Goal: Register for event/course

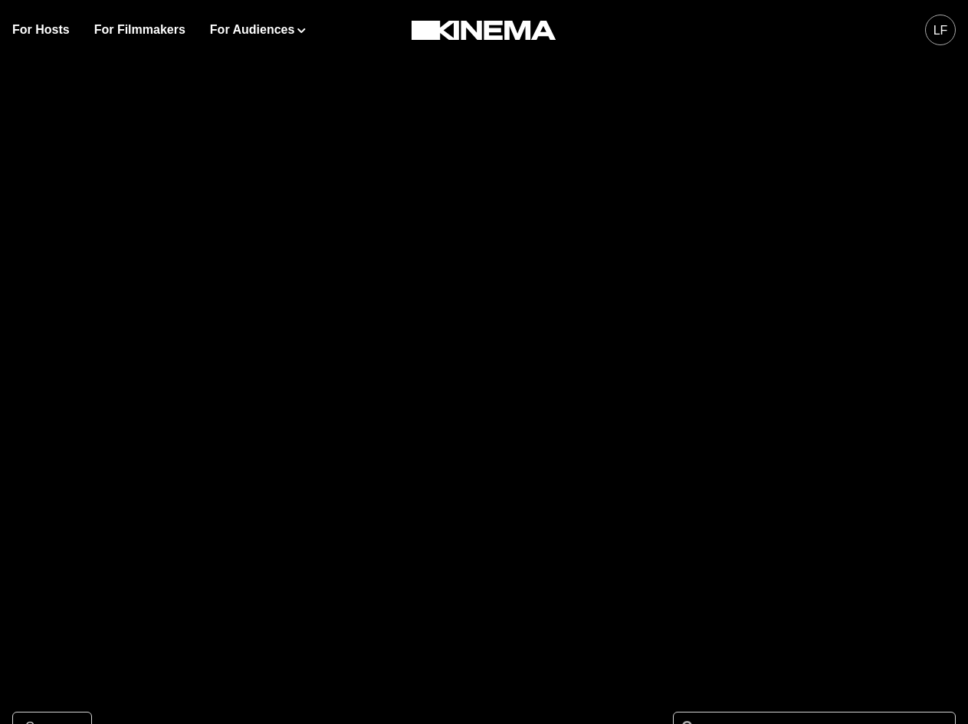
click at [951, 22] on div "LF" at bounding box center [940, 30] width 31 height 31
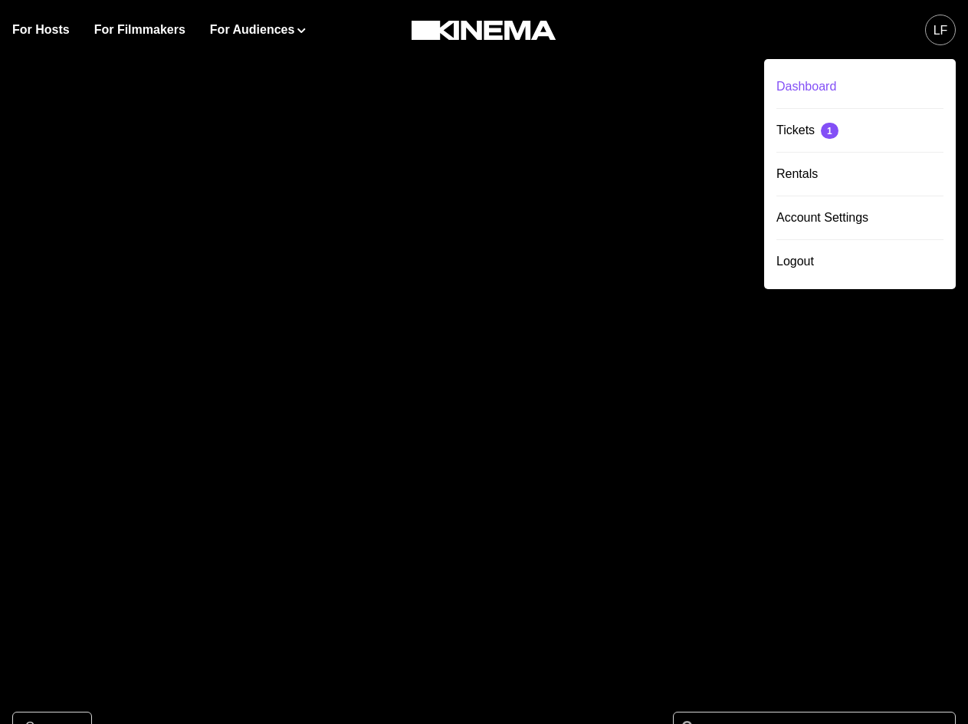
click at [813, 84] on div "Dashboard" at bounding box center [860, 86] width 167 height 43
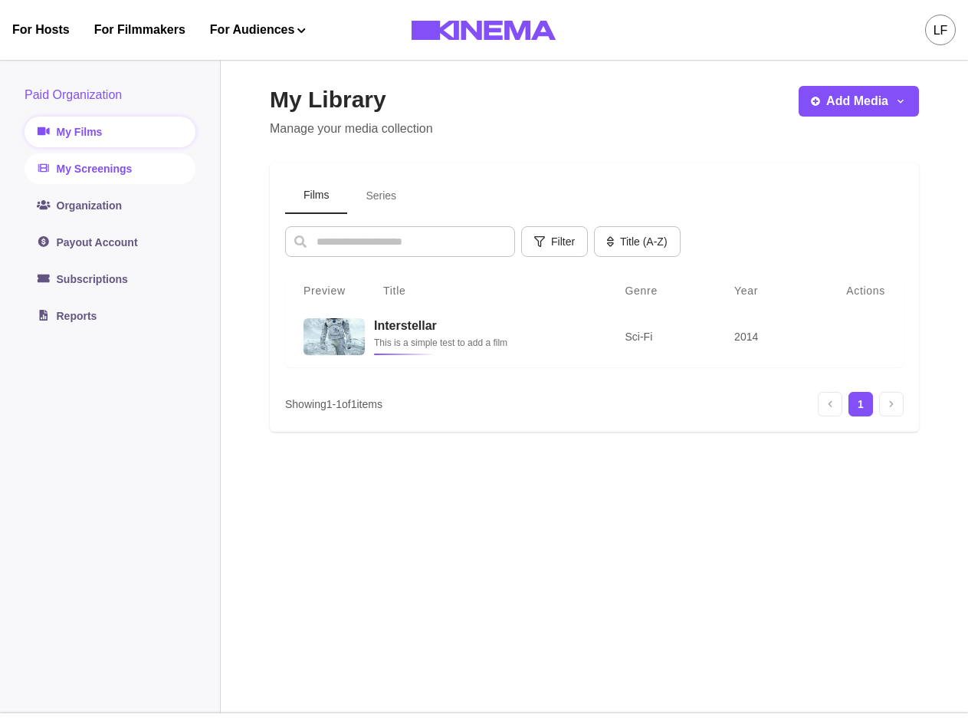
click at [120, 169] on link "My Screenings" at bounding box center [110, 168] width 171 height 31
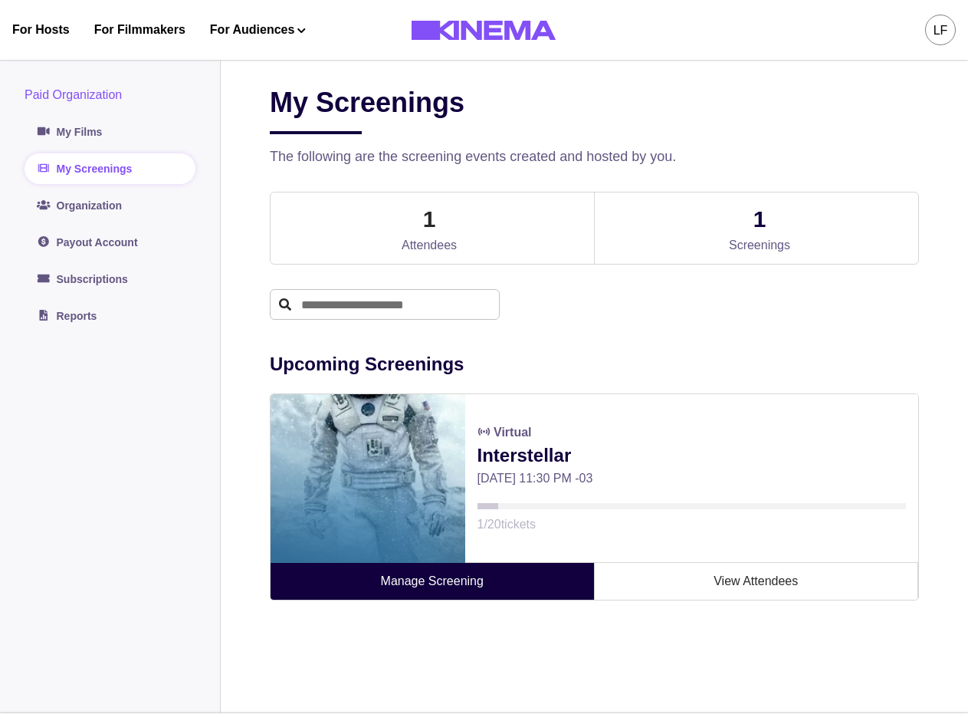
click at [401, 590] on link "Manage Screening" at bounding box center [433, 581] width 324 height 37
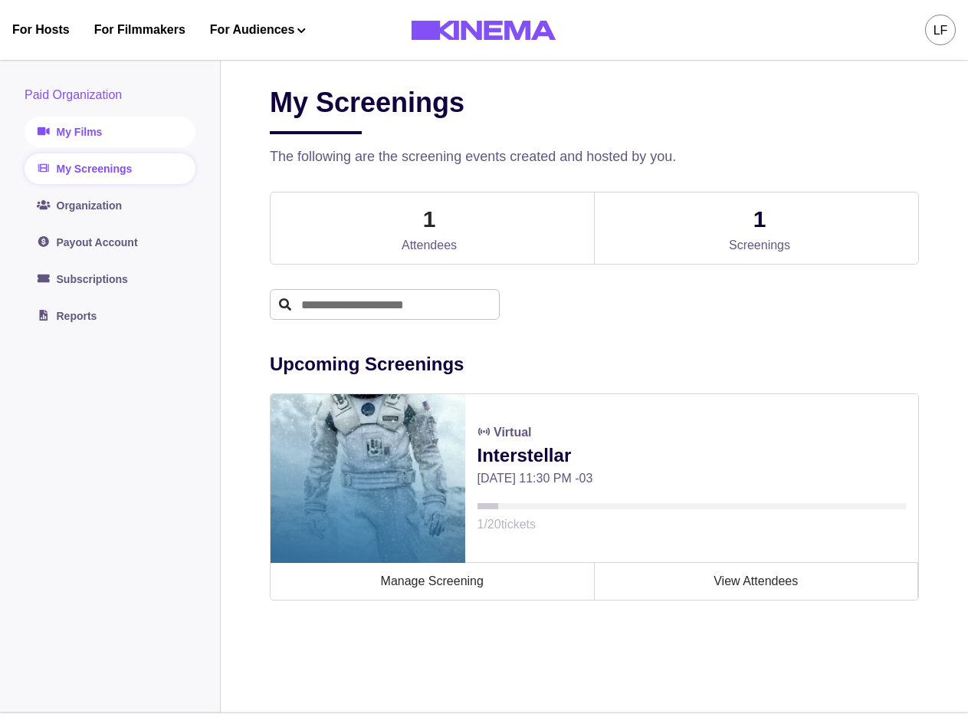
click at [122, 136] on link "My Films" at bounding box center [110, 132] width 171 height 31
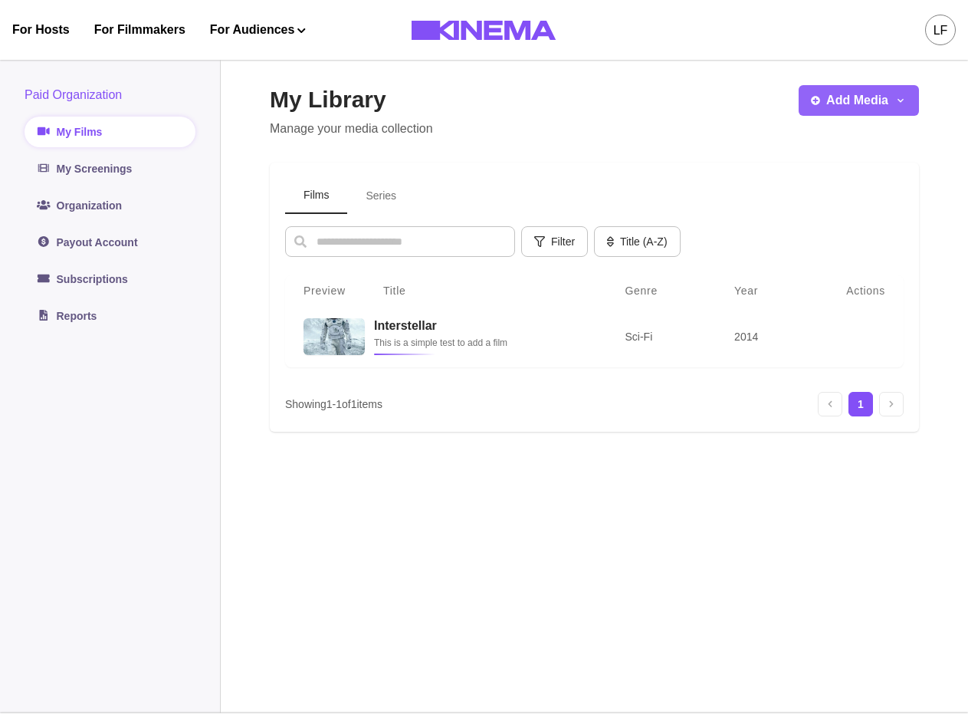
click at [849, 103] on button "Add Media" at bounding box center [859, 100] width 120 height 31
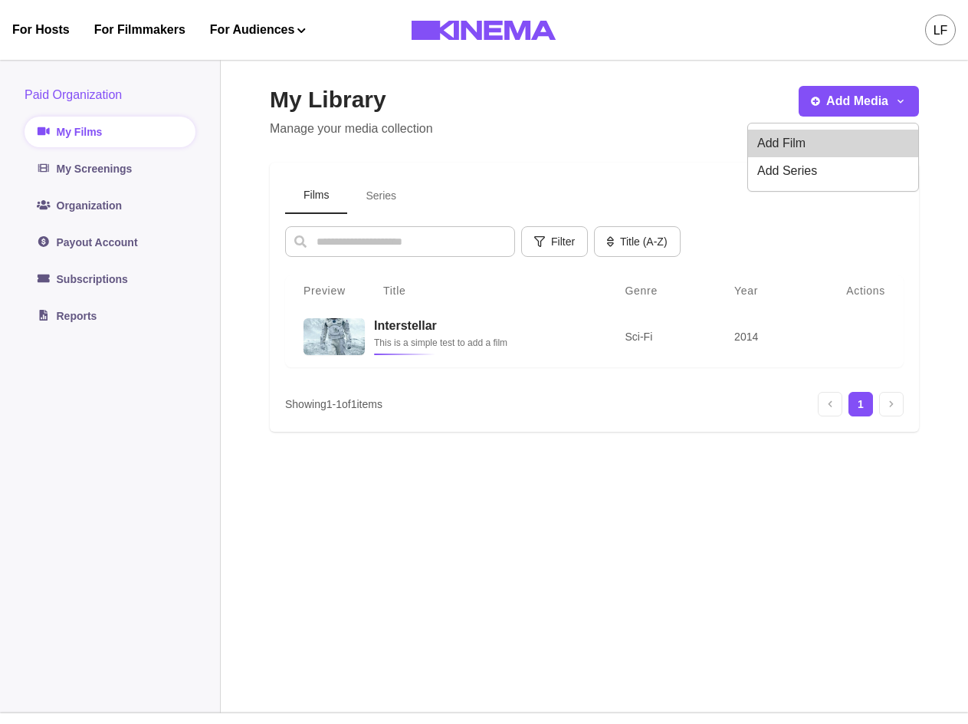
click at [816, 139] on button "Add Film" at bounding box center [833, 144] width 170 height 28
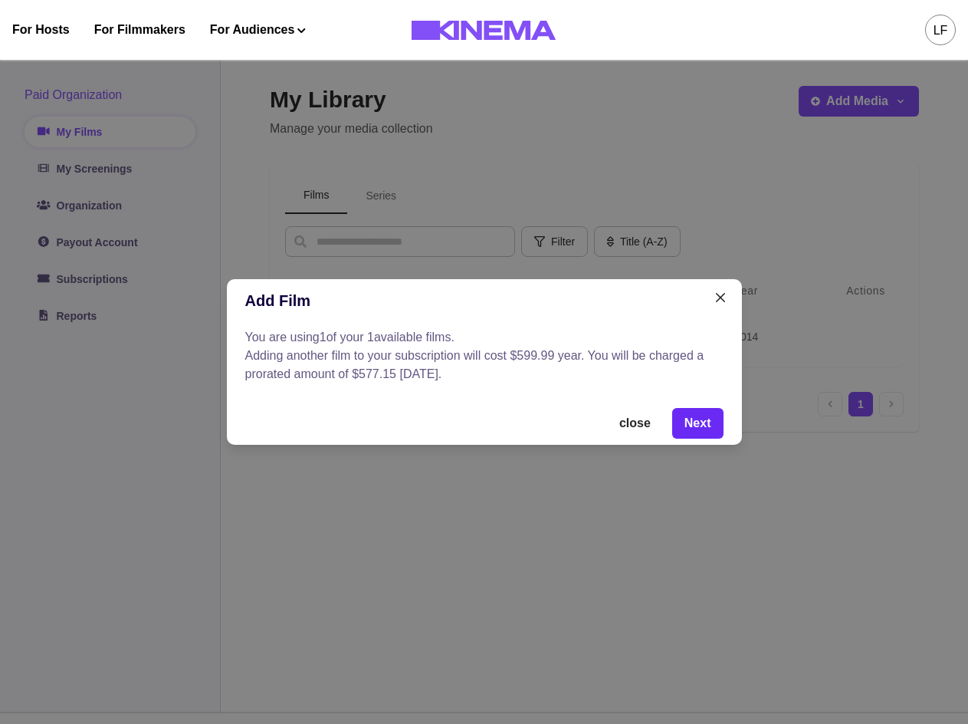
click at [692, 412] on button "Next" at bounding box center [697, 423] width 51 height 31
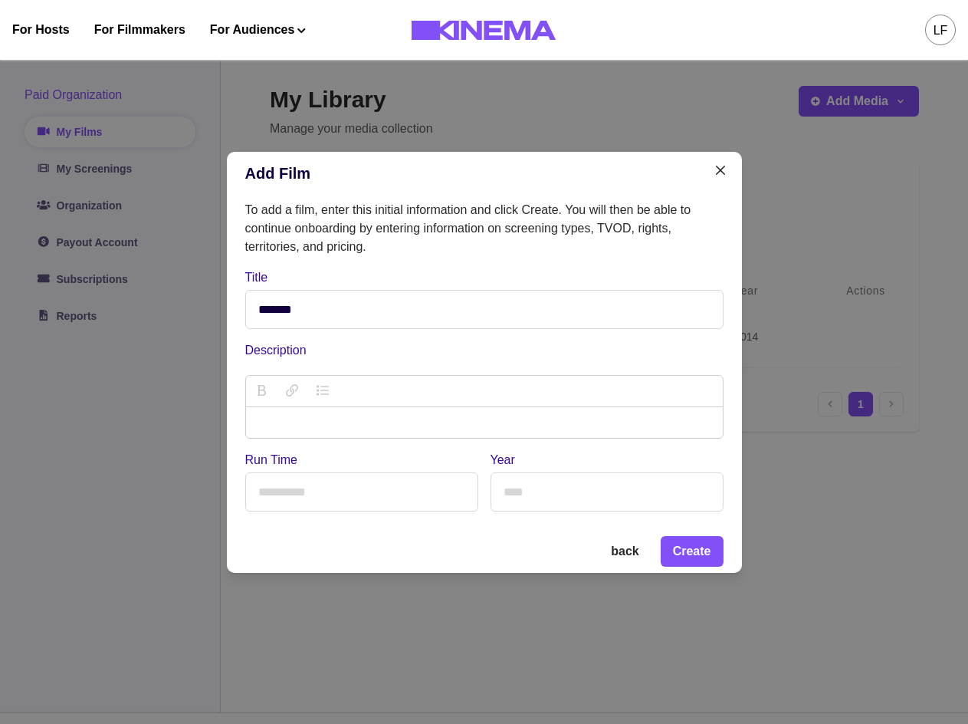
type input "*******"
click at [559, 488] on input "Year" at bounding box center [607, 491] width 233 height 39
type input "****"
click at [356, 510] on input "Run Time" at bounding box center [361, 491] width 233 height 39
type input "**"
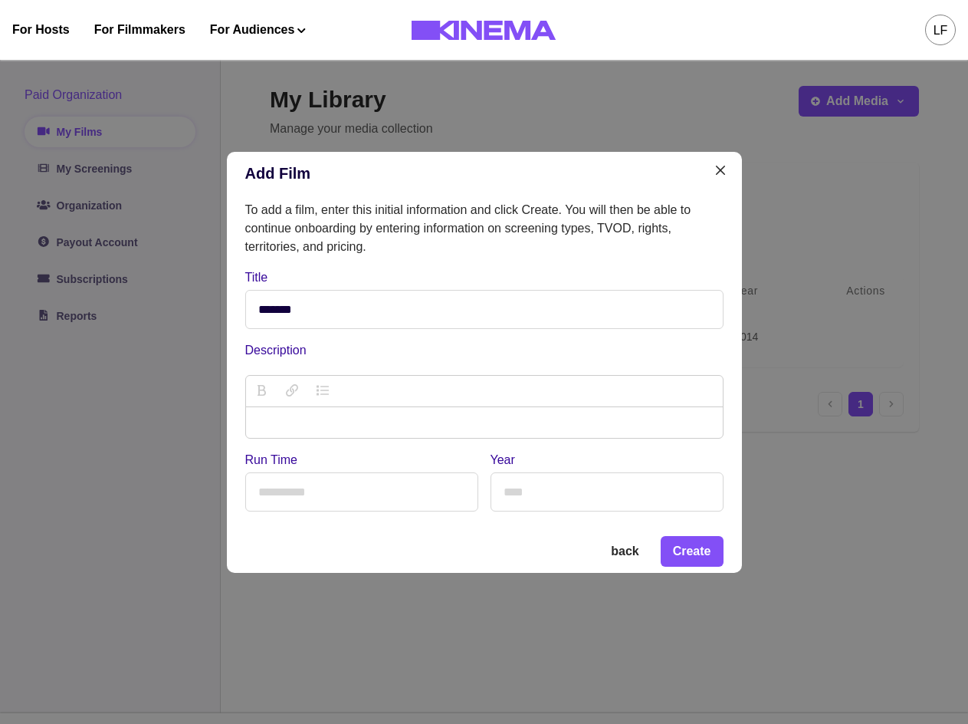
click at [380, 432] on div at bounding box center [484, 422] width 477 height 31
click at [386, 426] on p "description" at bounding box center [484, 422] width 452 height 18
click at [685, 558] on button "Create" at bounding box center [692, 551] width 63 height 31
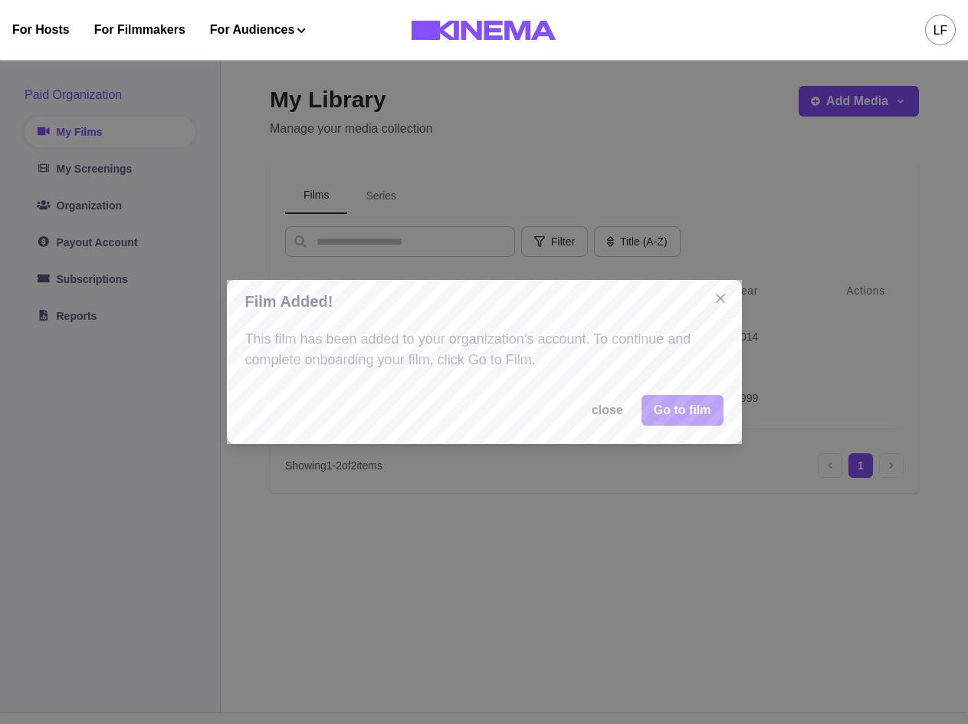
drag, startPoint x: 682, startPoint y: 414, endPoint x: 678, endPoint y: 422, distance: 8.9
click at [682, 414] on link "Go to film" at bounding box center [683, 410] width 82 height 31
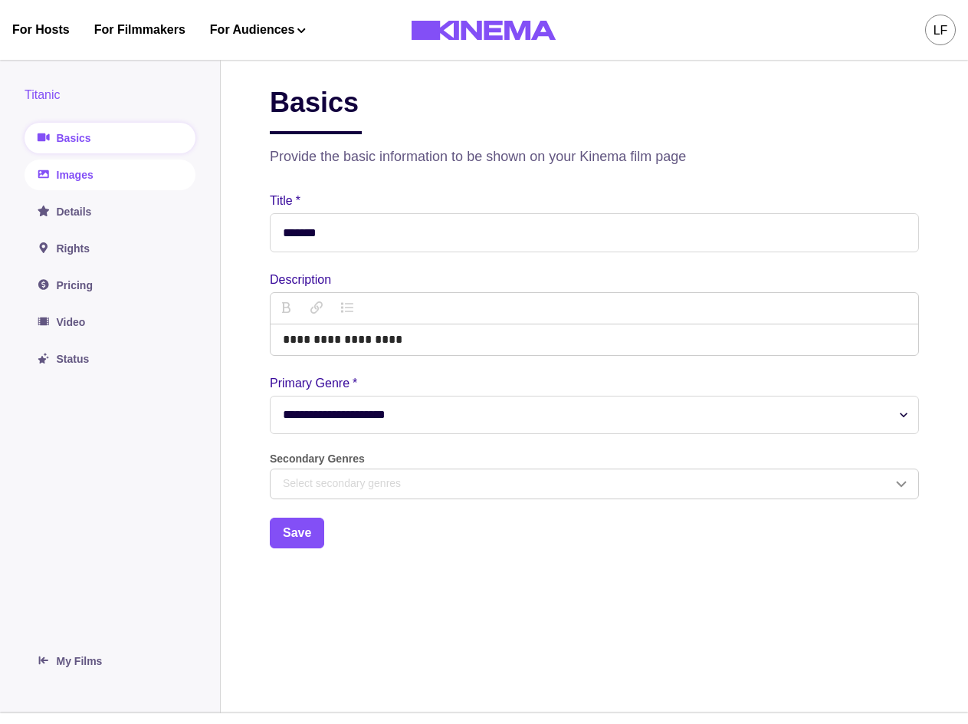
click at [97, 178] on link "Images" at bounding box center [110, 174] width 171 height 31
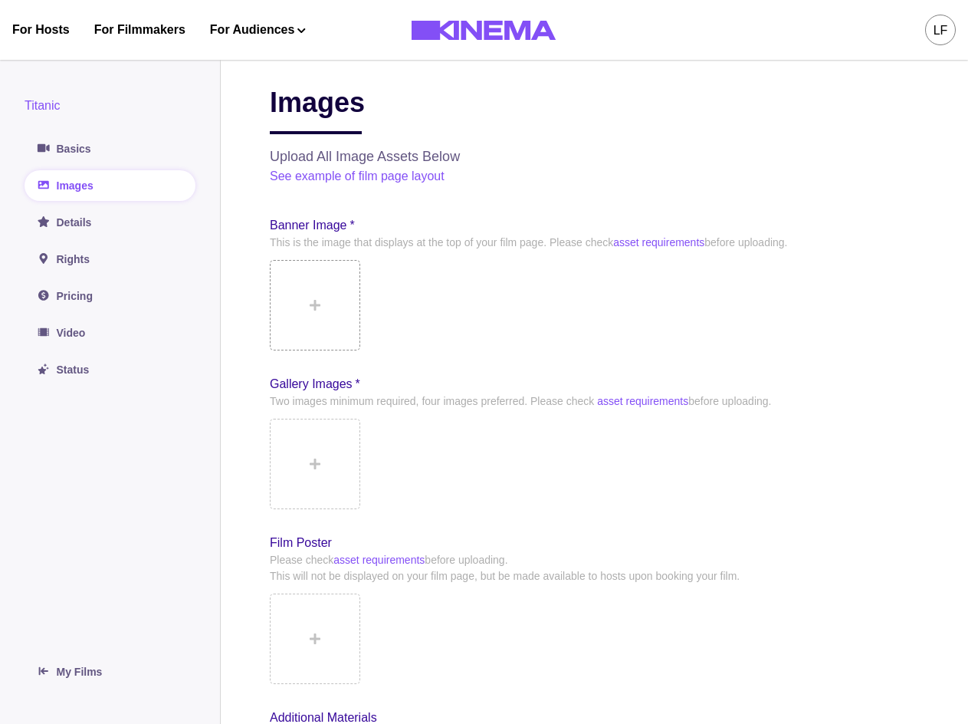
click at [322, 308] on button at bounding box center [315, 305] width 90 height 90
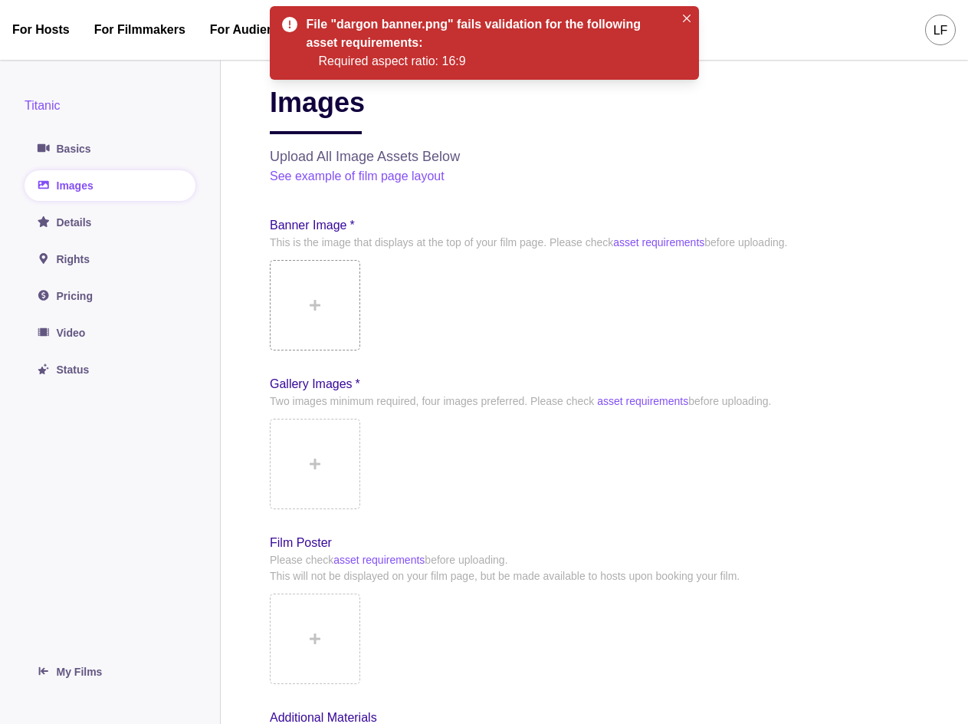
click at [311, 300] on icon at bounding box center [315, 305] width 11 height 12
click at [326, 357] on div "Banner Image * This is the image that displays at the top of your film page. Pl…" at bounding box center [594, 537] width 649 height 642
click at [314, 455] on button at bounding box center [315, 464] width 90 height 90
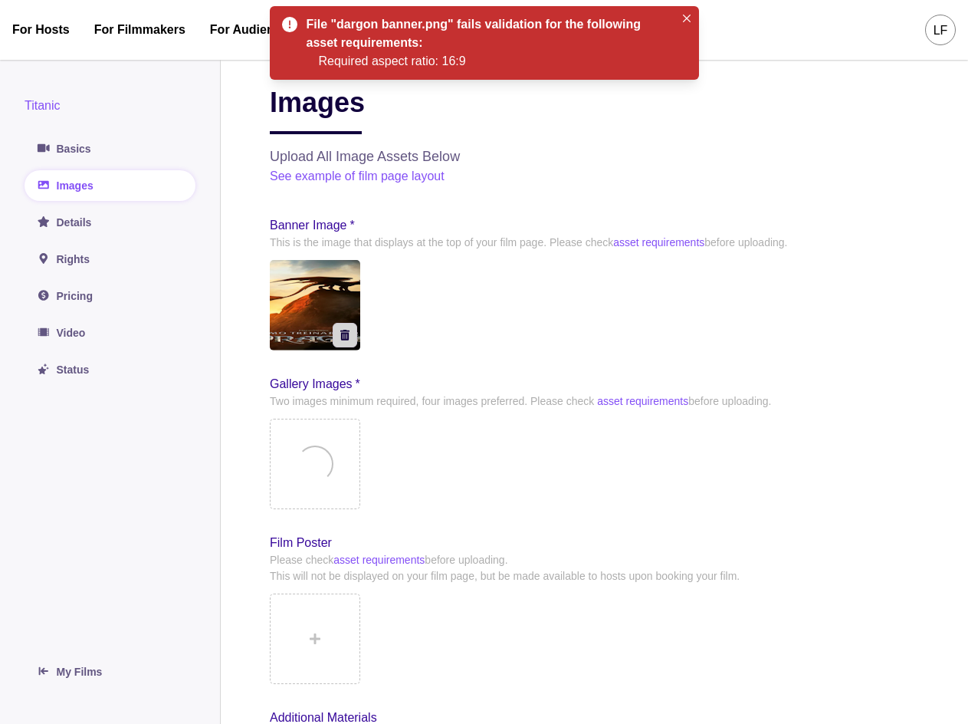
click at [339, 463] on div "Loading..." at bounding box center [315, 464] width 90 height 90
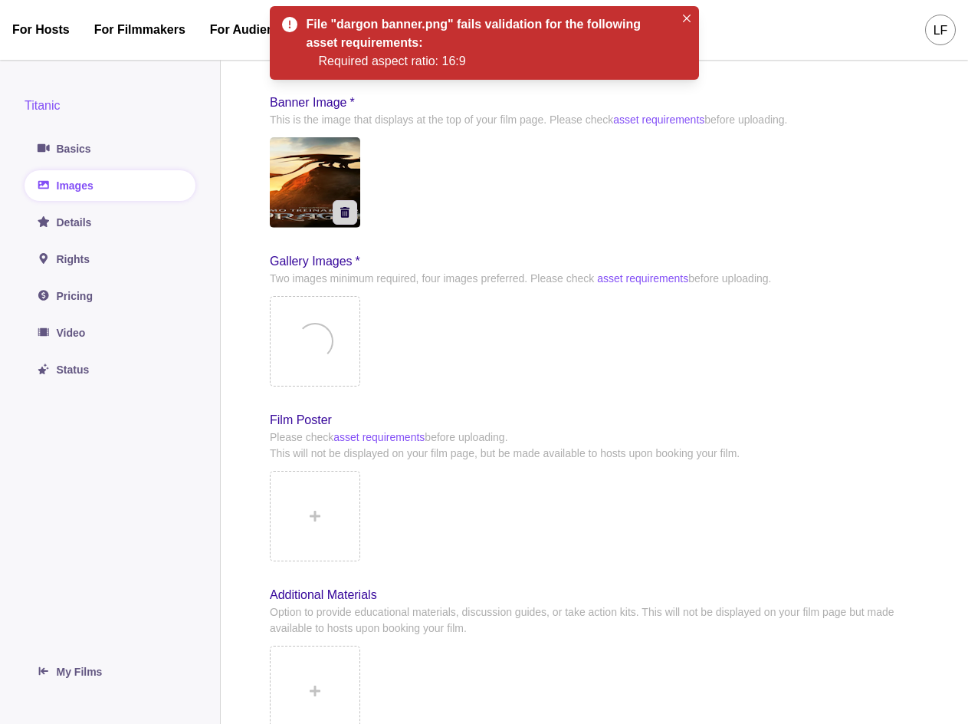
scroll to position [153, 0]
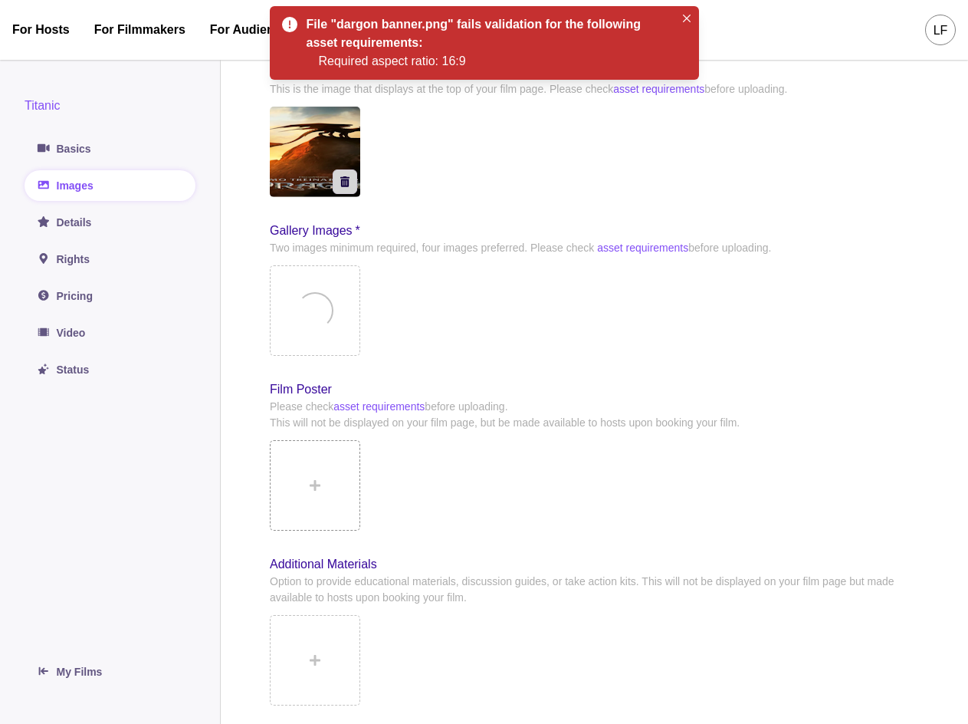
click at [314, 485] on icon at bounding box center [315, 485] width 11 height 11
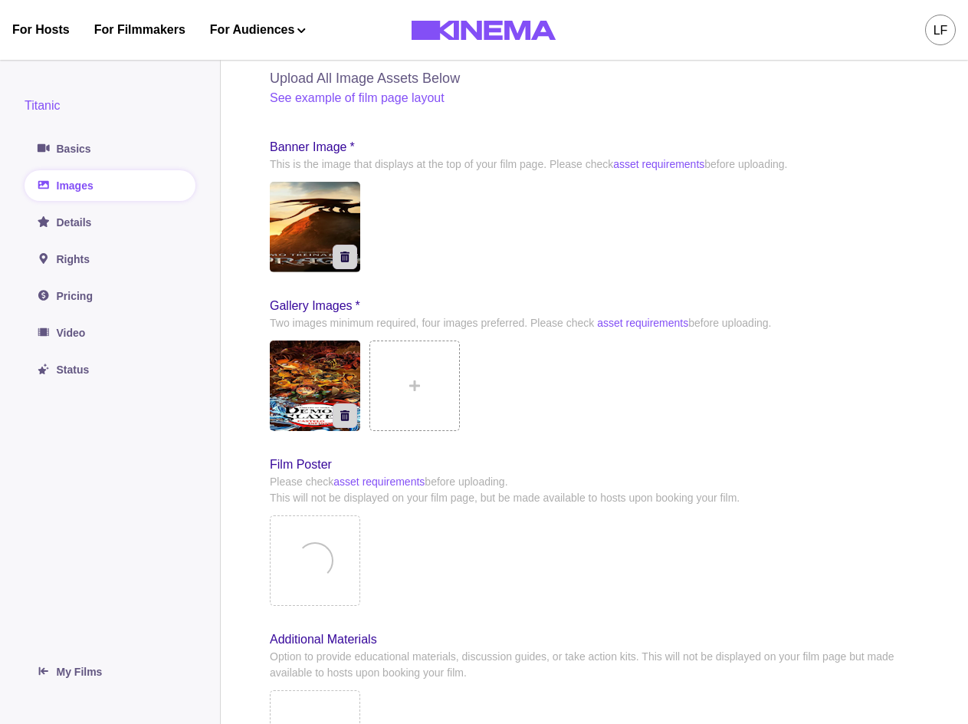
scroll to position [77, 0]
click at [408, 402] on button at bounding box center [415, 387] width 90 height 90
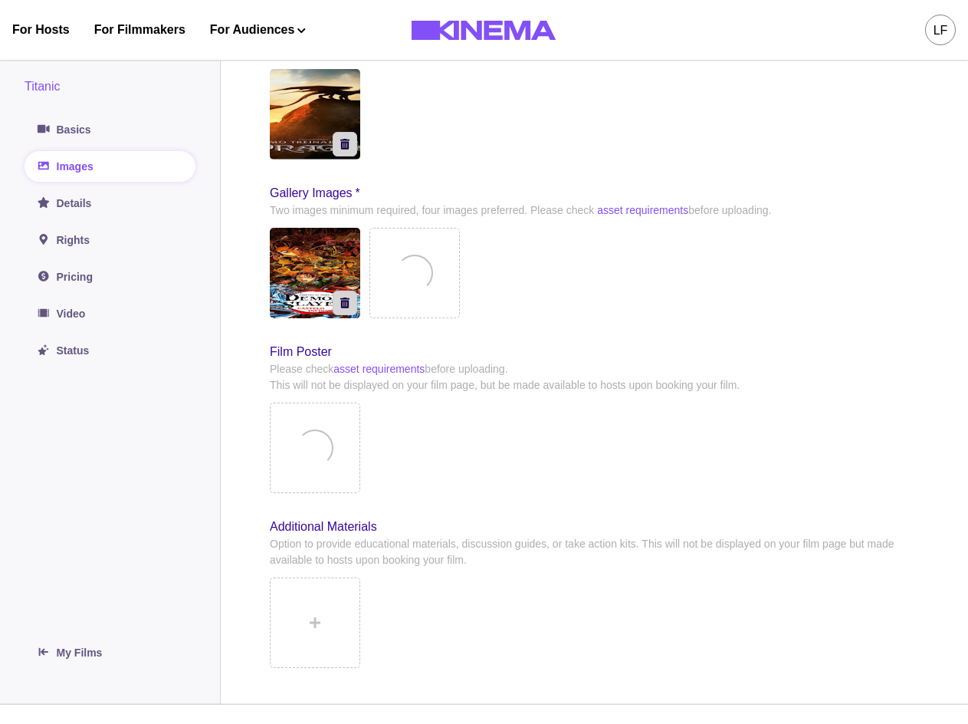
scroll to position [230, 0]
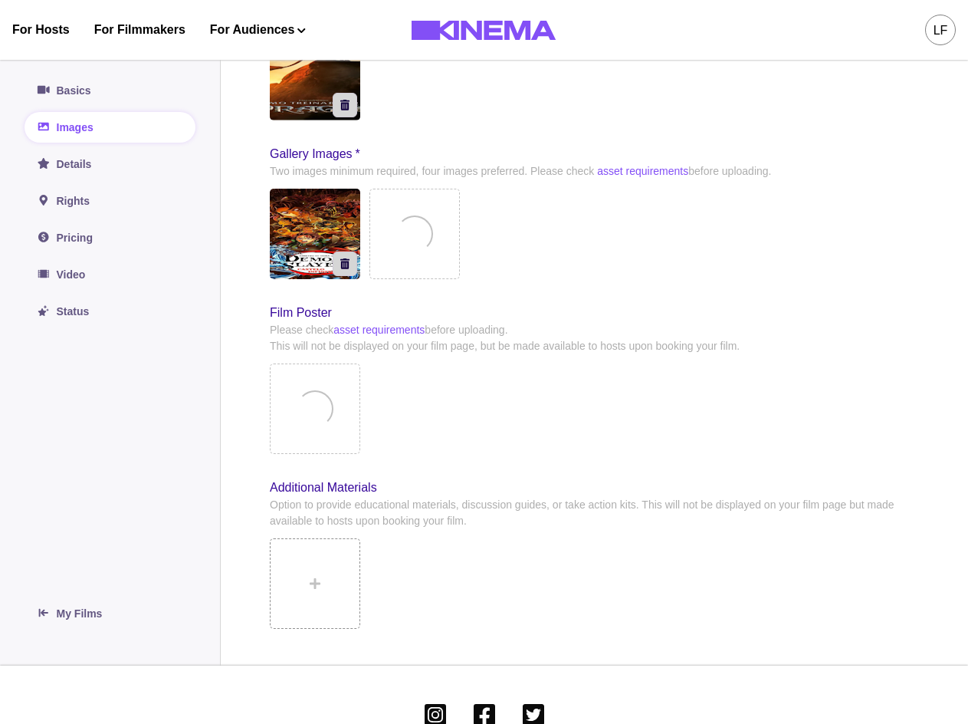
click at [325, 583] on button at bounding box center [315, 583] width 90 height 90
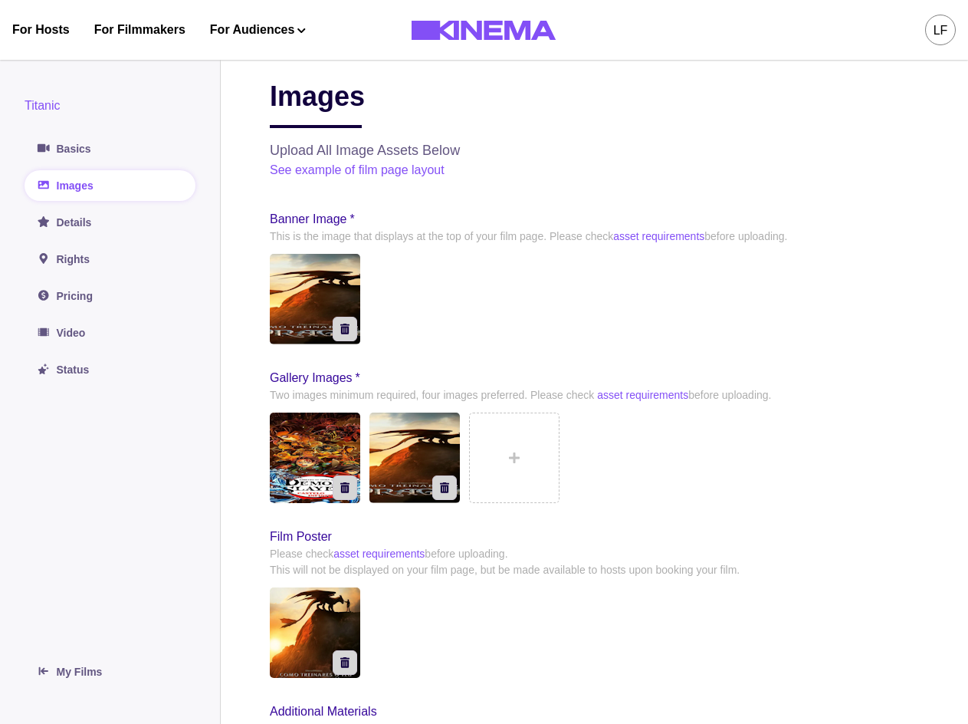
scroll to position [0, 0]
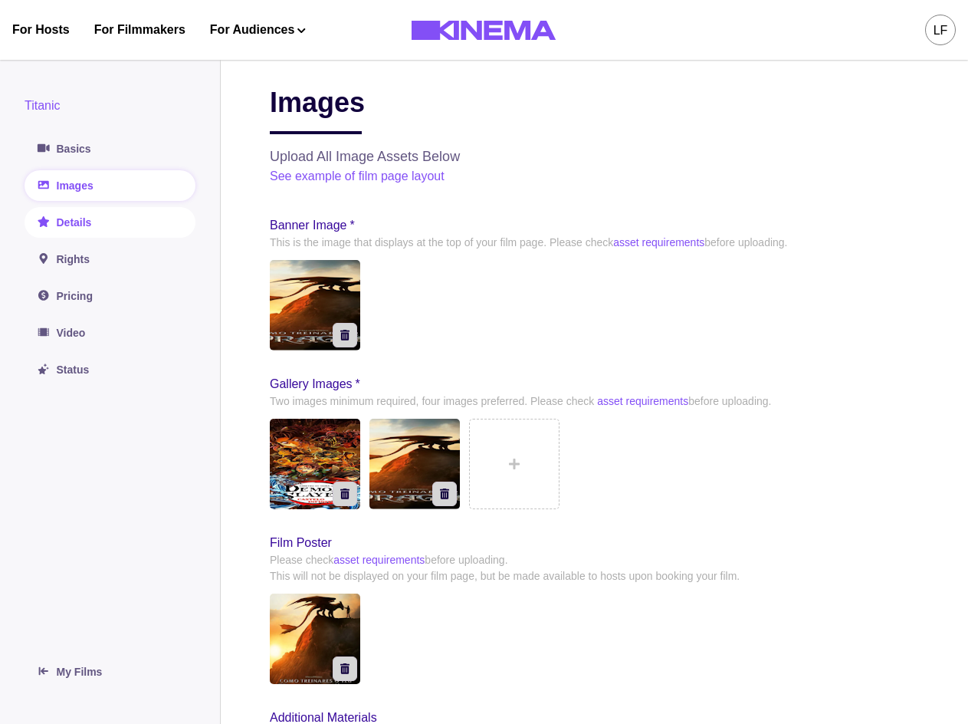
click at [80, 225] on link "Details" at bounding box center [110, 222] width 171 height 31
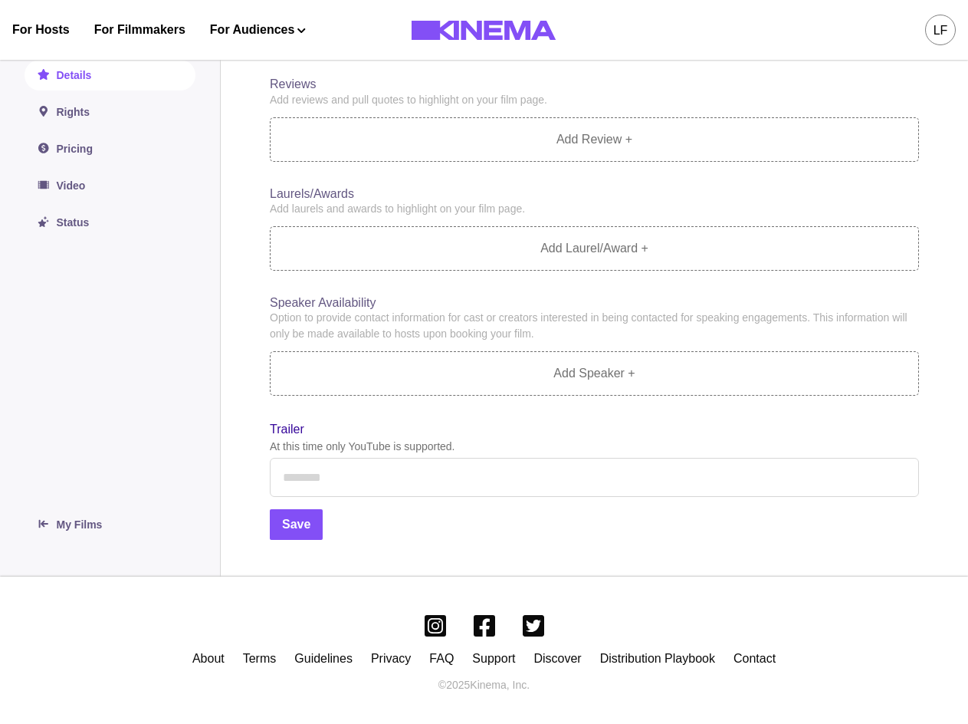
scroll to position [223, 0]
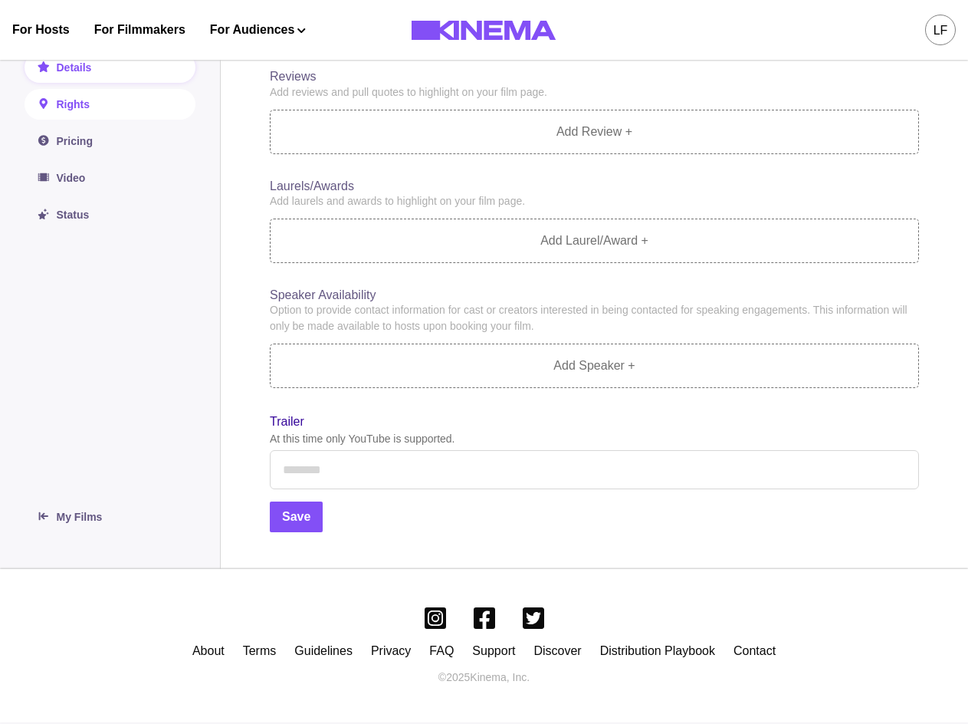
click at [85, 113] on link "Rights" at bounding box center [110, 104] width 171 height 31
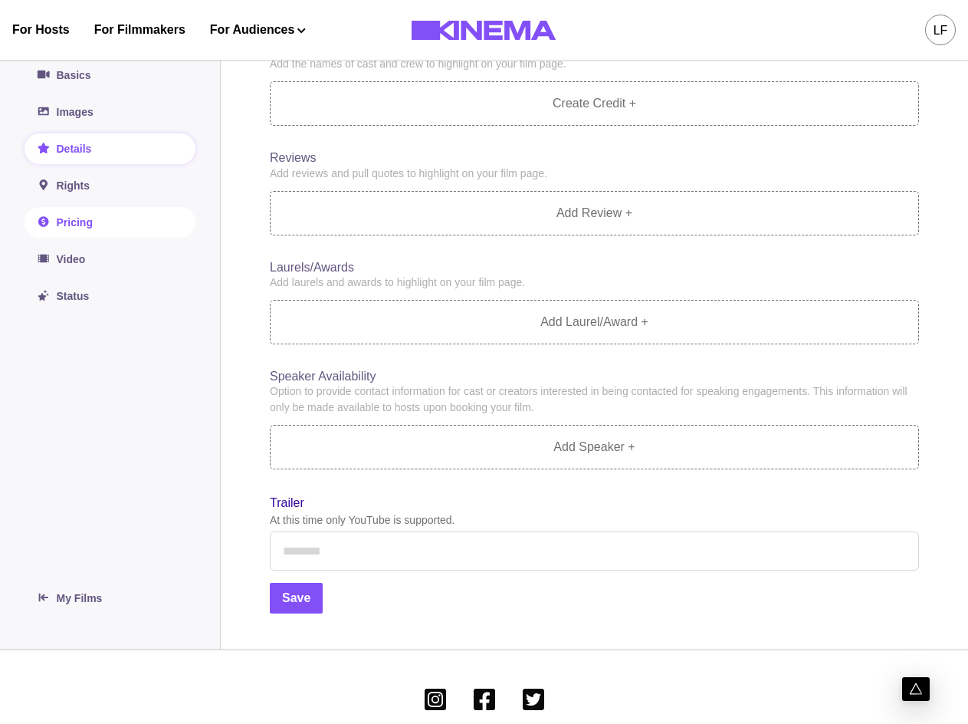
scroll to position [70, 0]
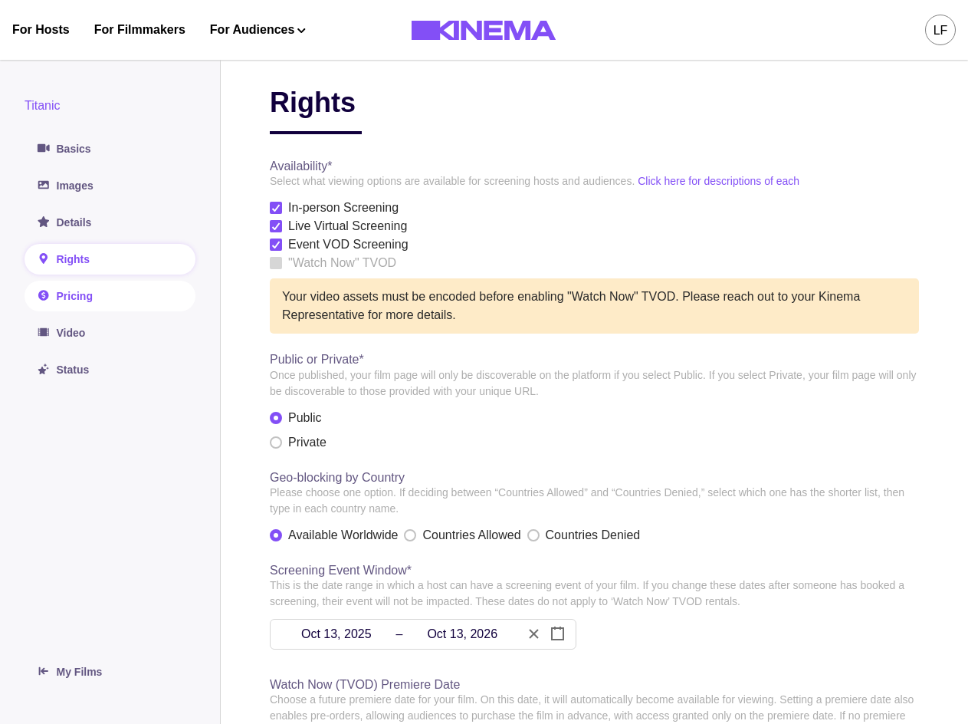
click at [98, 297] on link "Pricing" at bounding box center [110, 296] width 171 height 31
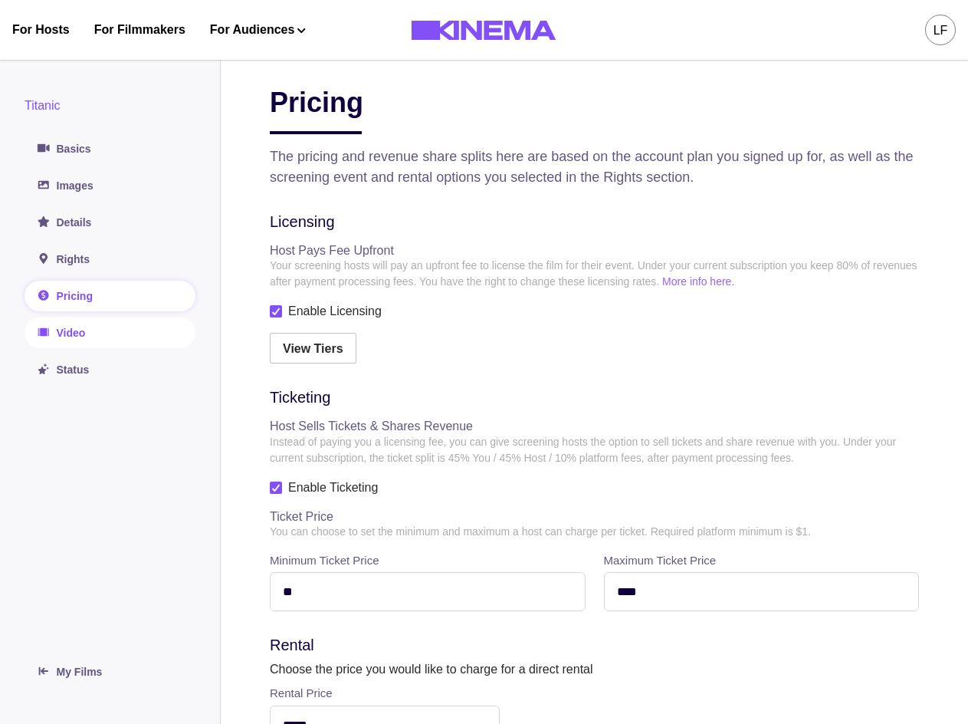
click at [95, 331] on link "Video" at bounding box center [110, 332] width 171 height 31
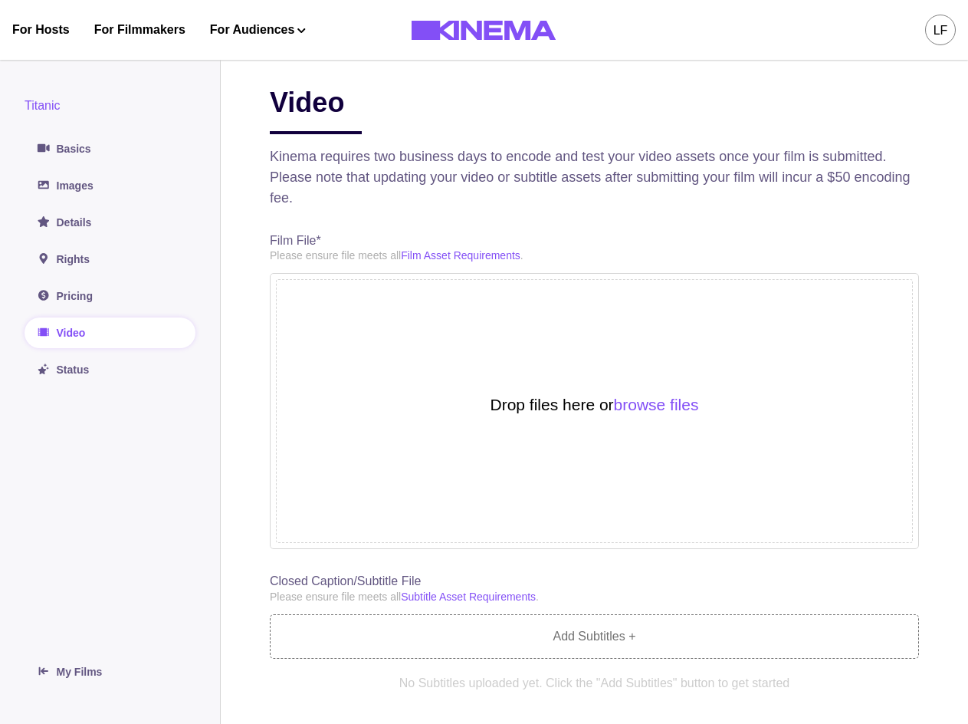
click at [389, 398] on div "Drop files here or browse files" at bounding box center [594, 411] width 637 height 264
click at [666, 409] on button "browse files" at bounding box center [656, 404] width 85 height 17
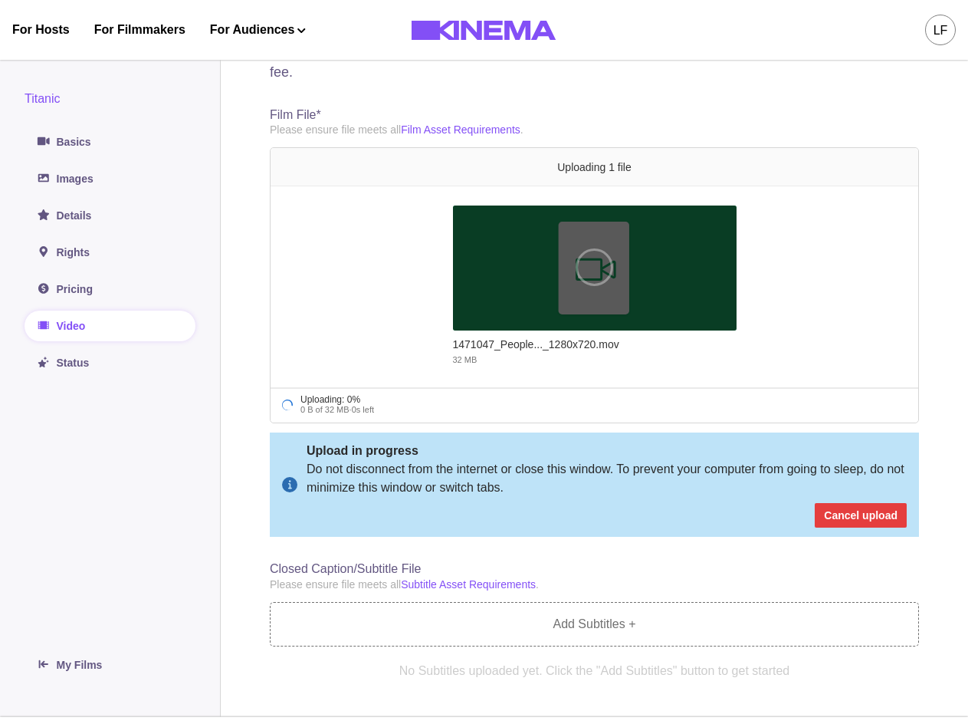
scroll to position [77, 0]
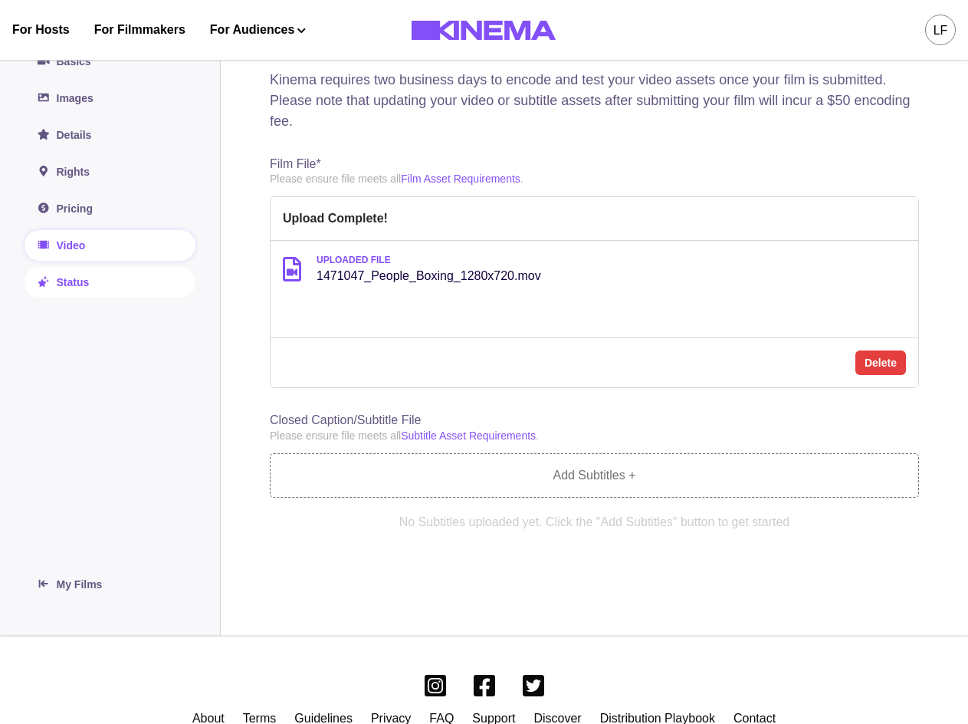
click at [111, 284] on link "Status" at bounding box center [110, 282] width 171 height 31
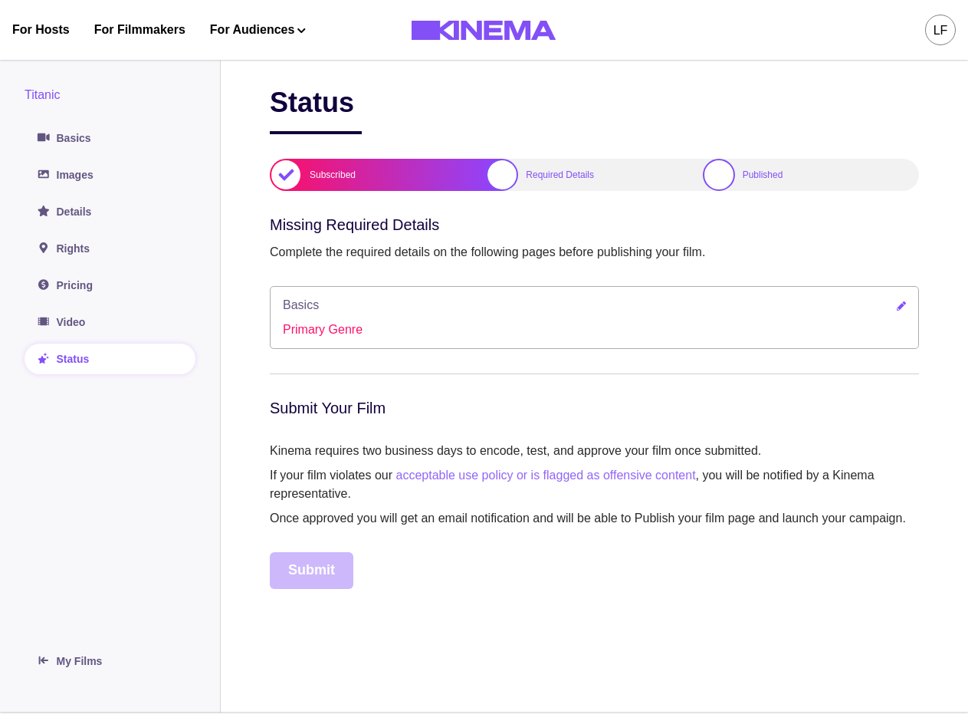
click at [897, 313] on link at bounding box center [901, 306] width 9 height 14
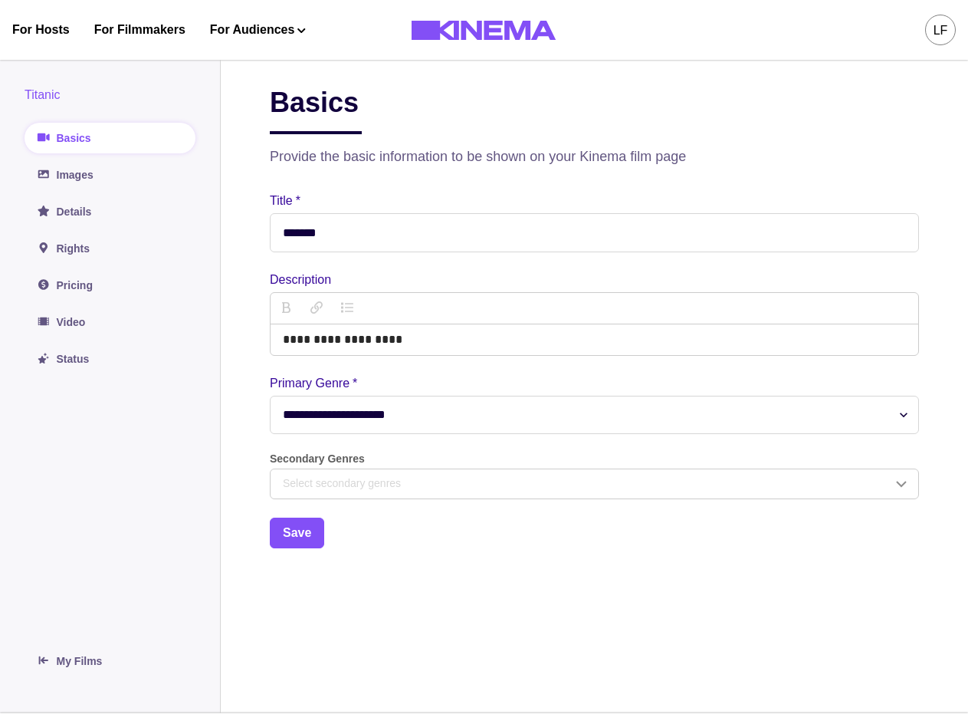
click at [387, 421] on select "**********" at bounding box center [594, 415] width 649 height 38
select select "*****"
click at [270, 397] on select "**********" at bounding box center [594, 415] width 649 height 38
click at [304, 534] on button "Save" at bounding box center [297, 532] width 54 height 31
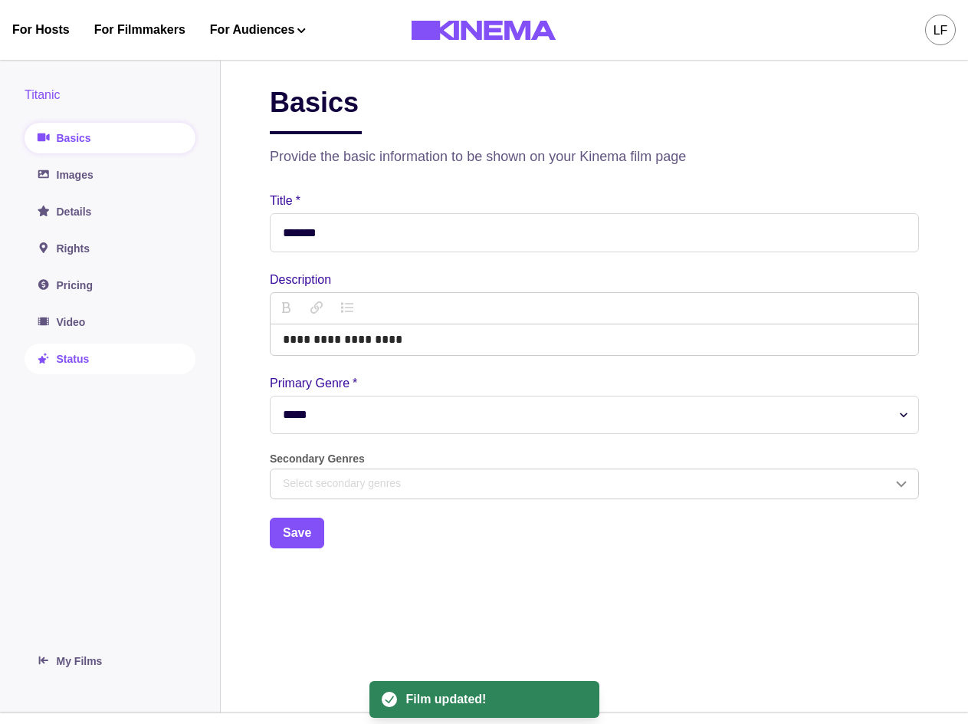
click at [100, 357] on link "Status" at bounding box center [110, 358] width 171 height 31
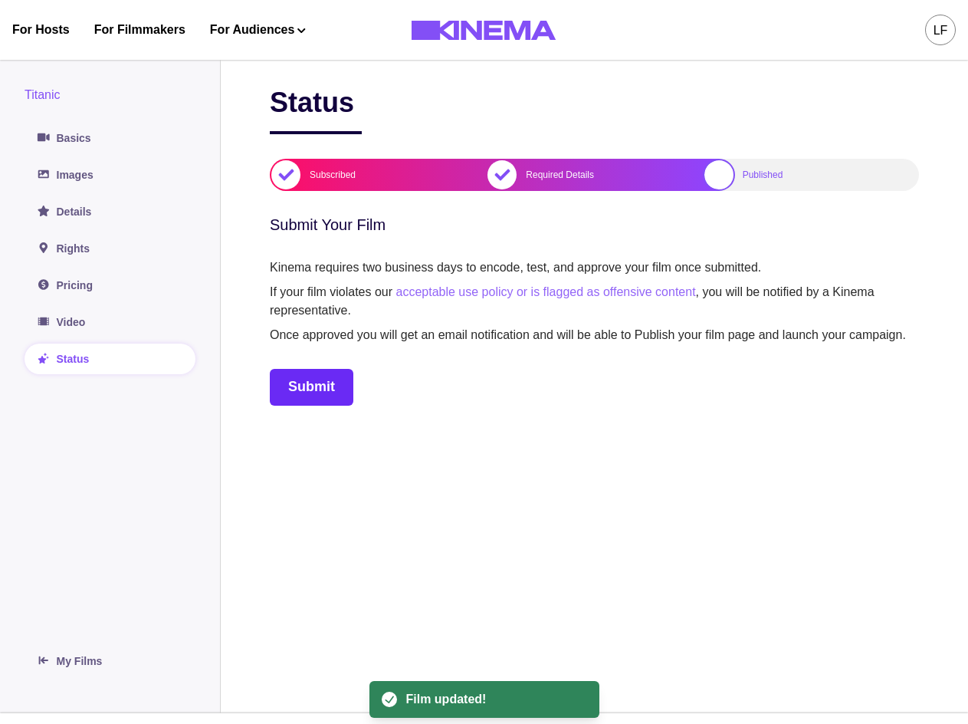
click at [320, 401] on button "Submit" at bounding box center [312, 387] width 84 height 37
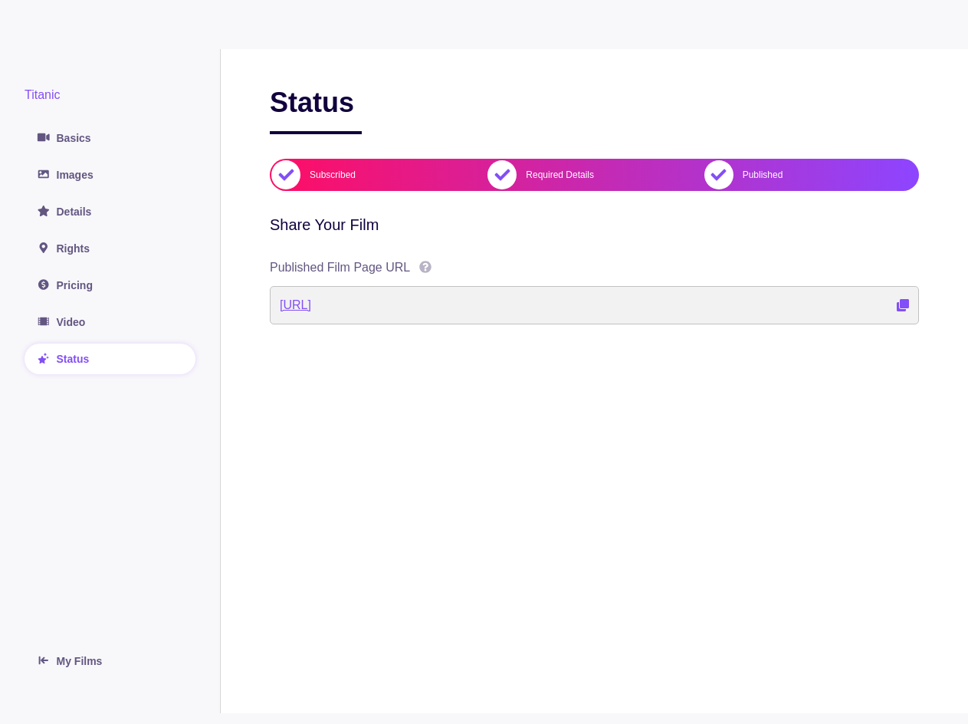
click at [311, 301] on link "http://localhost:3000/films/titanic-xubc0z" at bounding box center [295, 305] width 31 height 18
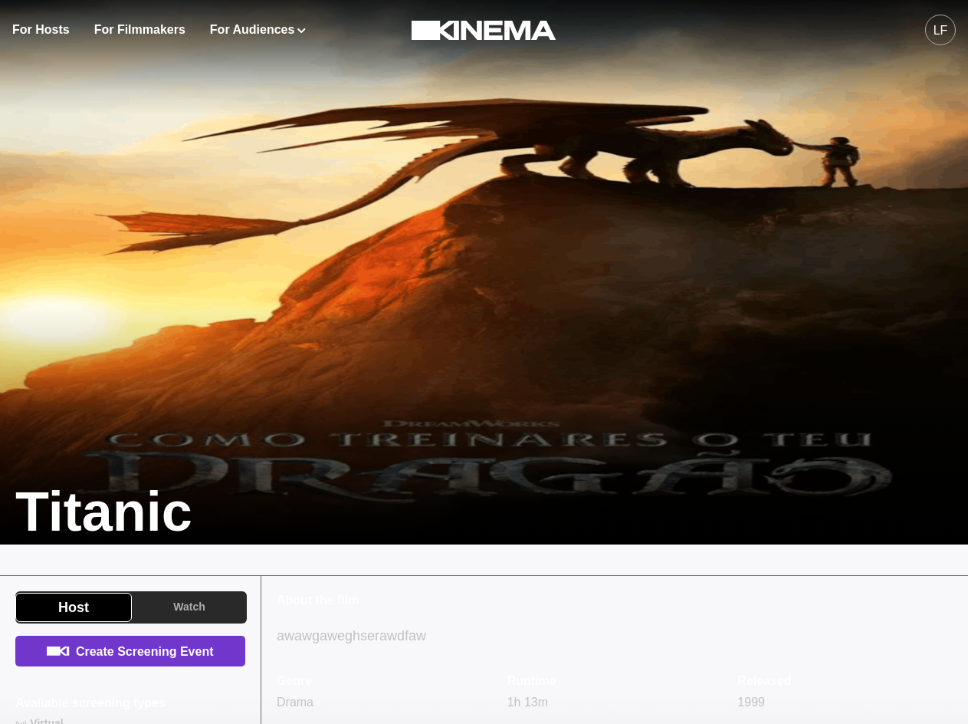
click at [200, 652] on link "Create Screening Event" at bounding box center [130, 651] width 230 height 31
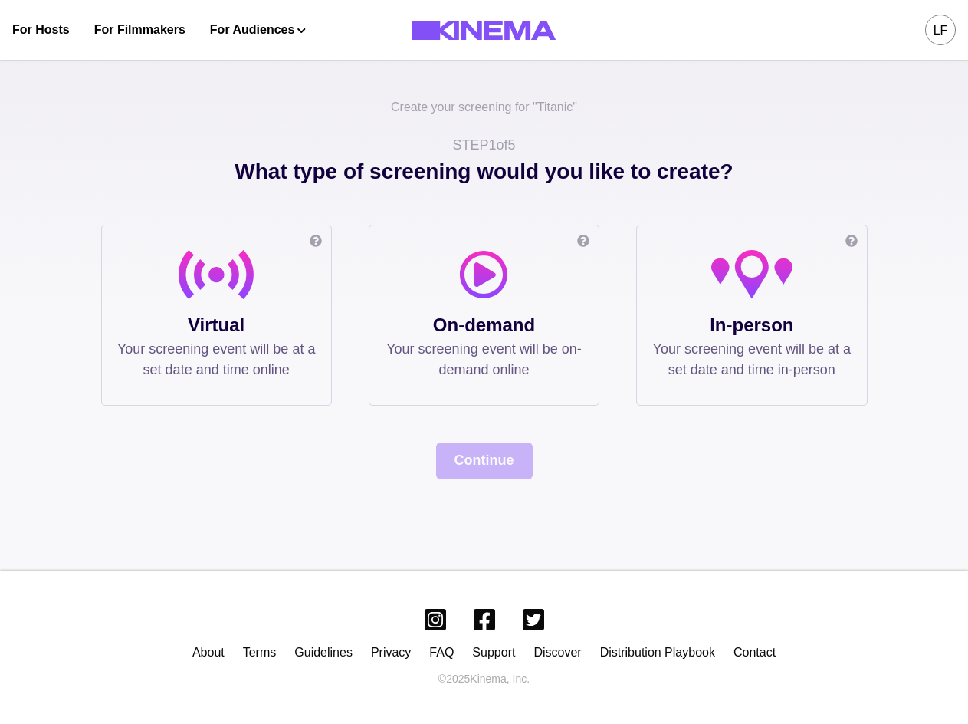
click at [194, 346] on p "Your screening event will be at a set date and time online" at bounding box center [216, 359] width 199 height 41
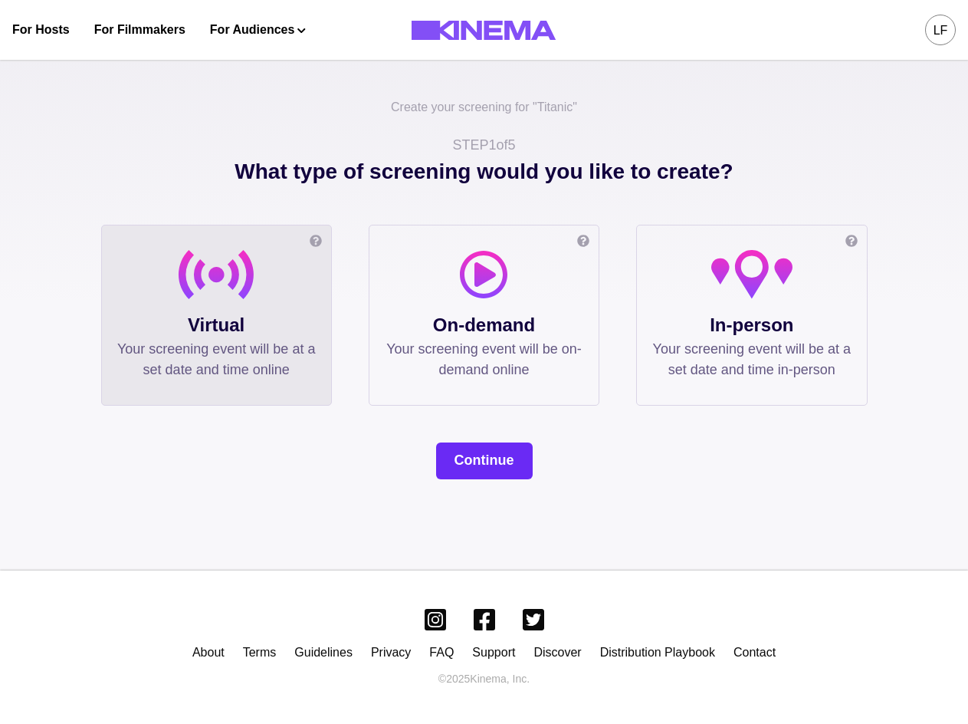
click at [505, 444] on button "Continue" at bounding box center [484, 460] width 97 height 37
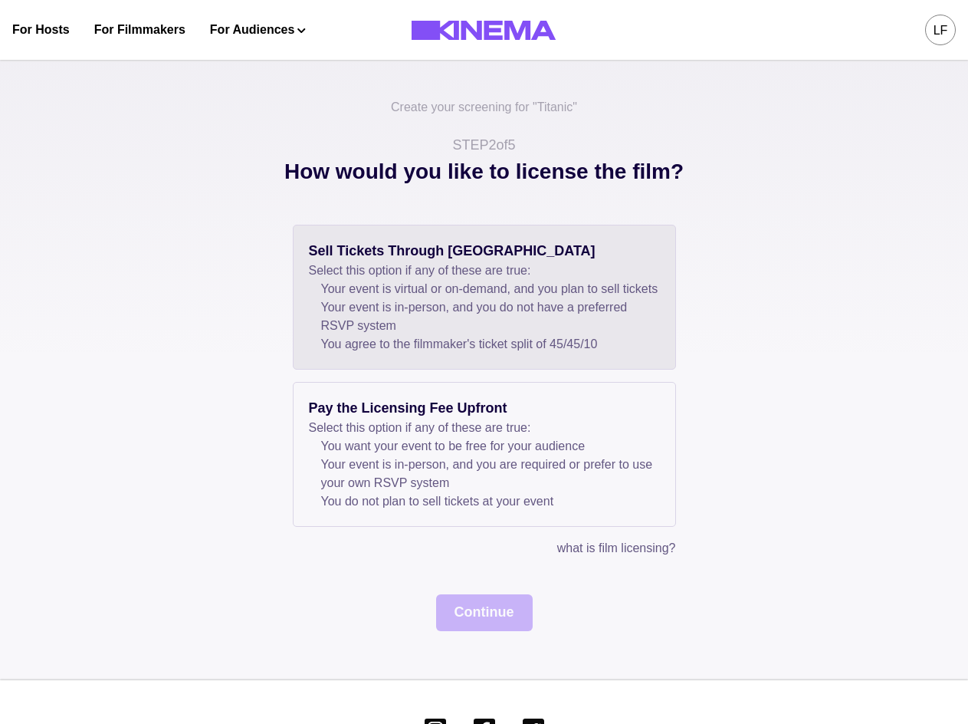
click at [493, 324] on li "Your event is in-person, and you do not have a preferred RSVP system" at bounding box center [490, 316] width 339 height 37
click at [474, 631] on button "Continue" at bounding box center [484, 612] width 97 height 37
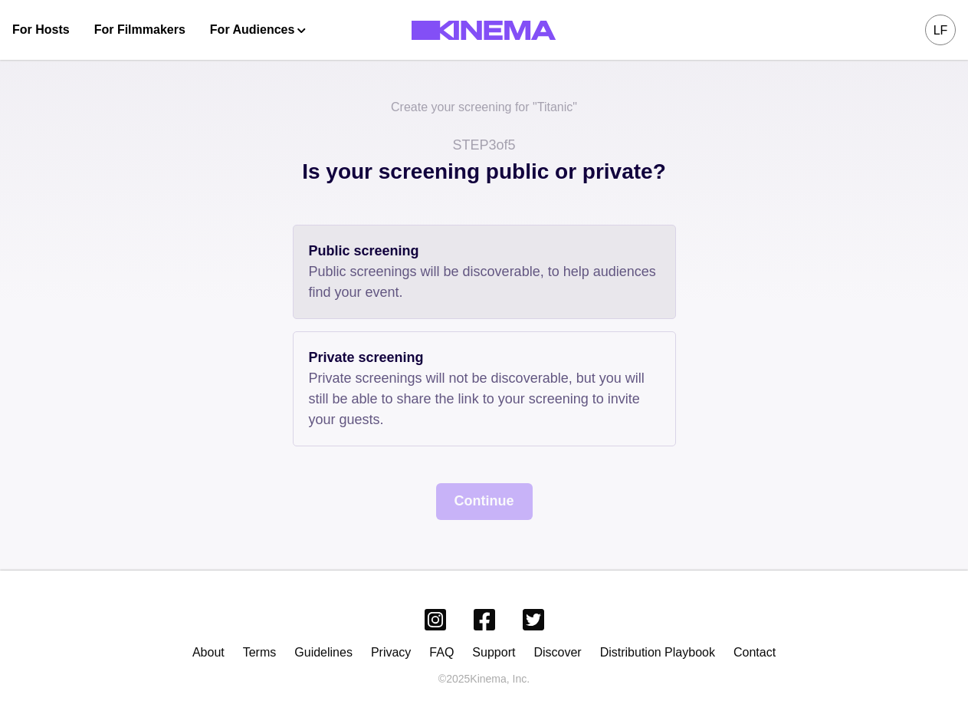
click at [447, 294] on p "Public screenings will be discoverable, to help audiences find your event." at bounding box center [484, 281] width 351 height 41
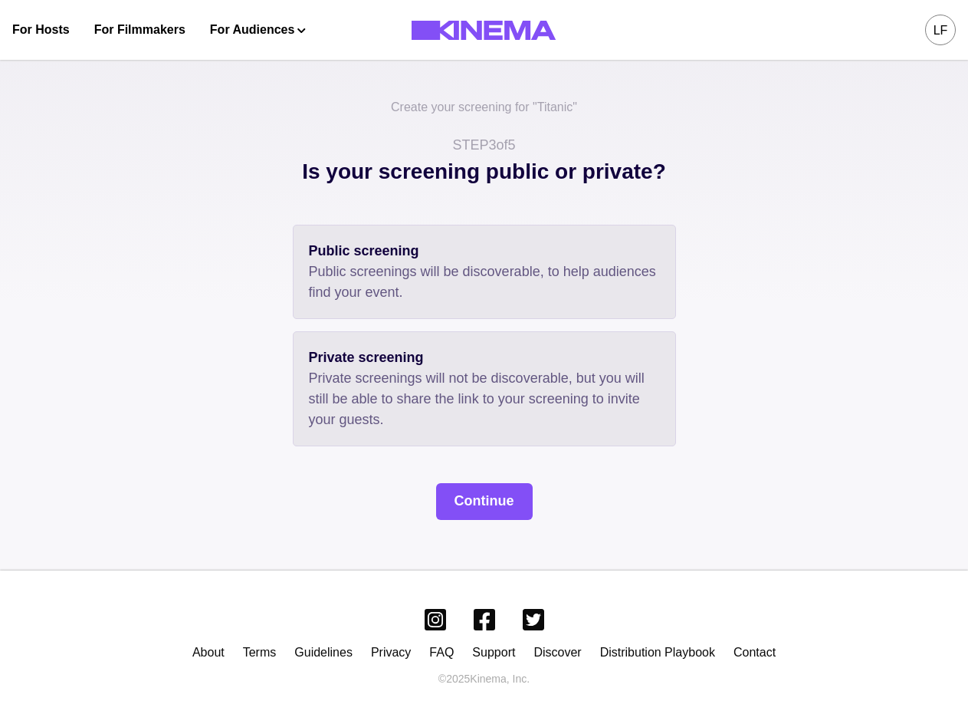
click at [468, 373] on p "Private screenings will not be discoverable, but you will still be able to shar…" at bounding box center [484, 399] width 351 height 62
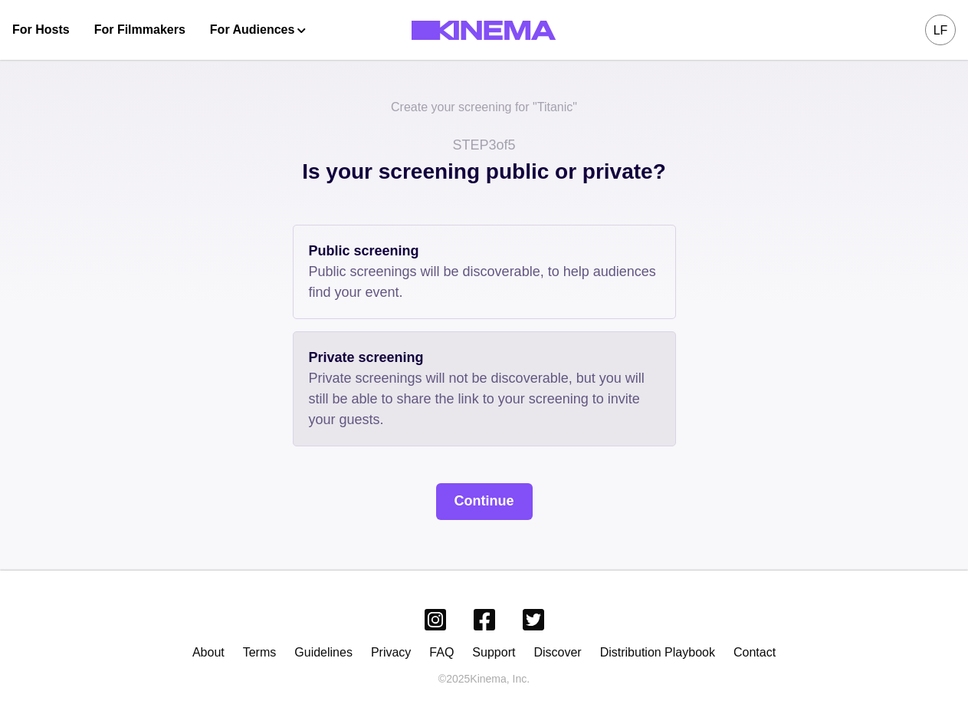
click at [511, 526] on div "Create your screening for " Titanic " STEP 3 of 5 Is your screening public or p…" at bounding box center [484, 309] width 968 height 521
click at [501, 488] on button "Continue" at bounding box center [484, 501] width 97 height 37
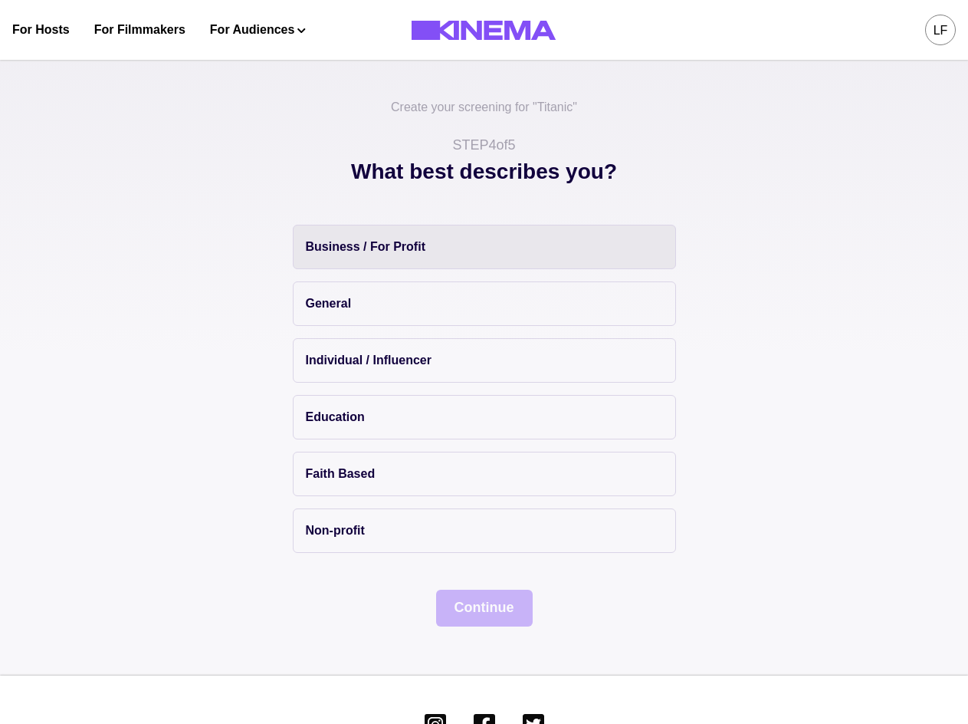
click at [438, 262] on button "Business / For Profit" at bounding box center [484, 247] width 383 height 44
click at [502, 603] on button "Continue" at bounding box center [484, 608] width 97 height 37
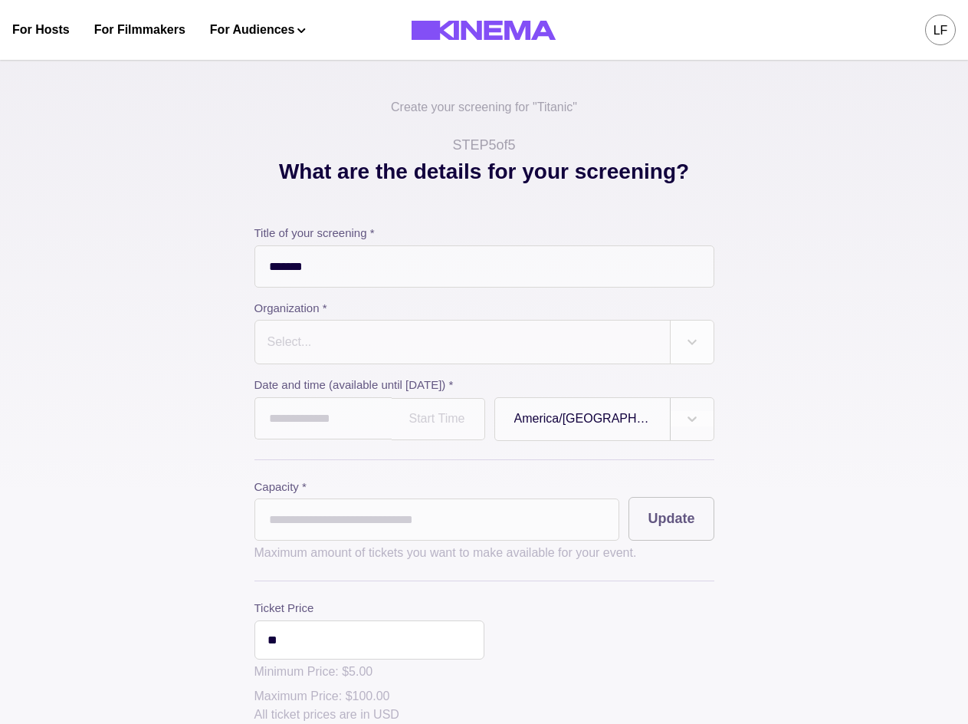
click at [439, 347] on div at bounding box center [462, 341] width 393 height 21
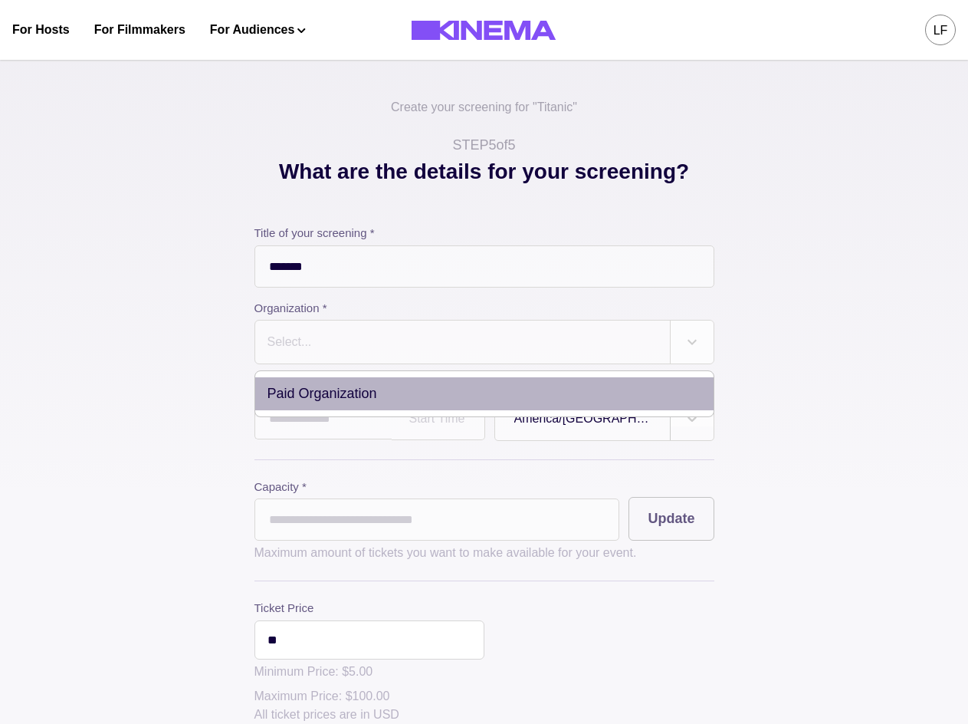
click at [509, 396] on div "Paid Organization" at bounding box center [484, 393] width 458 height 33
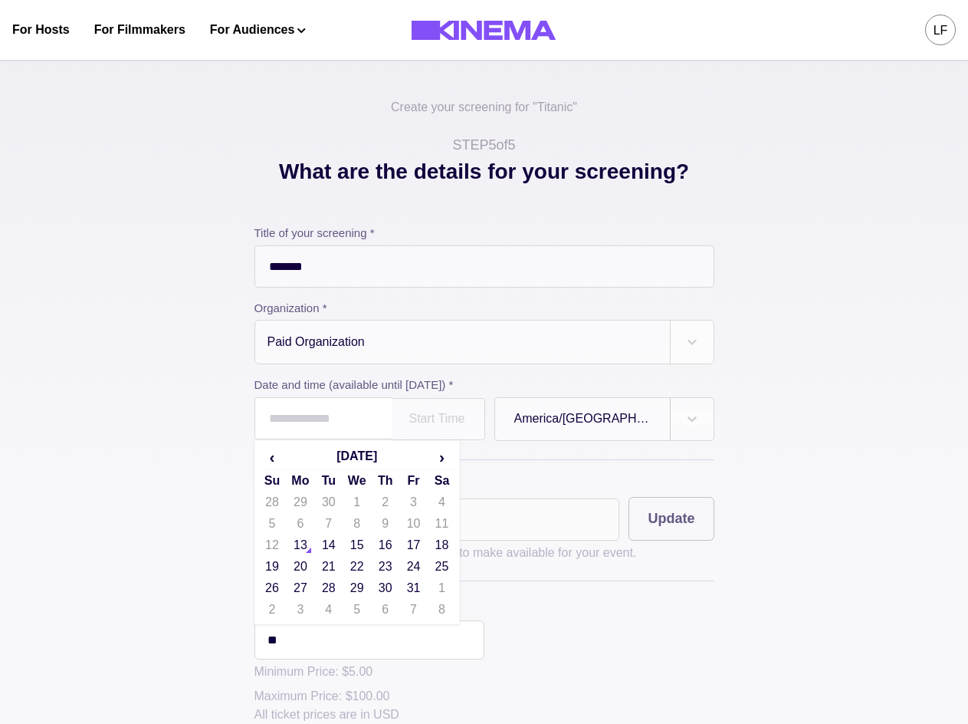
click at [392, 421] on input "text" at bounding box center [323, 418] width 137 height 42
click at [311, 551] on td "13" at bounding box center [300, 544] width 28 height 21
type input "**********"
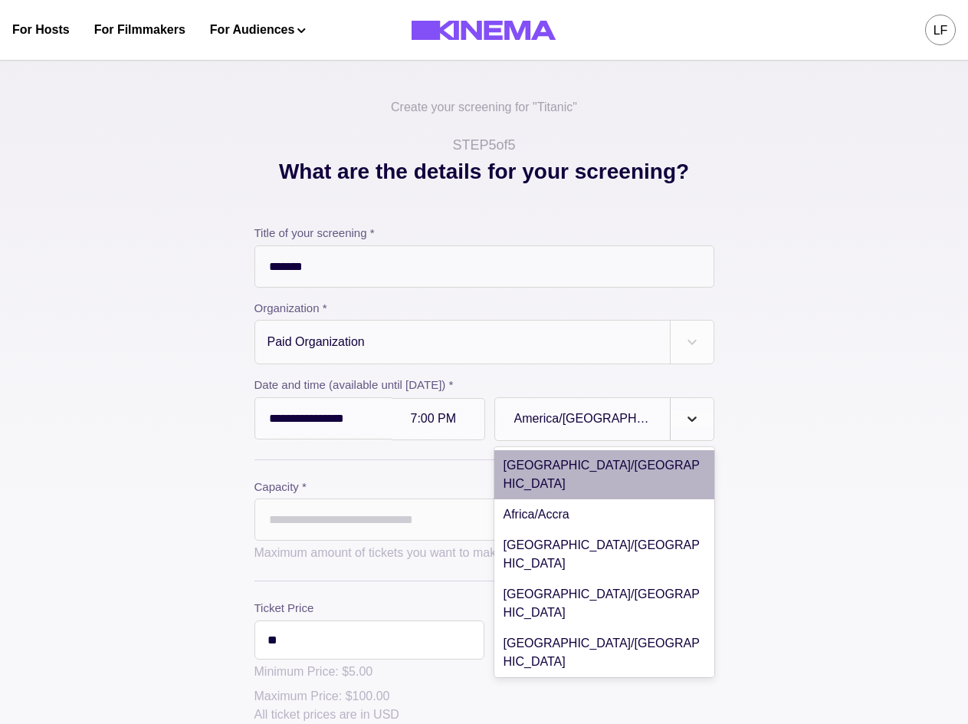
click at [690, 416] on icon at bounding box center [692, 418] width 15 height 15
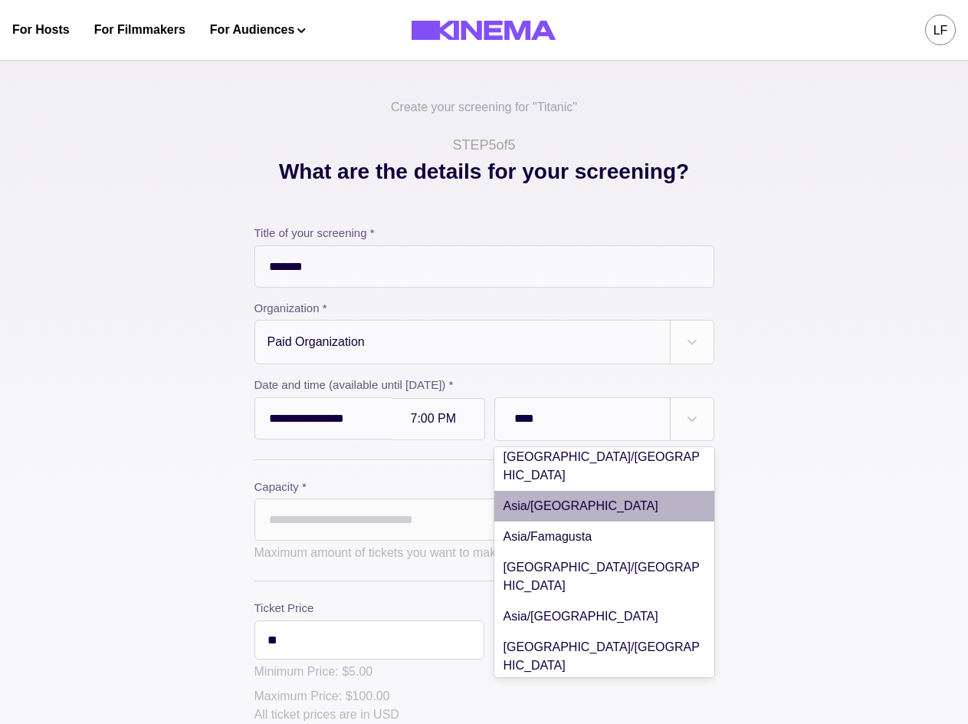
scroll to position [153, 0]
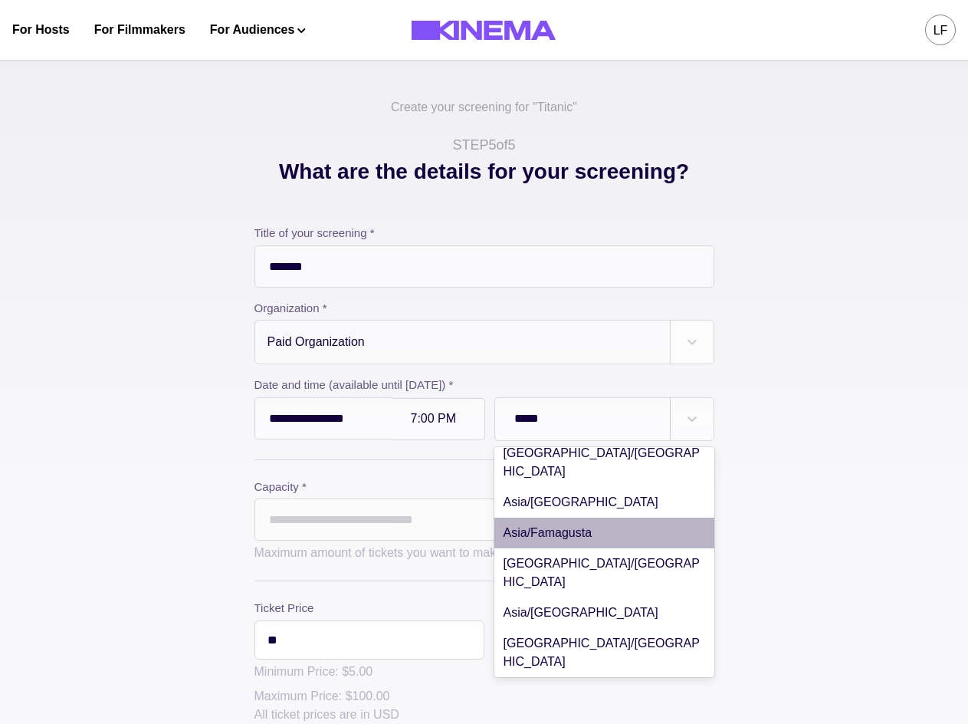
type input "******"
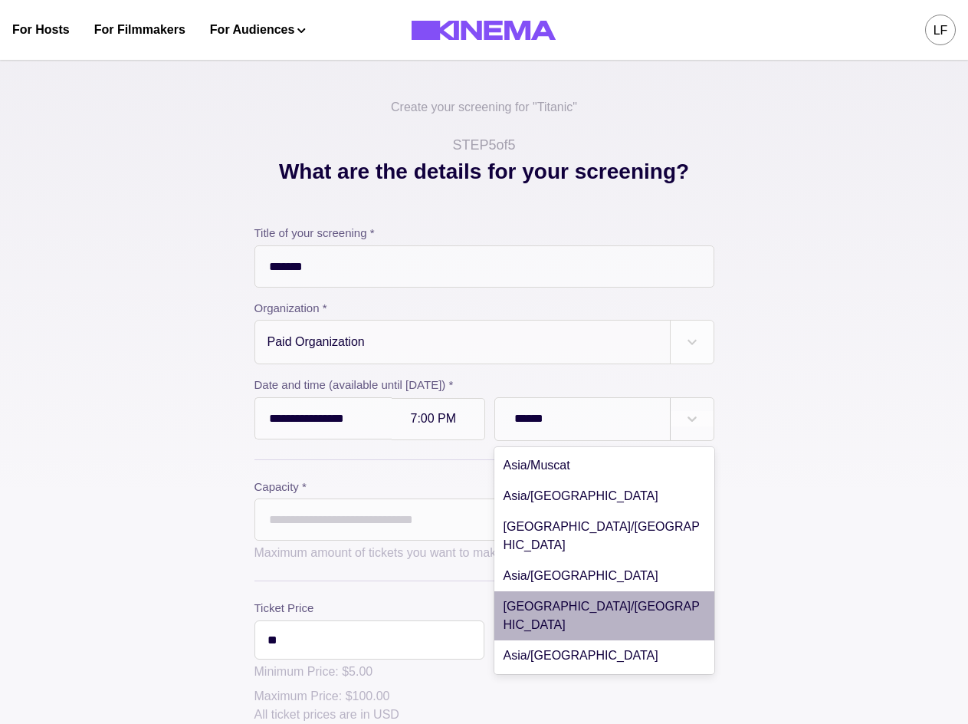
click at [623, 591] on div "Asia/Manila" at bounding box center [604, 615] width 220 height 49
type input "**********"
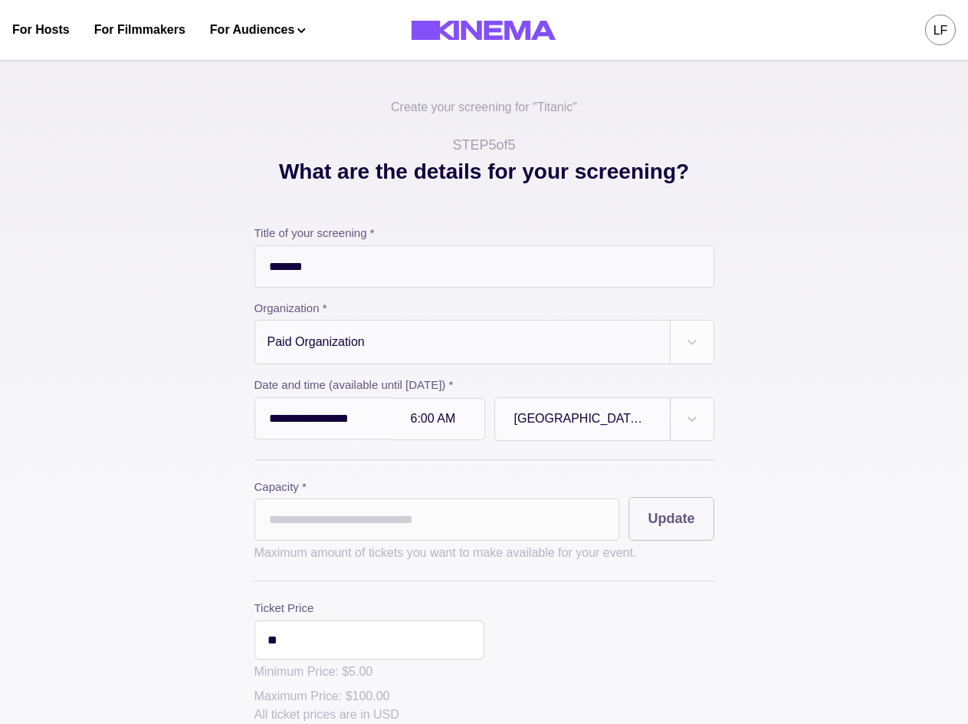
click at [455, 416] on div at bounding box center [438, 418] width 54 height 13
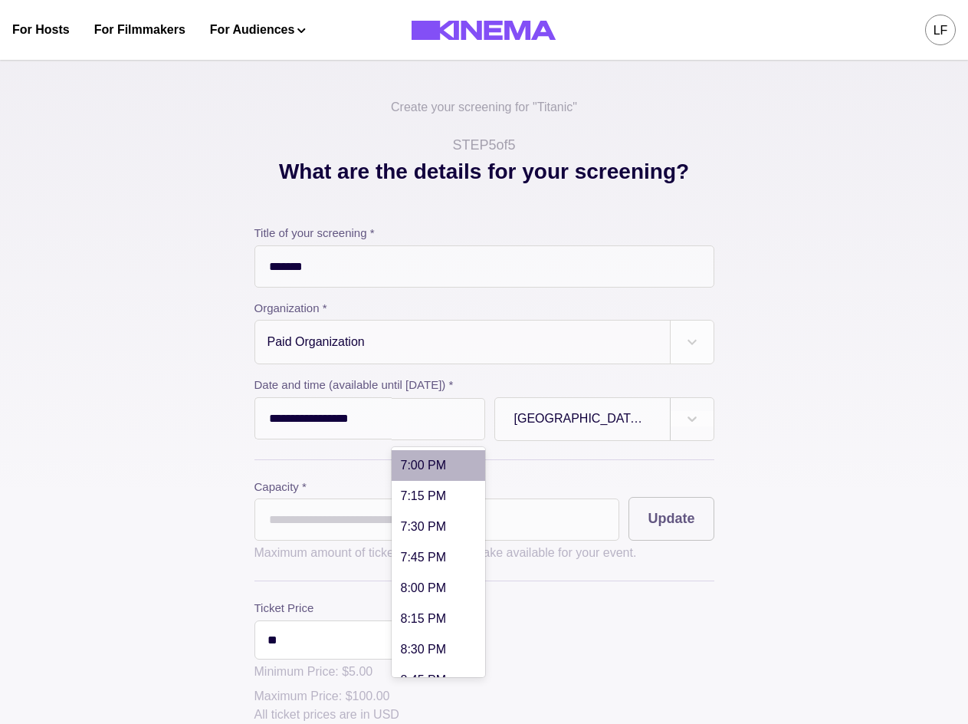
click at [455, 469] on div "7:00 PM" at bounding box center [439, 465] width 94 height 31
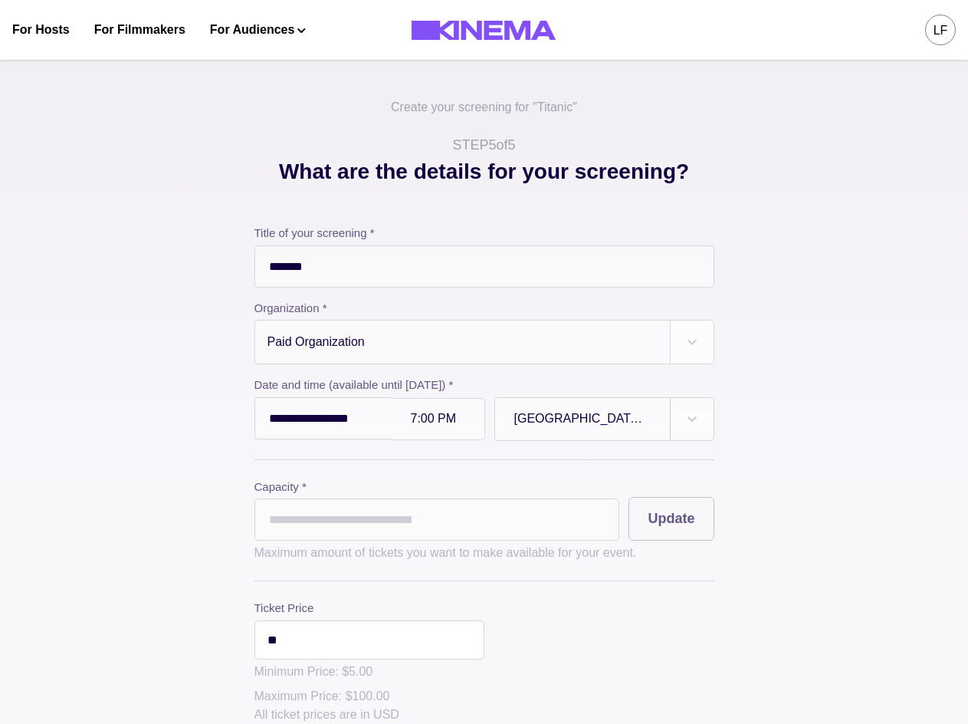
click at [540, 534] on input "*" at bounding box center [438, 519] width 366 height 42
type input "**"
click at [678, 514] on button "Update" at bounding box center [671, 519] width 85 height 44
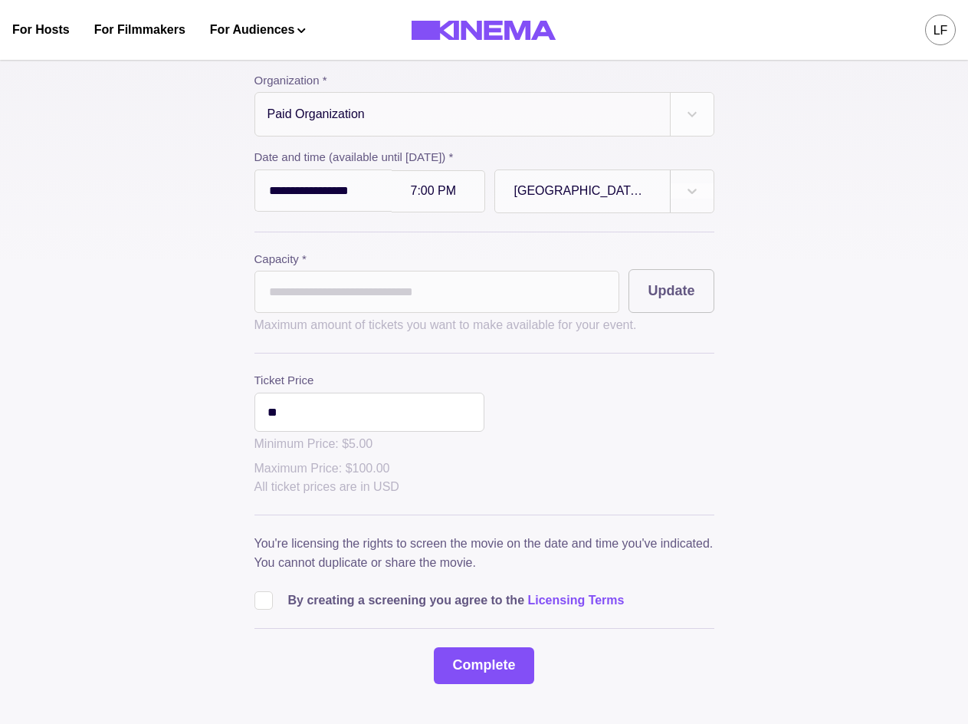
scroll to position [230, 0]
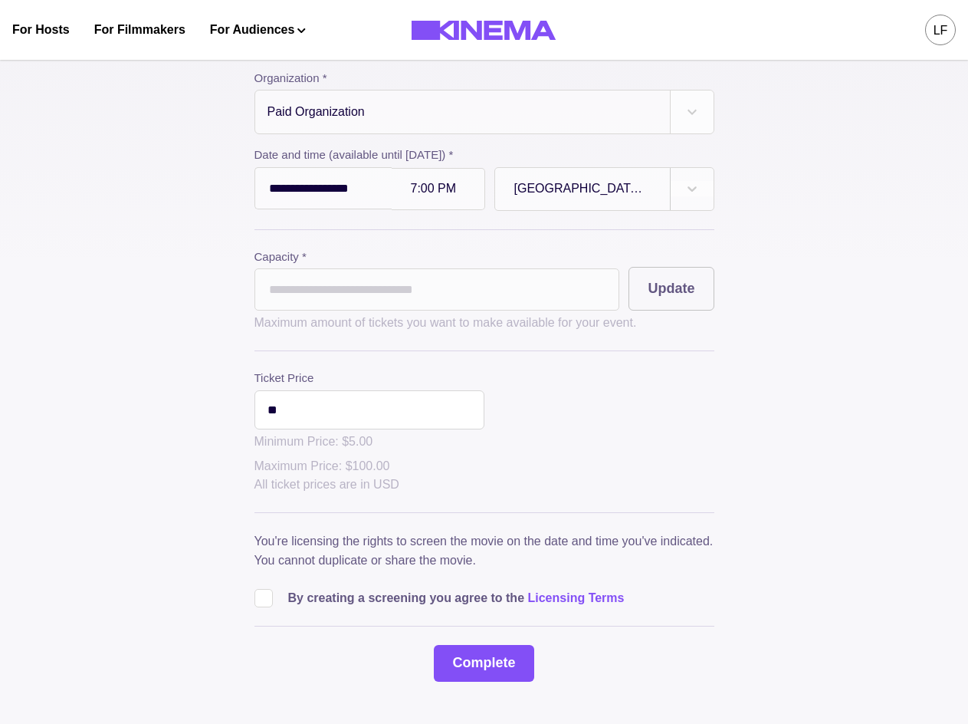
click at [266, 605] on span at bounding box center [264, 598] width 18 height 18
click at [485, 668] on button "Complete" at bounding box center [484, 663] width 100 height 37
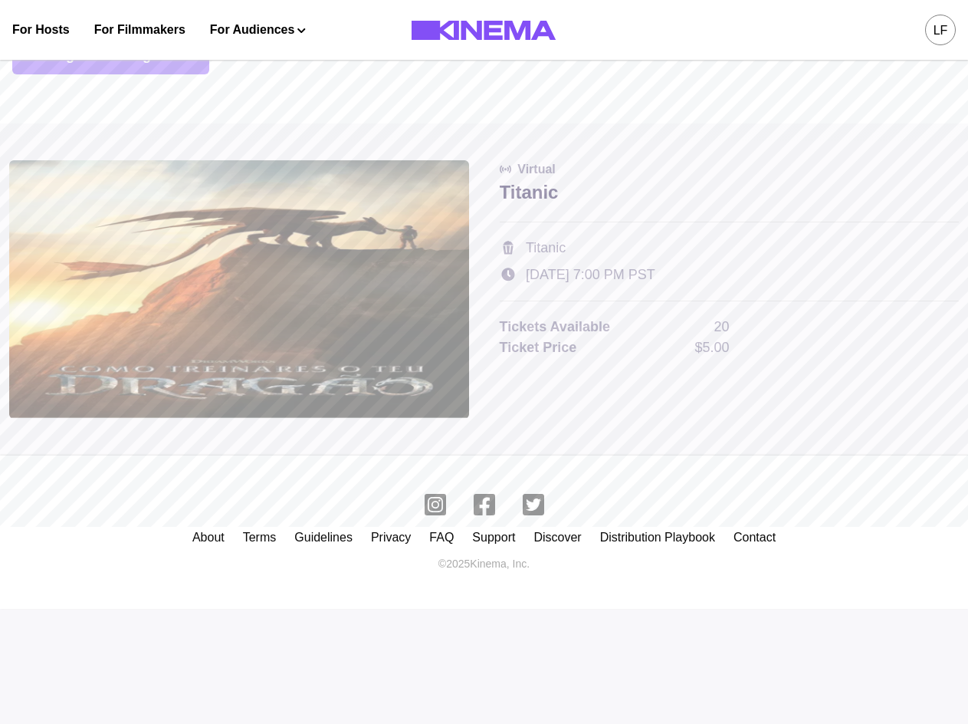
scroll to position [0, 0]
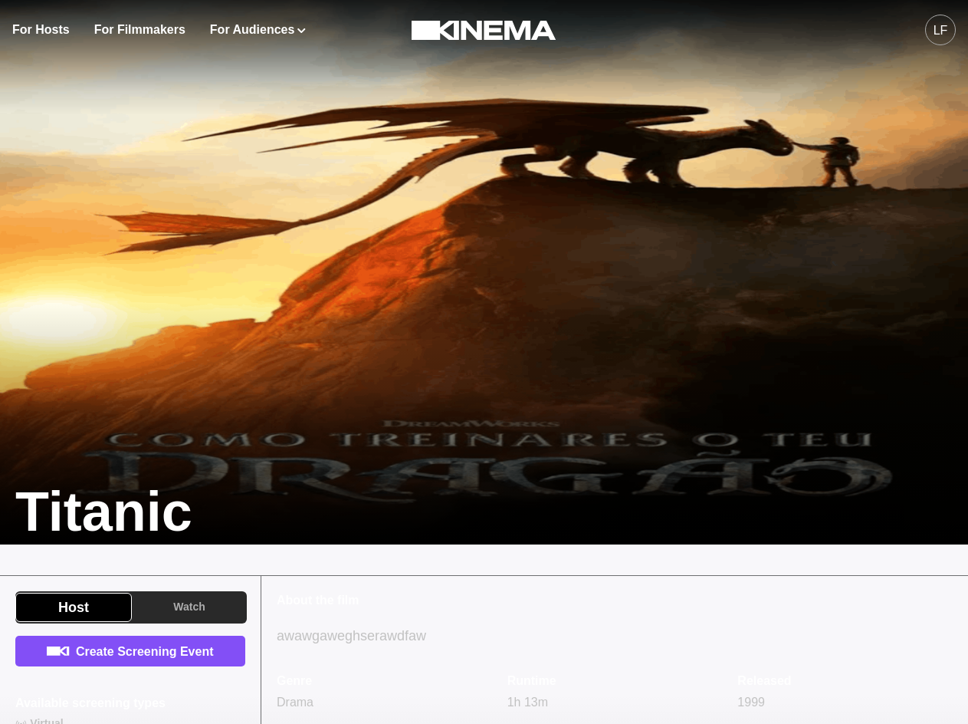
click at [940, 30] on div "LF" at bounding box center [941, 30] width 15 height 18
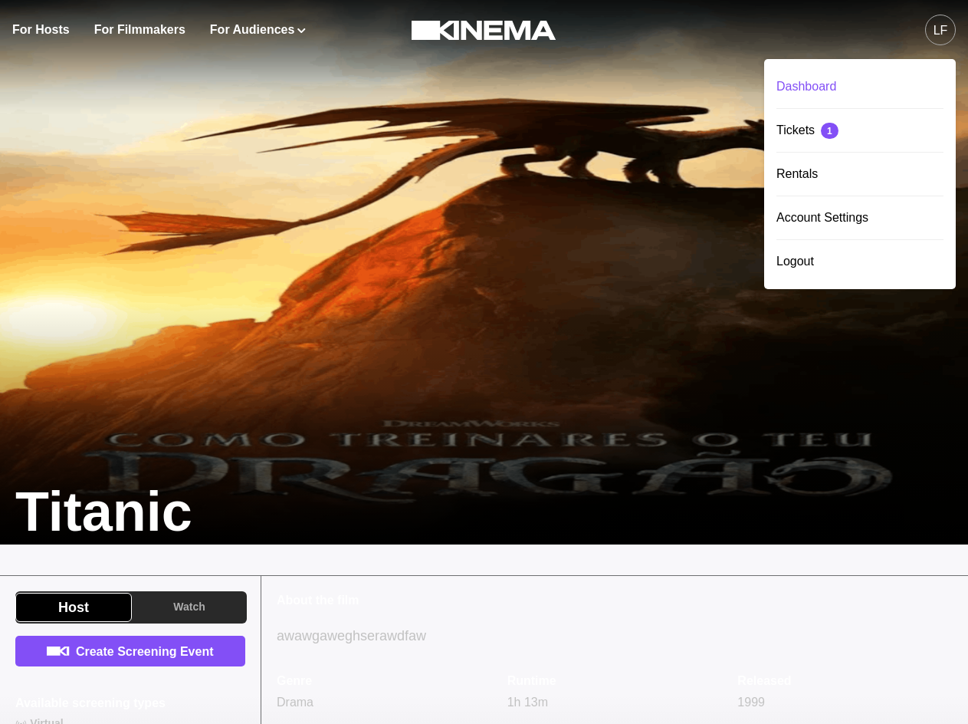
click at [882, 80] on div "Dashboard" at bounding box center [860, 86] width 167 height 43
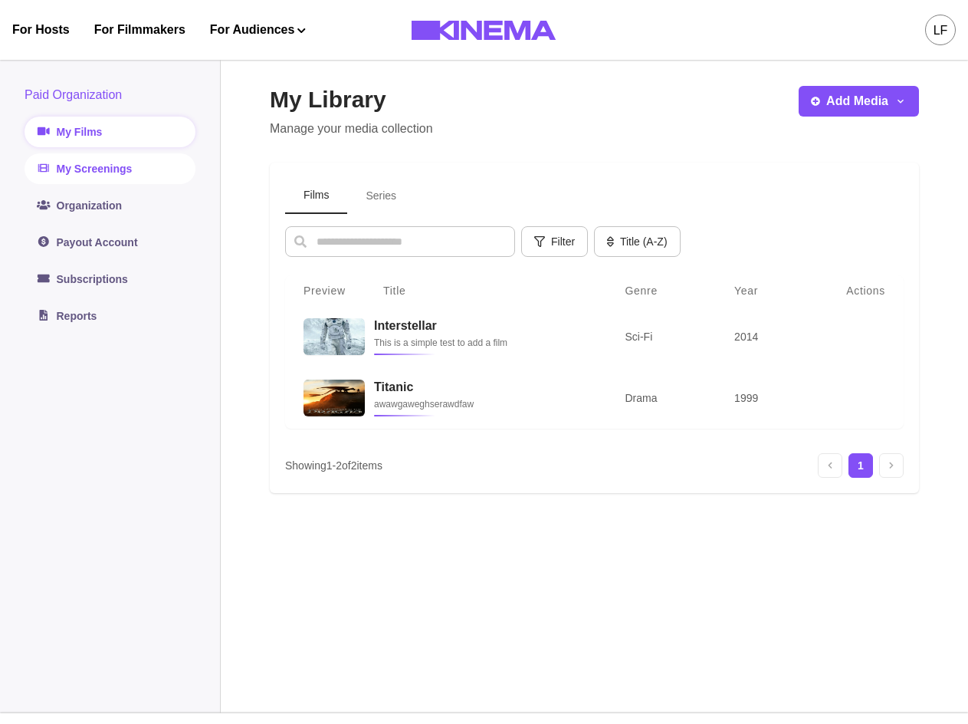
click at [106, 172] on link "My Screenings" at bounding box center [110, 168] width 171 height 31
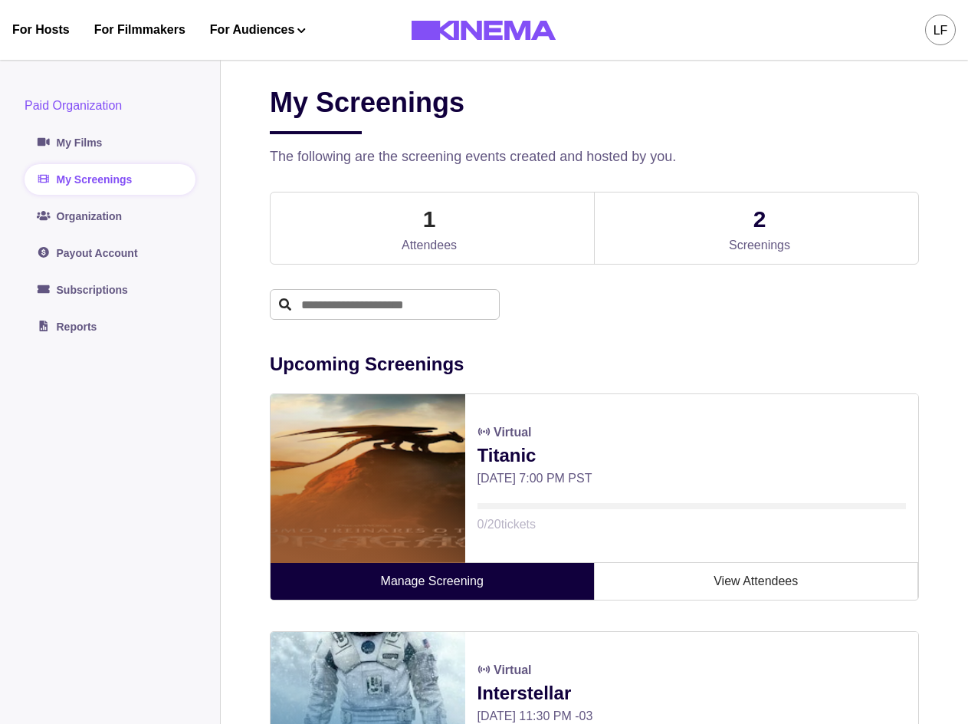
click at [511, 582] on link "Manage Screening" at bounding box center [433, 581] width 324 height 37
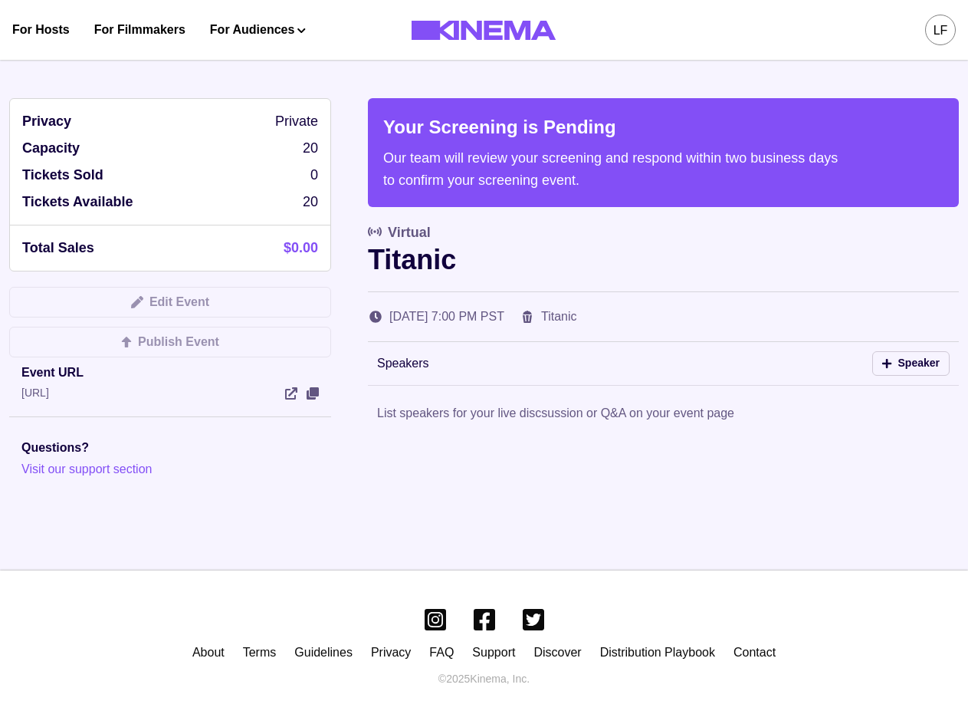
click at [590, 440] on div "Your Screening is Pending Our team will review your screening and respond withi…" at bounding box center [663, 283] width 591 height 370
click at [726, 260] on p "Titanic" at bounding box center [663, 259] width 591 height 33
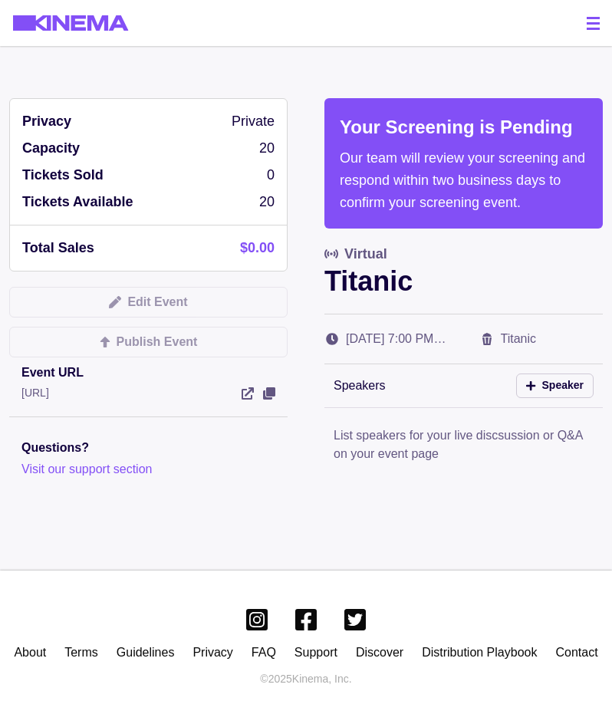
click at [448, 339] on p "Tue, Oct 14, 7:00 PM undefined" at bounding box center [405, 339] width 118 height 18
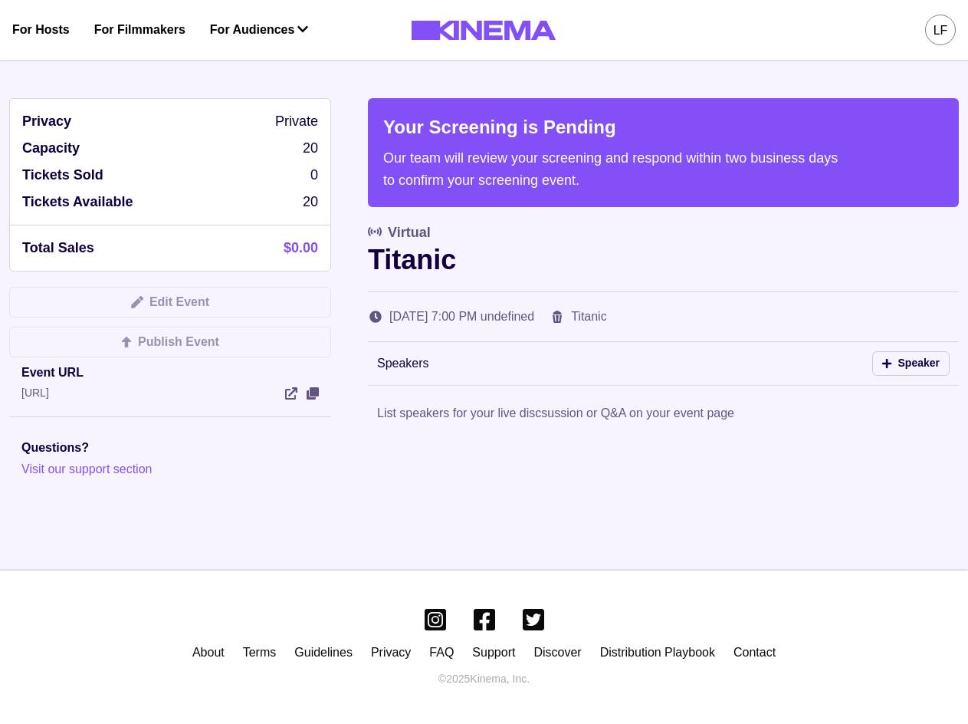
click at [601, 386] on div at bounding box center [663, 395] width 591 height 18
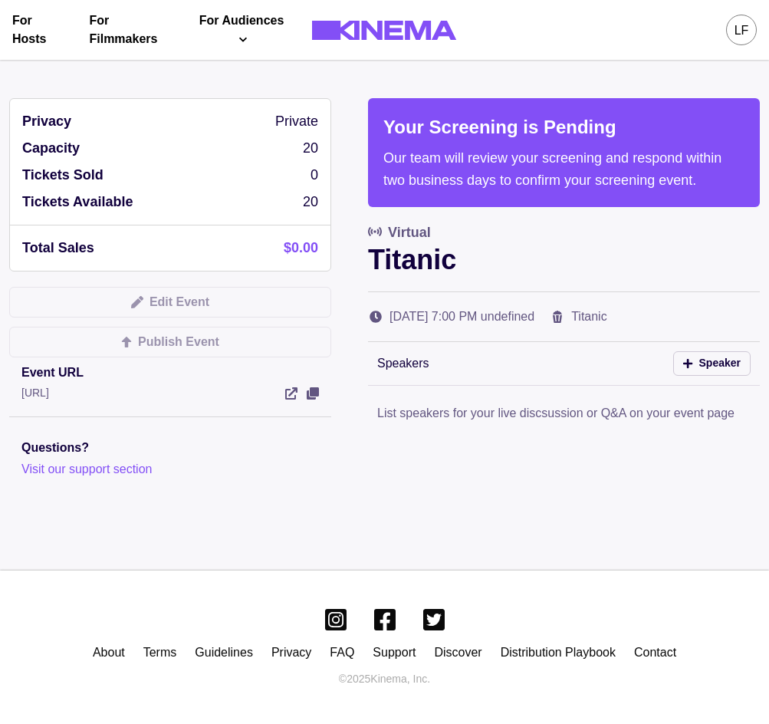
click at [609, 214] on div "Your Screening is Pending Our team will review your screening and respond withi…" at bounding box center [564, 212] width 392 height 228
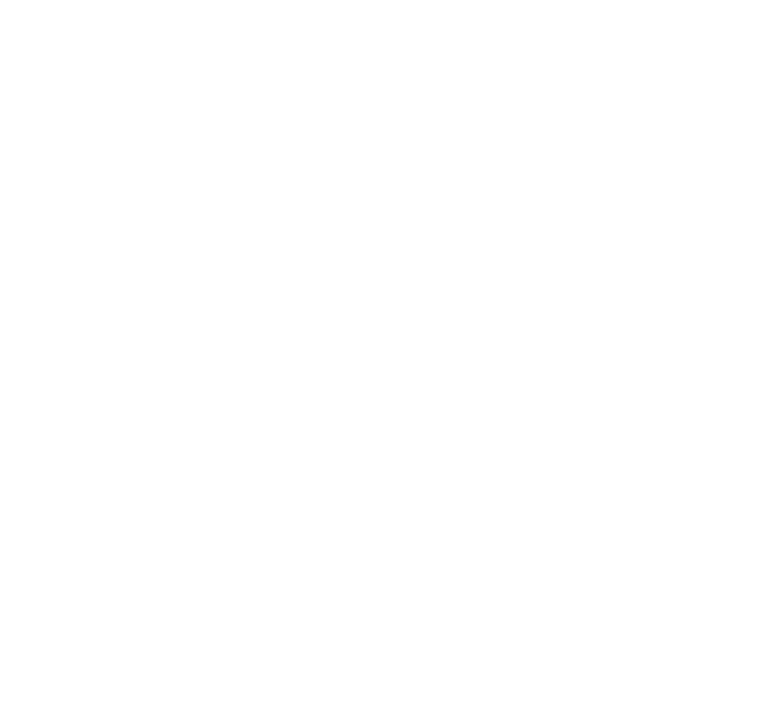
click at [575, 242] on html at bounding box center [390, 362] width 780 height 724
click at [504, 130] on html at bounding box center [390, 362] width 780 height 724
drag, startPoint x: 487, startPoint y: 217, endPoint x: 531, endPoint y: 238, distance: 48.7
click at [516, 237] on html at bounding box center [390, 362] width 780 height 724
click at [461, 139] on html at bounding box center [390, 362] width 780 height 724
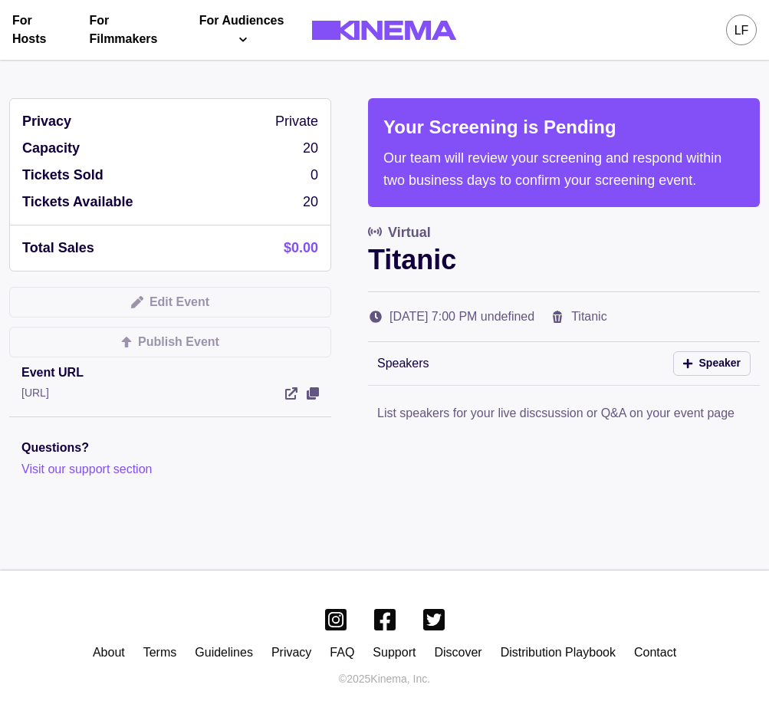
click at [532, 373] on div "Speakers Speaker" at bounding box center [564, 363] width 392 height 43
drag, startPoint x: 567, startPoint y: 324, endPoint x: 389, endPoint y: 318, distance: 177.9
click at [389, 318] on div "Tue, Oct 14, 7:00 PM undefined Titanic" at bounding box center [564, 316] width 392 height 18
copy p "Tue, Oct 14, 7:00 PM undefined"
click at [586, 271] on p "Titanic" at bounding box center [564, 259] width 392 height 33
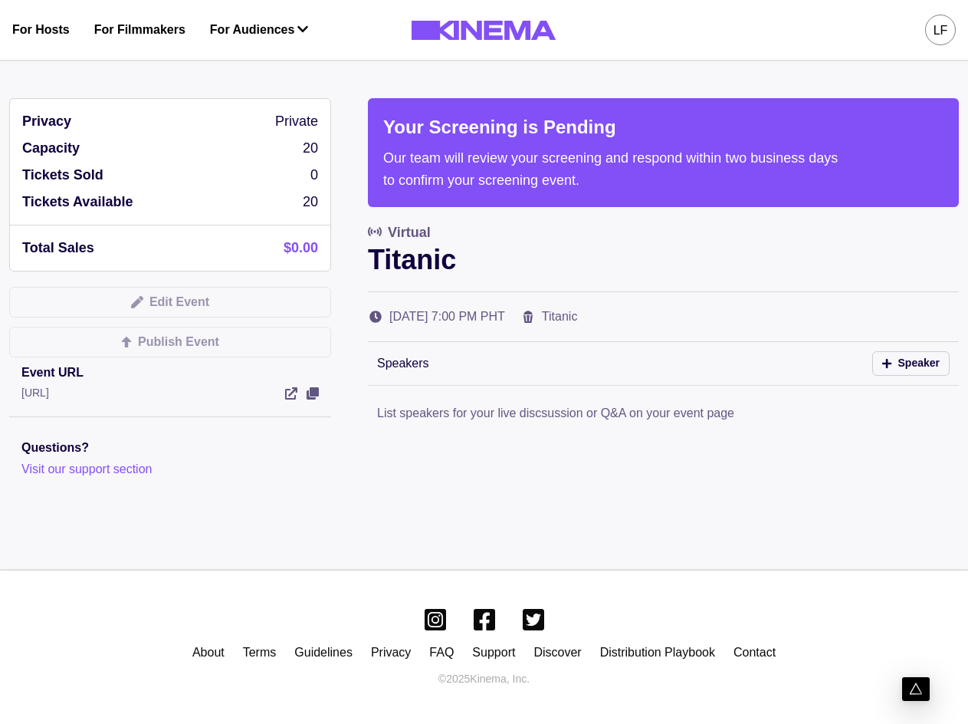
click at [780, 22] on div "LF" at bounding box center [941, 30] width 15 height 18
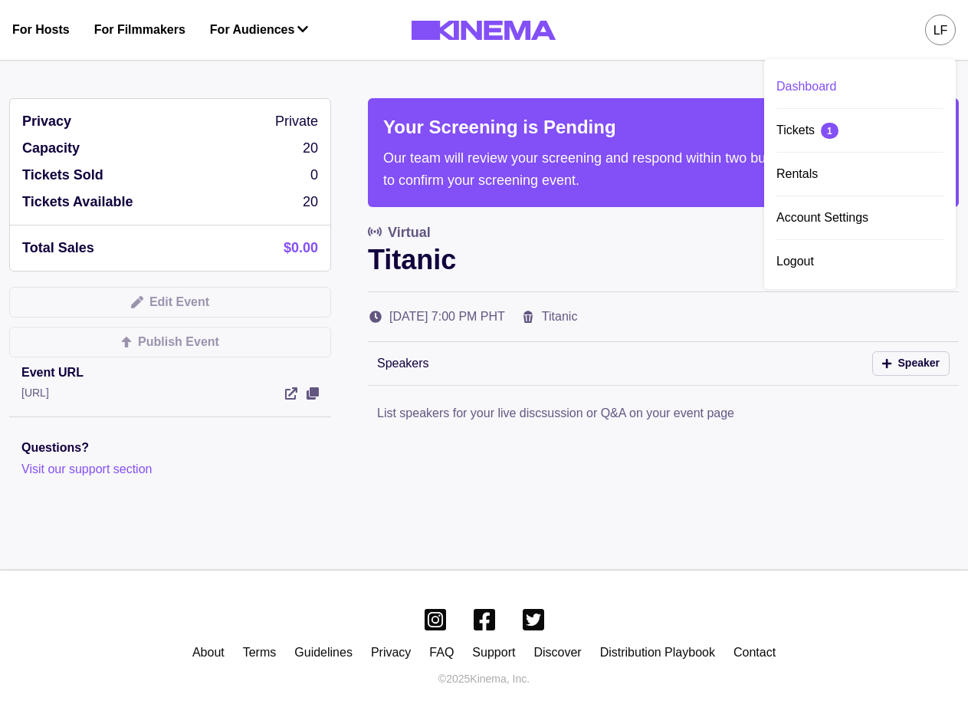
click at [780, 86] on div "Dashboard" at bounding box center [860, 86] width 167 height 43
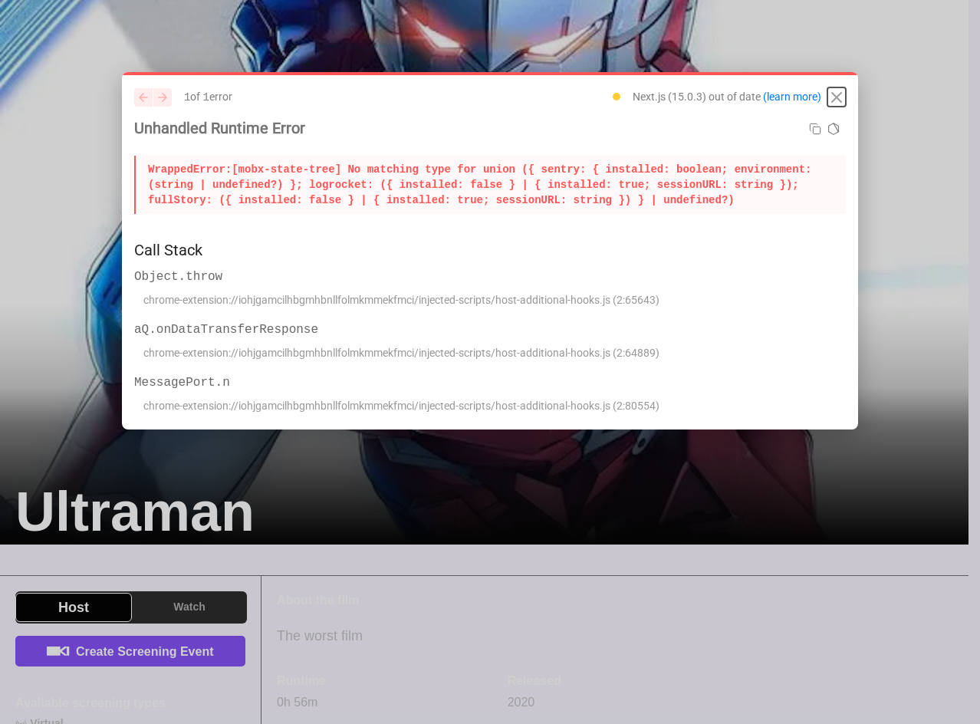
click at [835, 94] on icon "Close" at bounding box center [836, 97] width 18 height 18
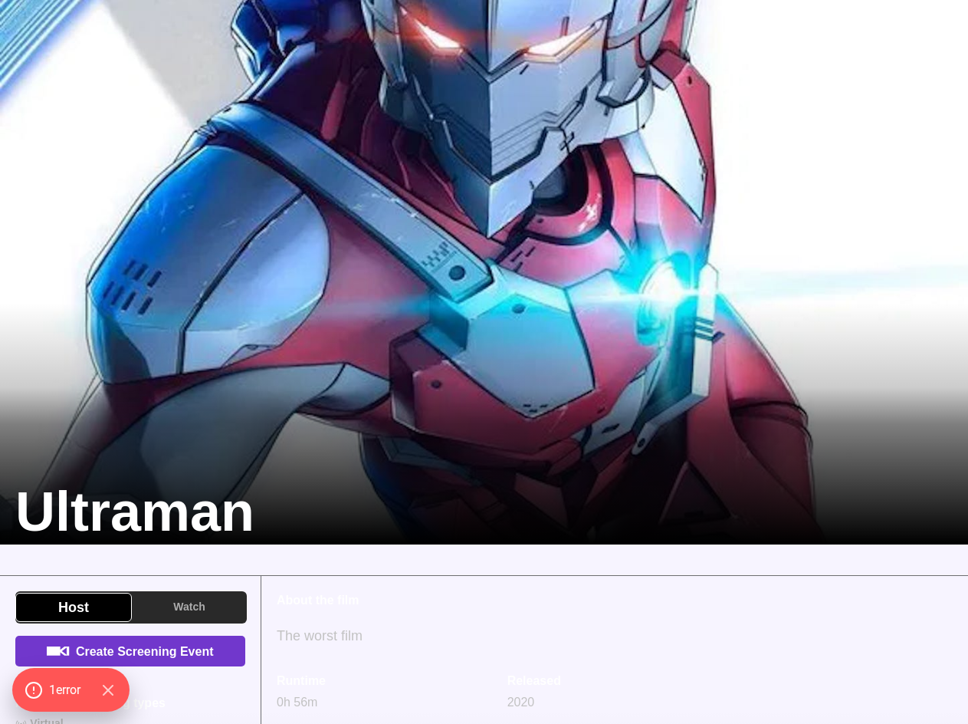
click at [205, 665] on link "Create Screening Event" at bounding box center [130, 651] width 230 height 31
click at [215, 647] on link "Create Screening Event" at bounding box center [130, 651] width 230 height 31
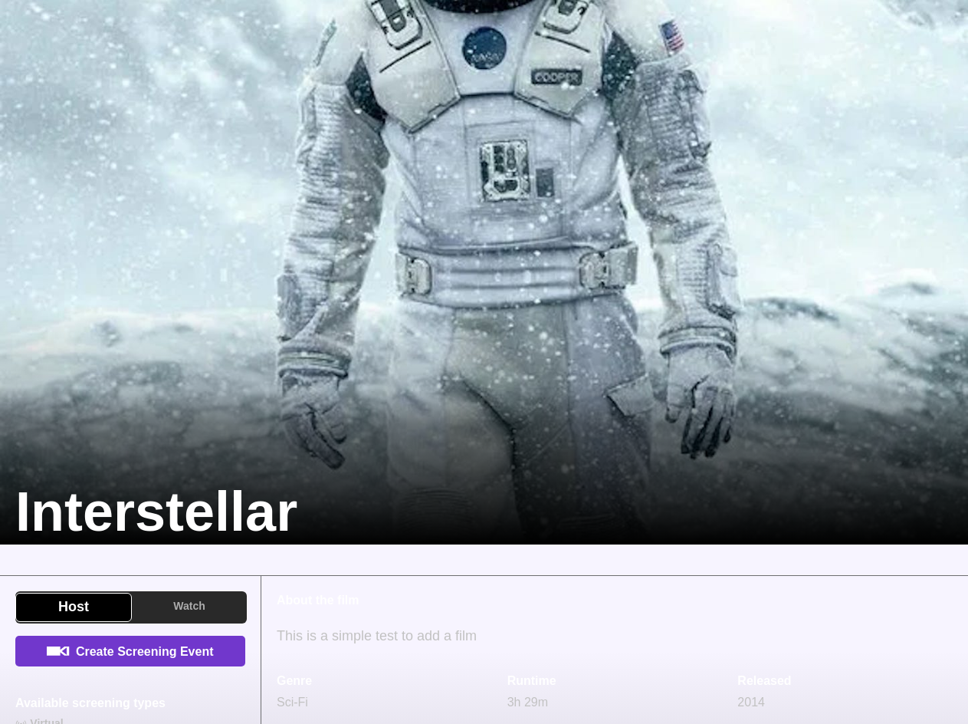
click at [191, 641] on link "Create Screening Event" at bounding box center [130, 651] width 230 height 31
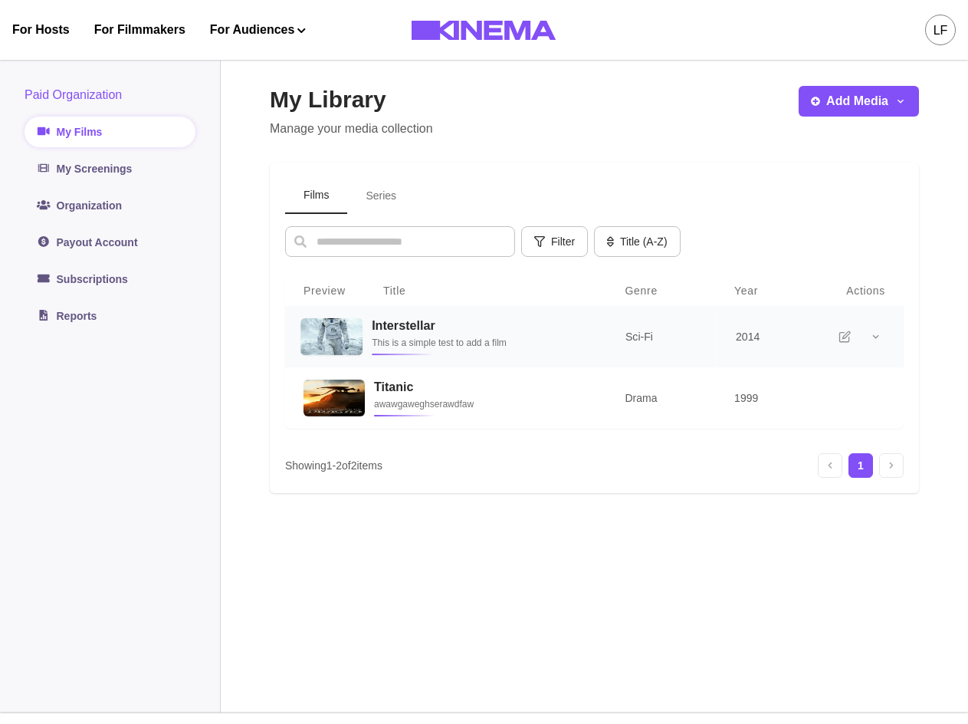
click at [590, 339] on td "Interstellar This is a simple test to add a film" at bounding box center [485, 337] width 245 height 62
click at [590, 337] on td "Interstellar This is a simple test to add a film" at bounding box center [485, 337] width 245 height 62
select select "******"
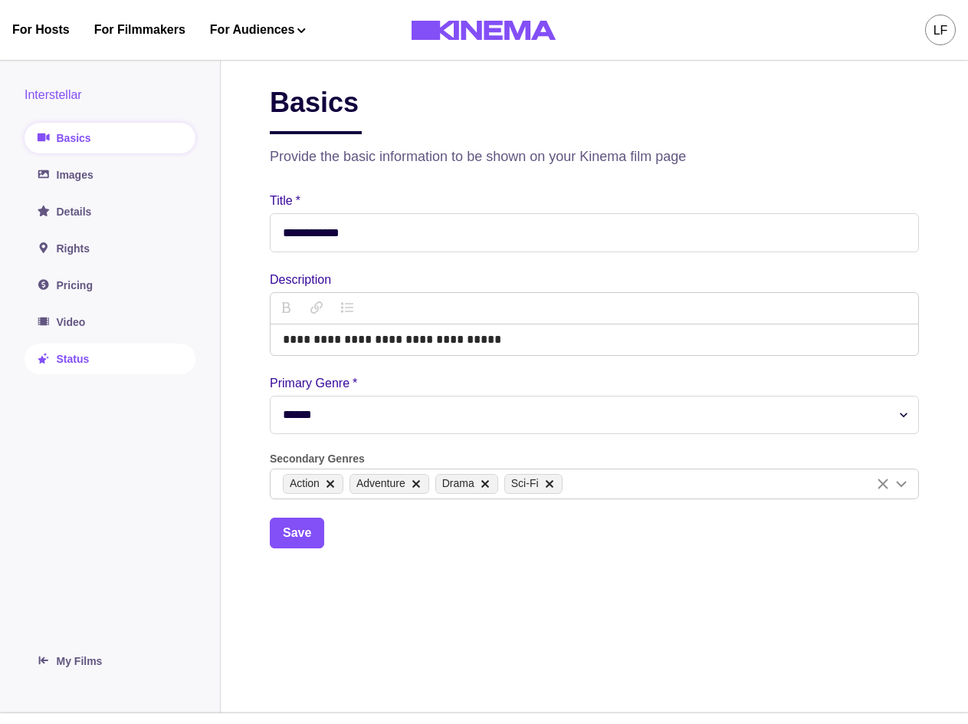
click at [100, 369] on link "Status" at bounding box center [110, 358] width 171 height 31
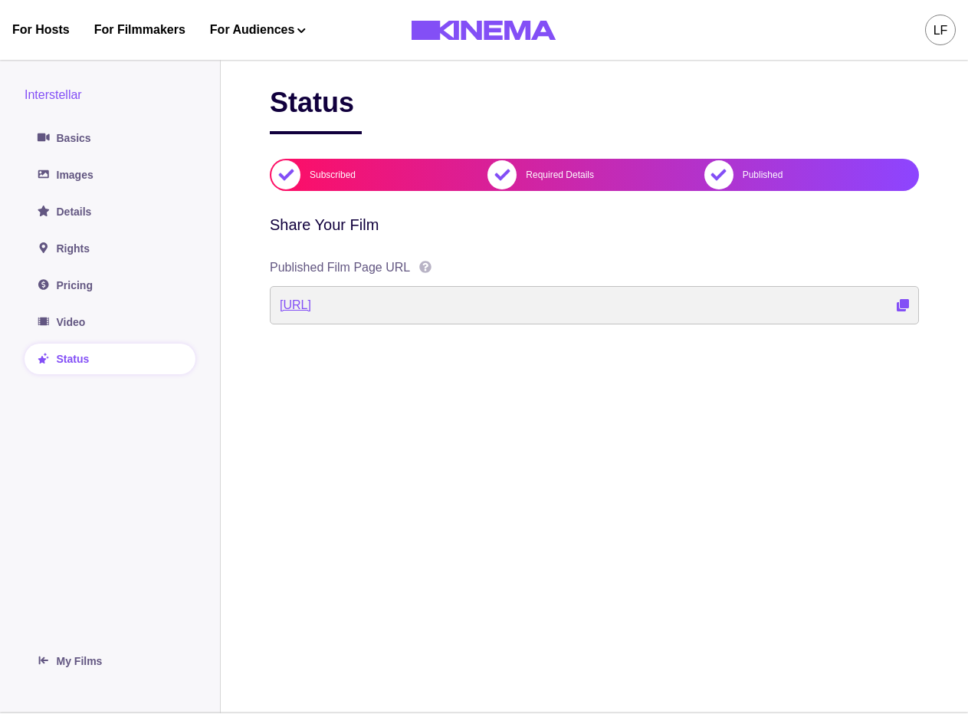
click at [311, 304] on link "http://localhost:3000/films/movie-called-film-mbxadw" at bounding box center [295, 305] width 31 height 18
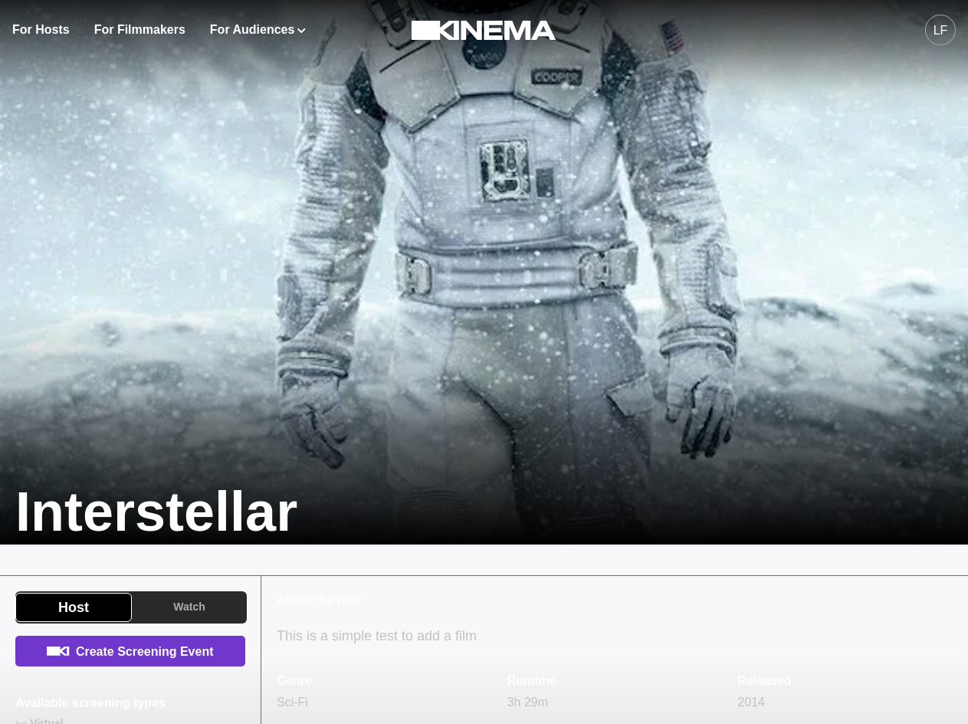
click at [209, 657] on link "Create Screening Event" at bounding box center [130, 651] width 230 height 31
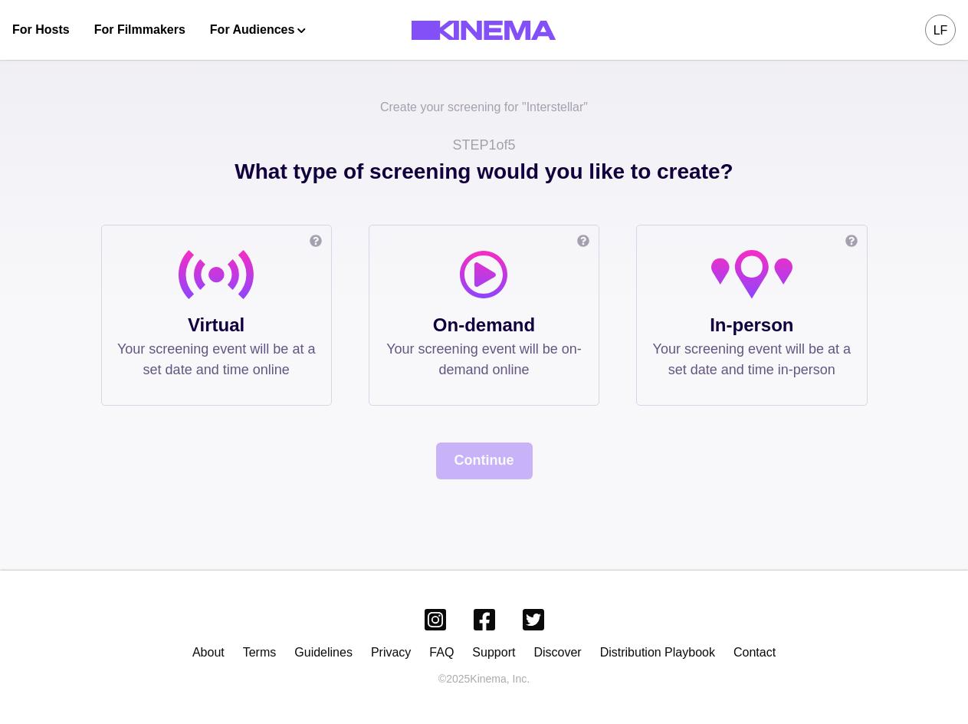
click at [229, 321] on p "Virtual" at bounding box center [216, 325] width 199 height 28
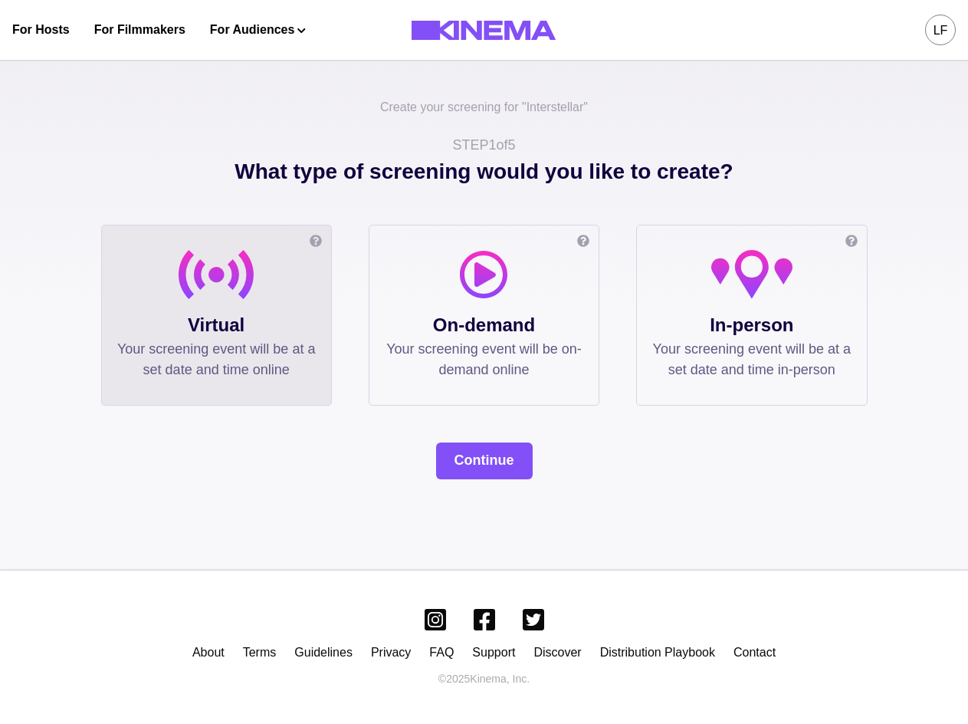
click at [477, 439] on div "What type of screening would you like to create? Online screening Watch the fil…" at bounding box center [484, 318] width 767 height 324
click at [482, 456] on button "Continue" at bounding box center [484, 460] width 97 height 37
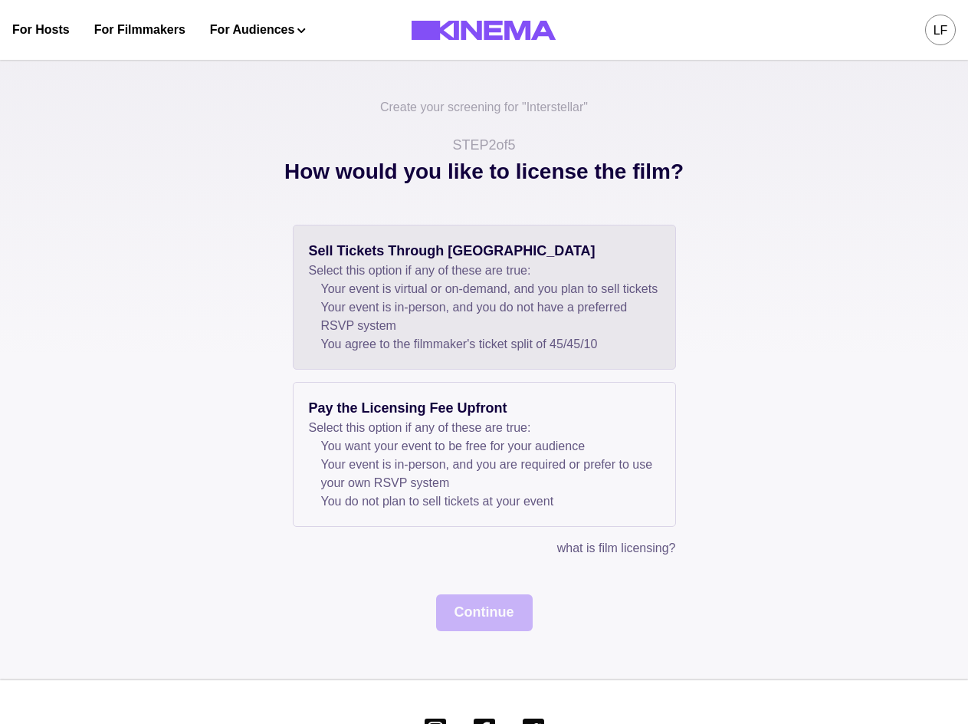
click at [487, 335] on li "Your event is in-person, and you do not have a preferred RSVP system" at bounding box center [490, 316] width 339 height 37
click at [497, 629] on button "Continue" at bounding box center [484, 612] width 97 height 37
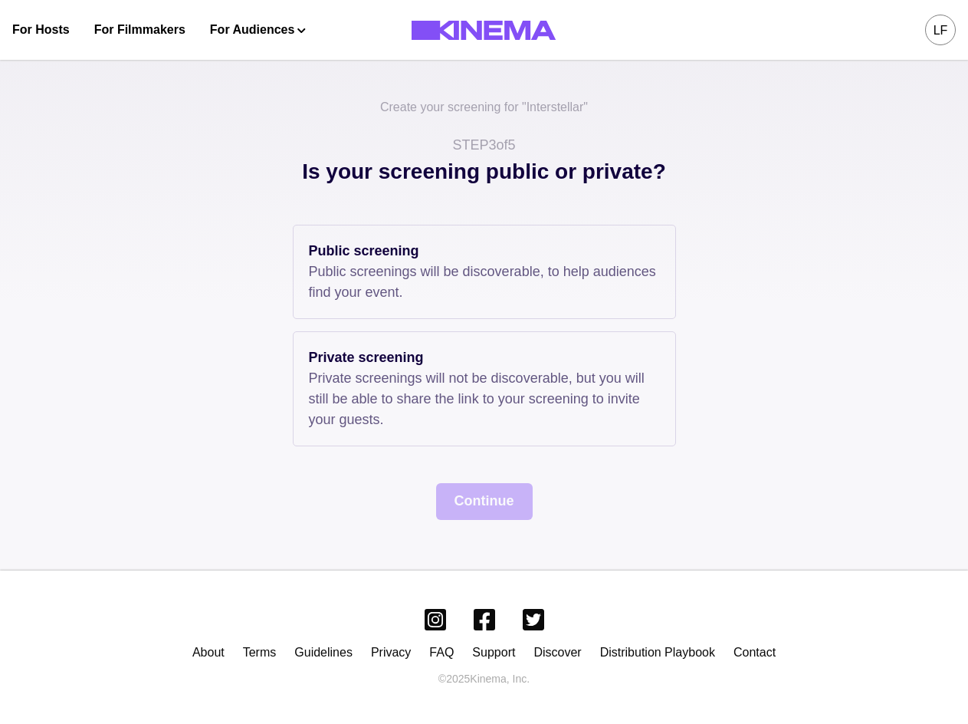
click at [475, 307] on div "Public screening Public screenings will be discoverable, to help audiences find…" at bounding box center [484, 272] width 383 height 94
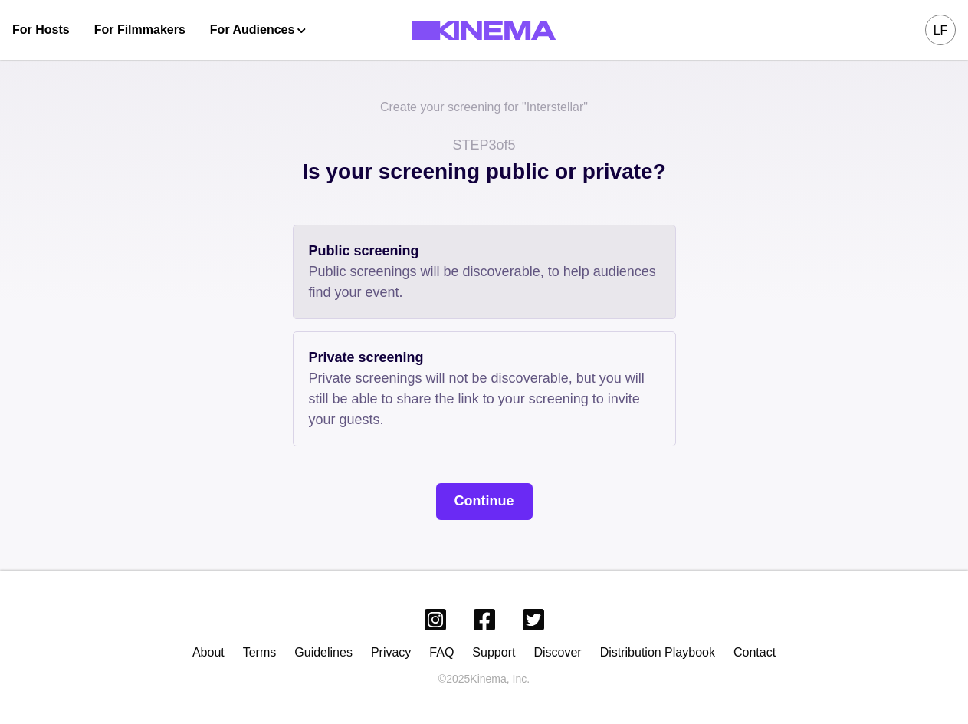
click at [491, 511] on button "Continue" at bounding box center [484, 501] width 97 height 37
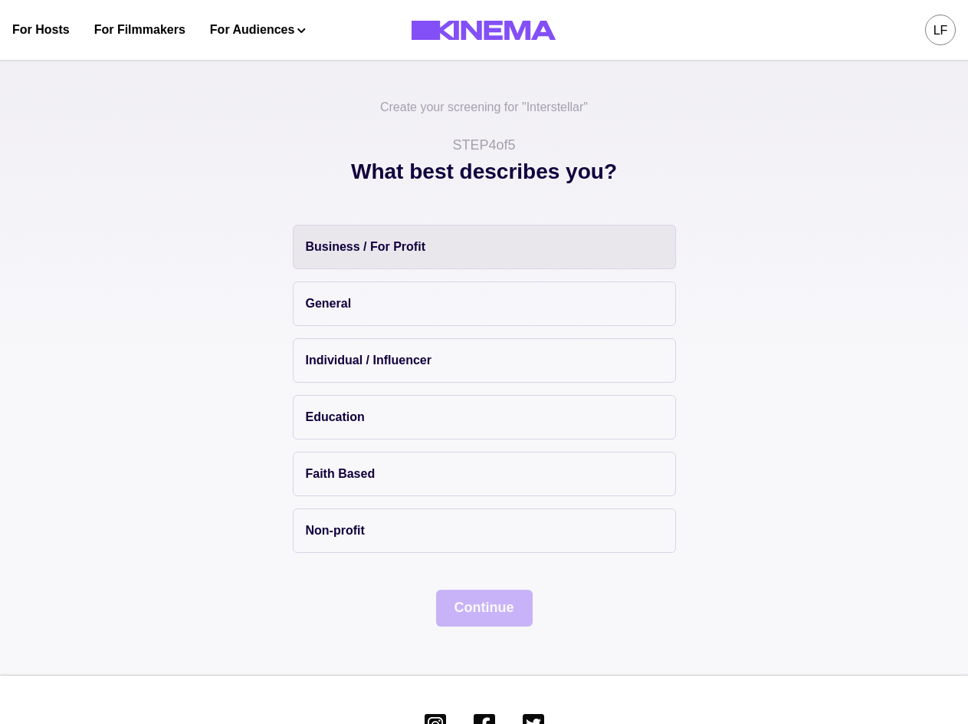
click at [434, 252] on button "Business / For Profit" at bounding box center [484, 247] width 383 height 44
click at [494, 618] on button "Continue" at bounding box center [484, 608] width 97 height 37
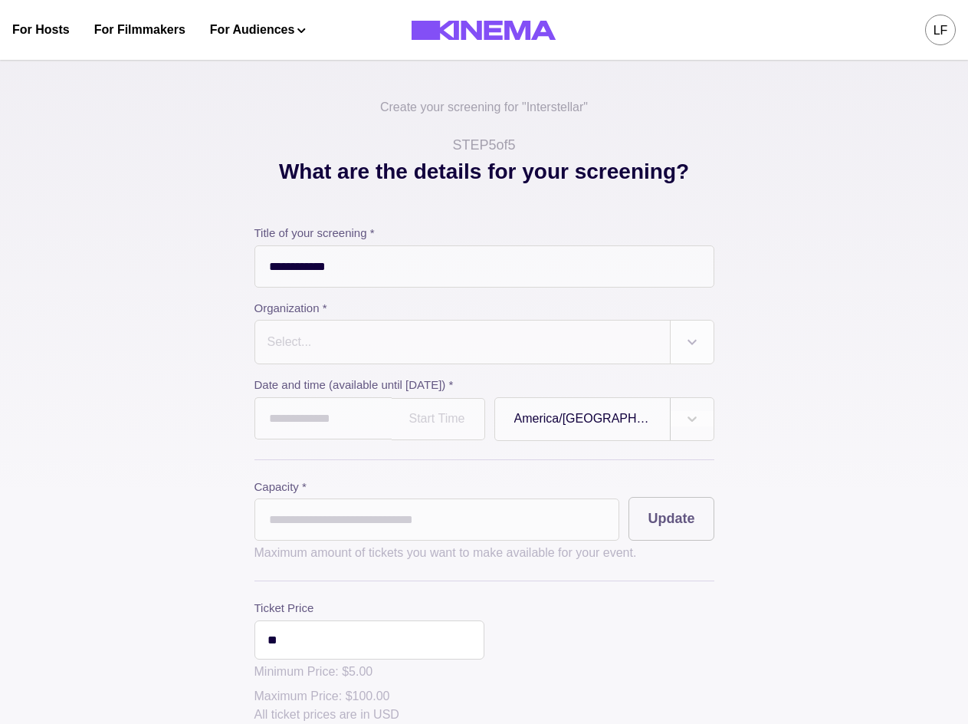
click at [692, 353] on div at bounding box center [692, 341] width 43 height 43
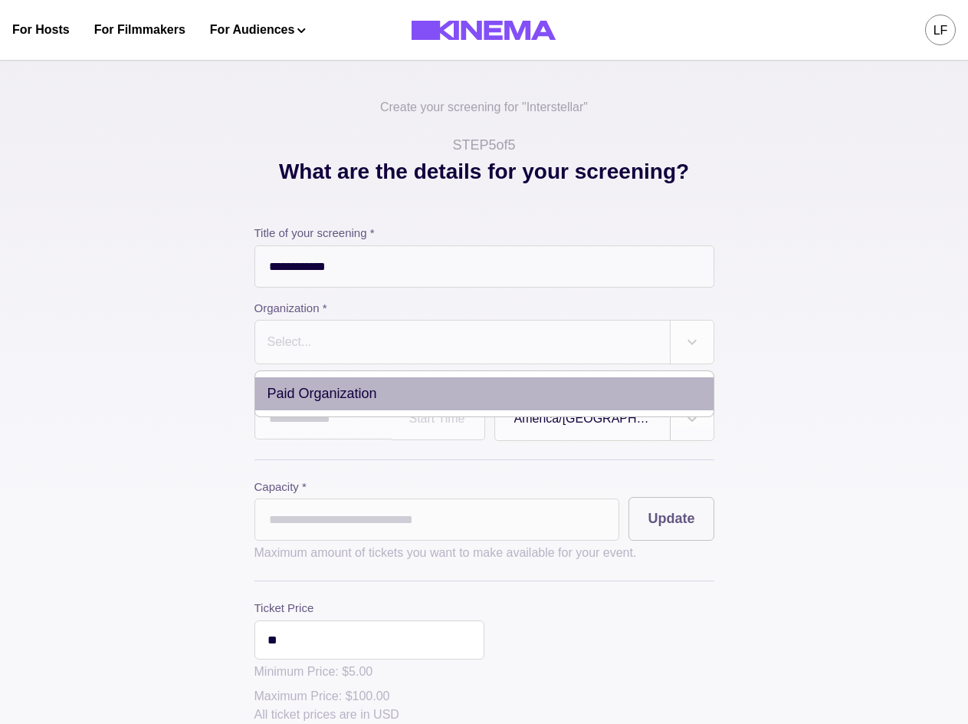
click at [569, 393] on div "Paid Organization" at bounding box center [484, 393] width 458 height 33
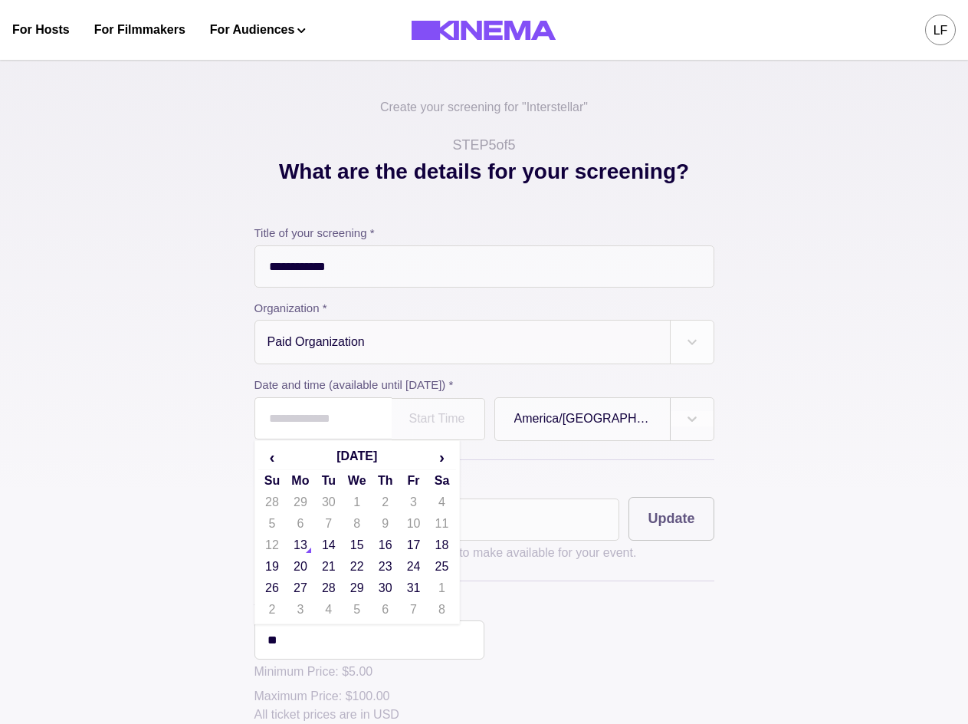
click at [341, 418] on input "text" at bounding box center [323, 418] width 137 height 42
click at [313, 553] on td "13" at bounding box center [300, 544] width 28 height 21
type input "**********"
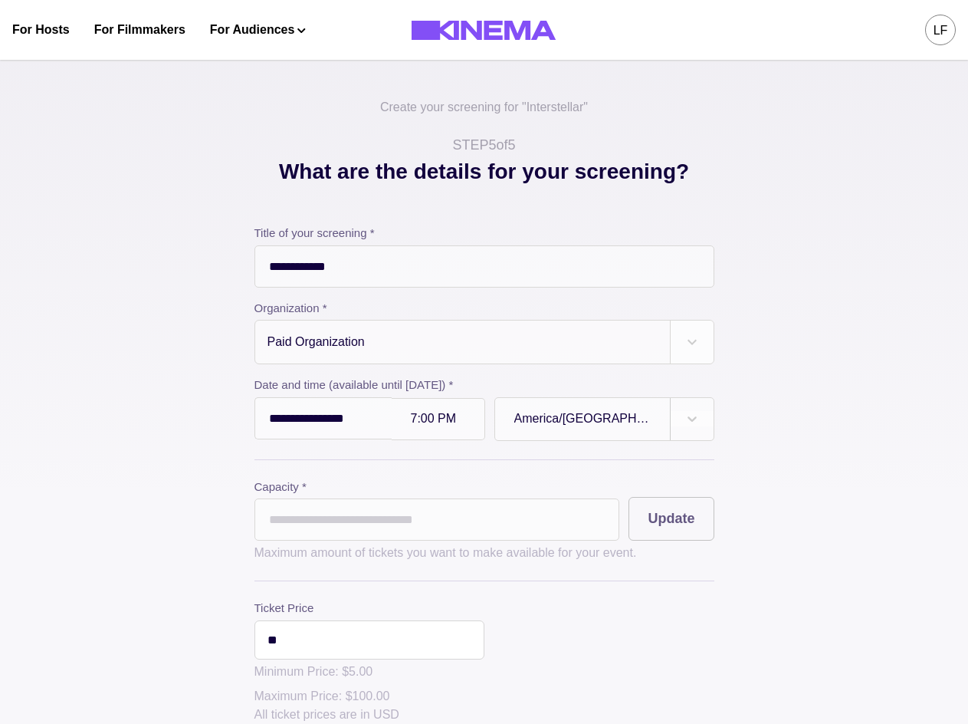
click at [460, 421] on div at bounding box center [438, 418] width 54 height 13
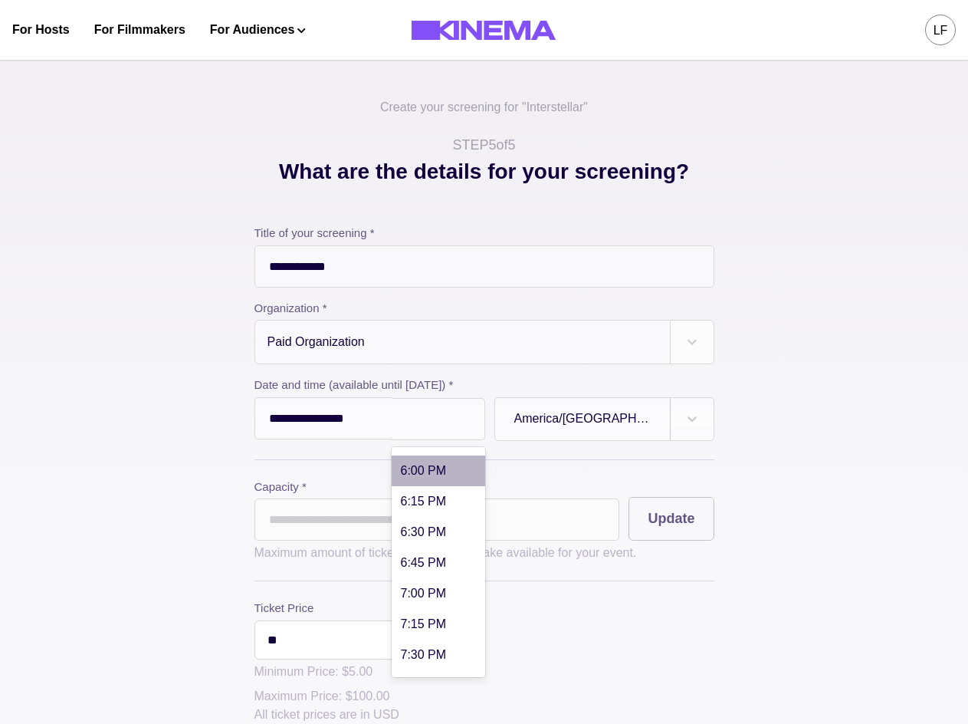
scroll to position [2377, 0]
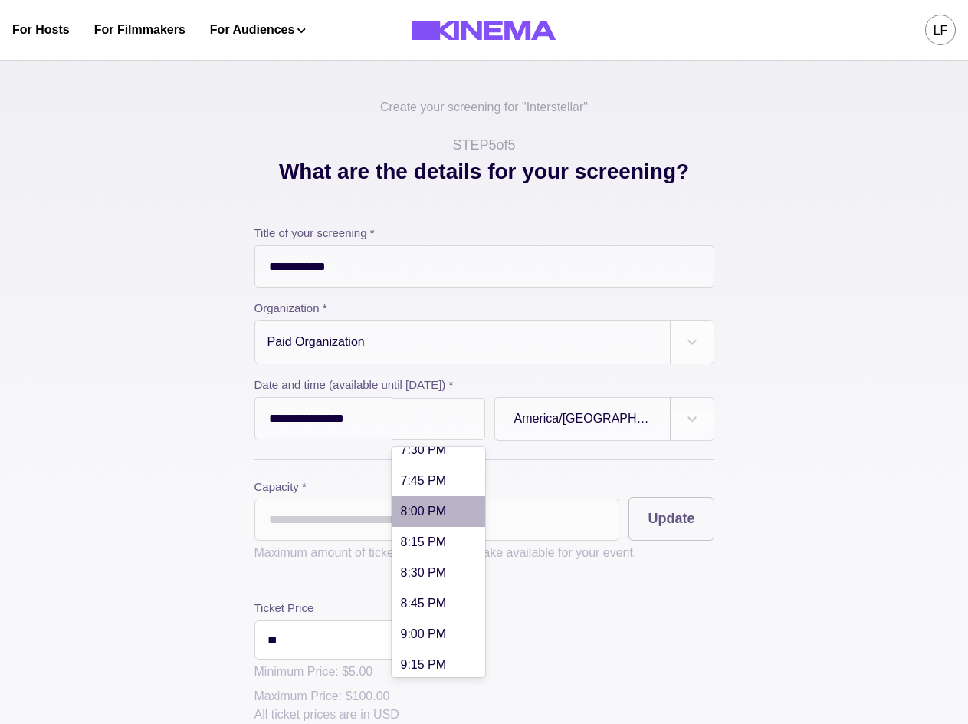
click at [460, 501] on div "8:00 PM" at bounding box center [439, 511] width 94 height 31
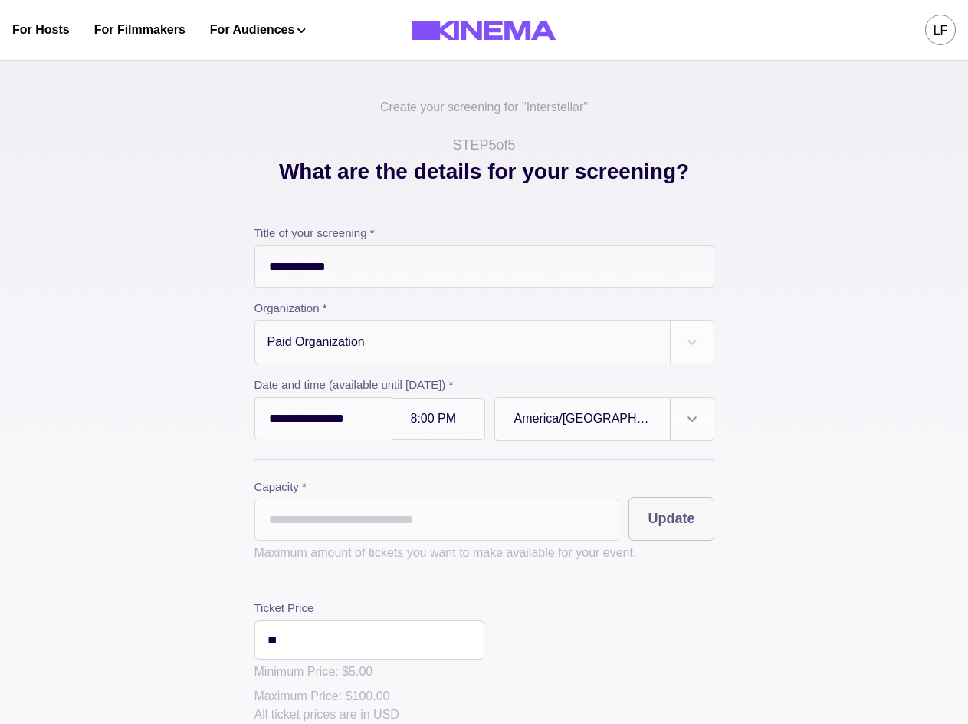
click at [701, 422] on div at bounding box center [692, 418] width 43 height 15
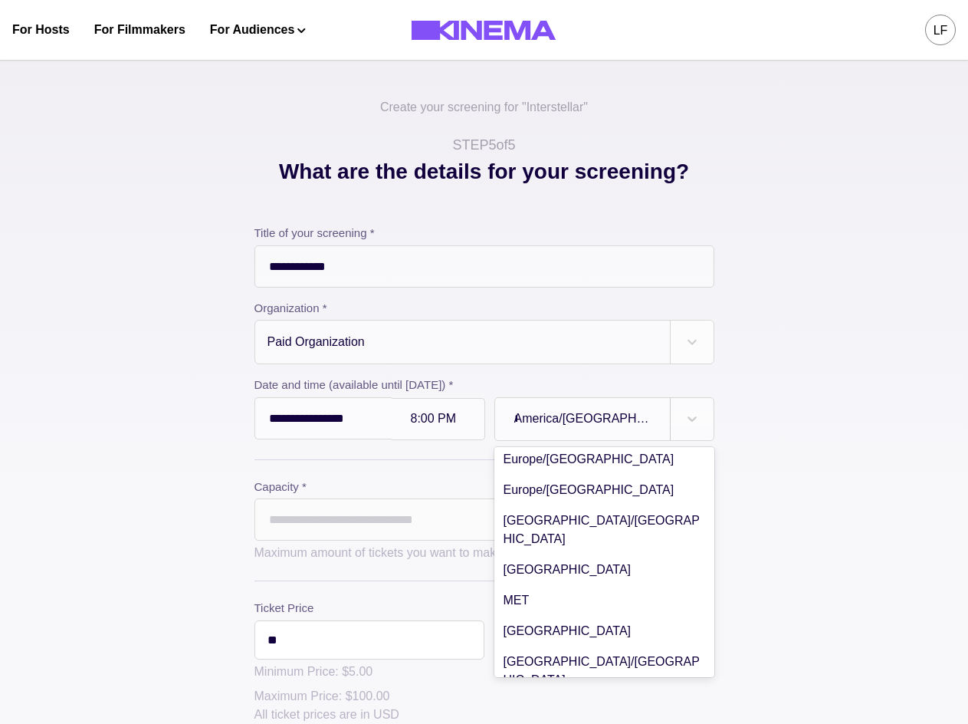
scroll to position [1748, 0]
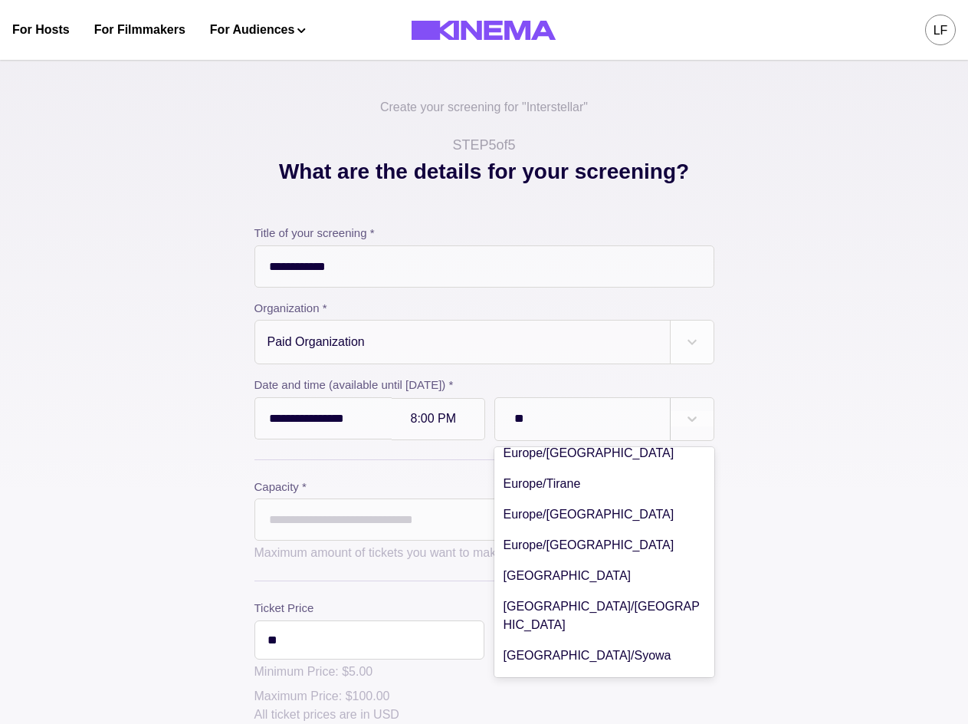
type input "***"
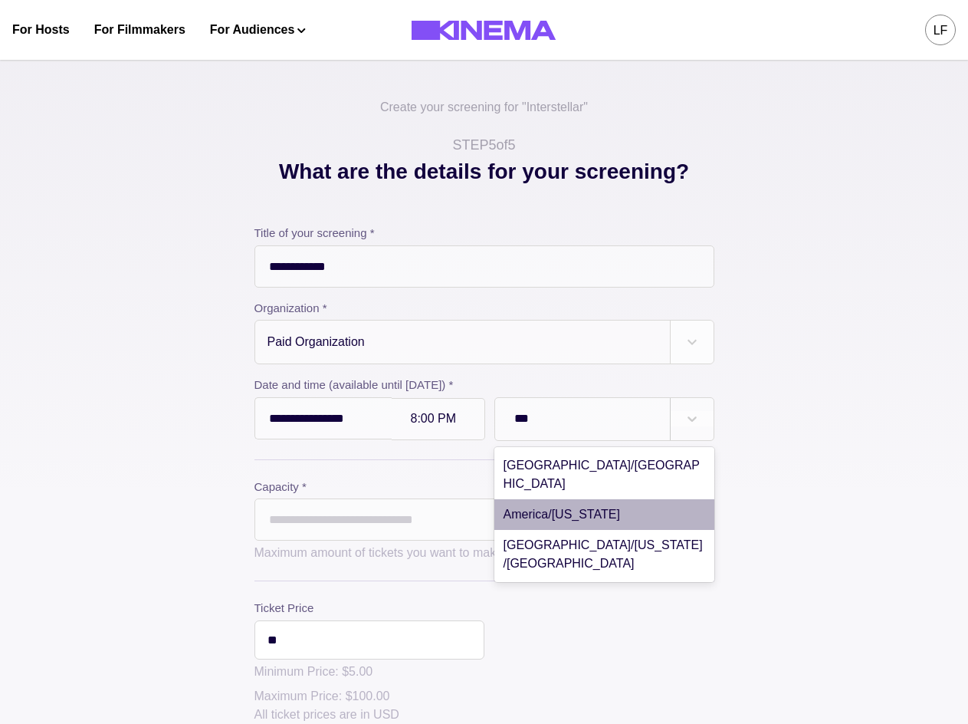
click at [649, 499] on div "America/New York" at bounding box center [604, 514] width 220 height 31
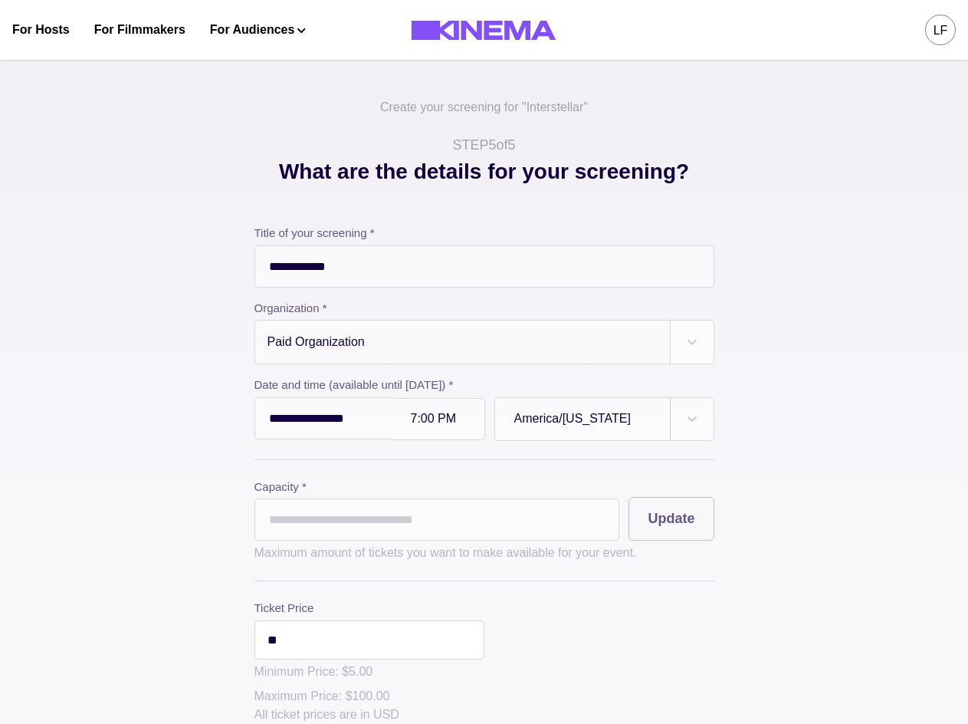
drag, startPoint x: 527, startPoint y: 524, endPoint x: 313, endPoint y: 527, distance: 214.7
click at [319, 527] on input "*" at bounding box center [438, 519] width 366 height 42
type input "**"
click at [660, 524] on button "Update" at bounding box center [671, 519] width 85 height 44
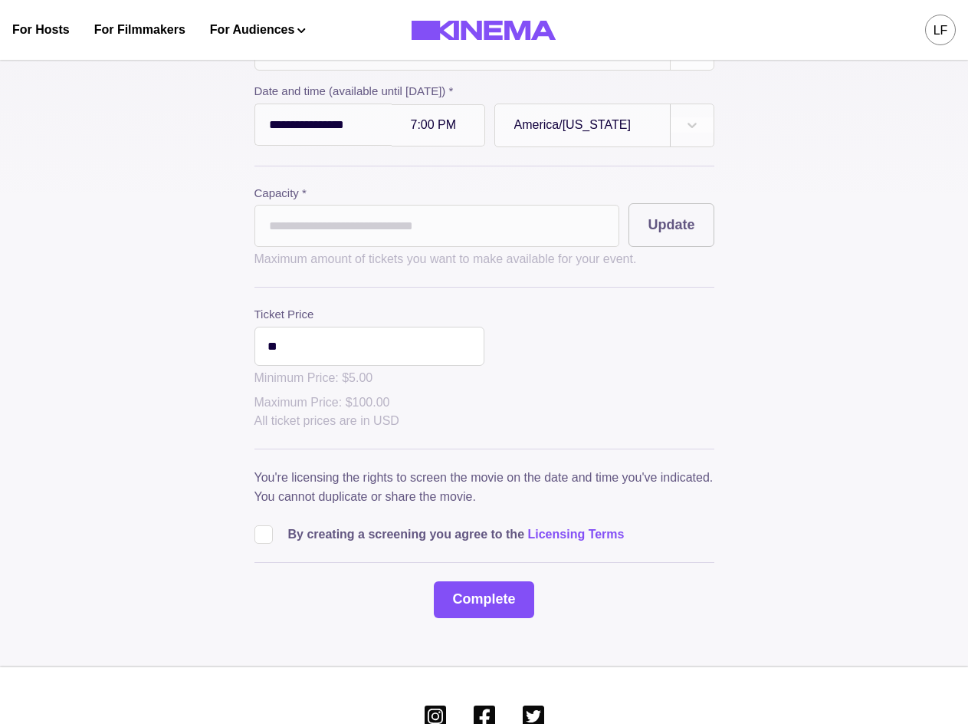
scroll to position [383, 0]
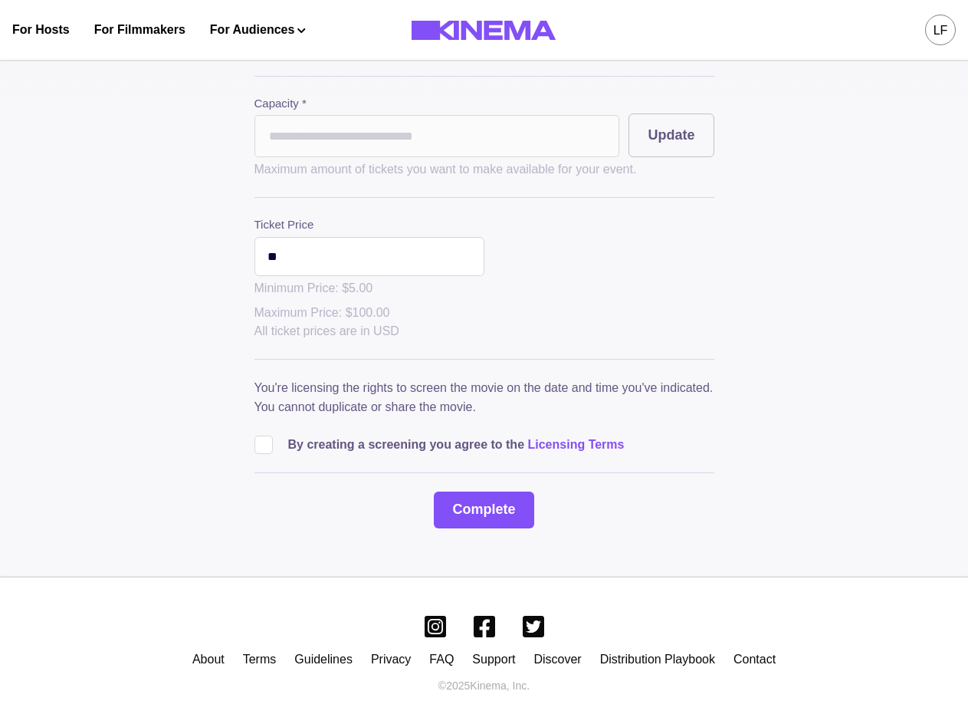
click at [353, 453] on p "By creating a screening you agree to the Licensing Terms" at bounding box center [456, 444] width 337 height 18
click at [261, 448] on span at bounding box center [264, 444] width 18 height 18
click at [475, 506] on button "Complete" at bounding box center [484, 509] width 100 height 37
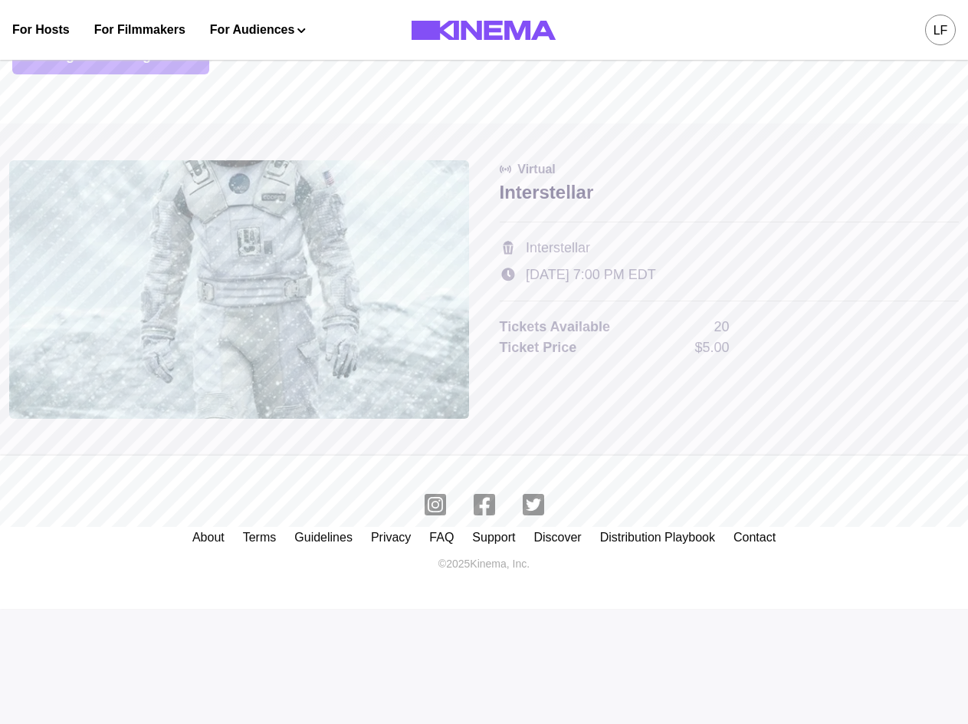
scroll to position [0, 0]
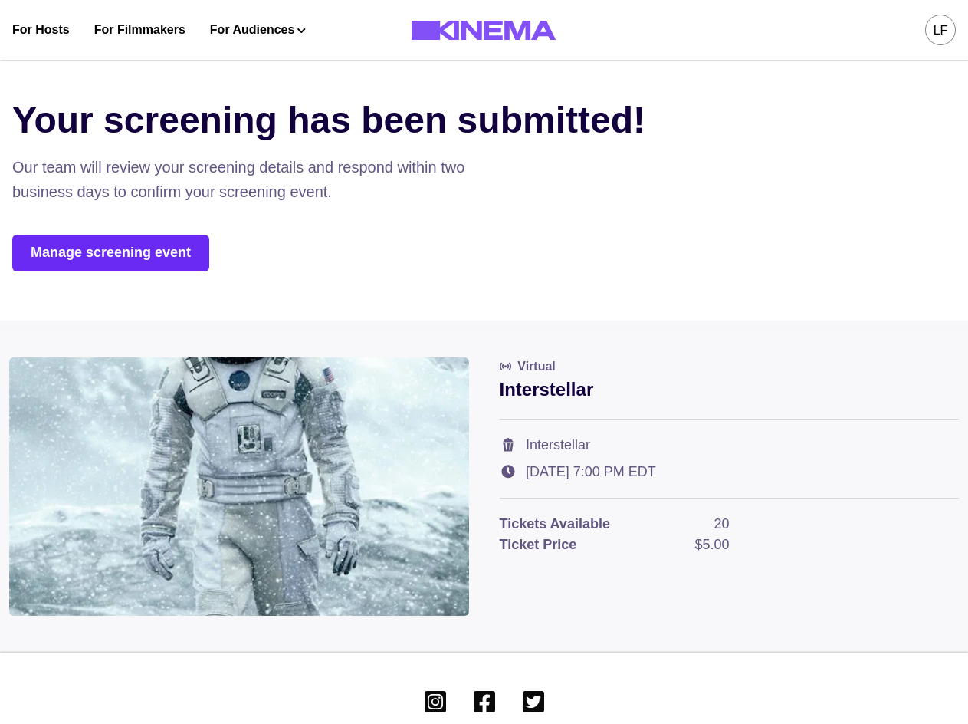
click at [163, 245] on link "Manage screening event" at bounding box center [110, 253] width 197 height 37
click at [189, 258] on link "Manage screening event" at bounding box center [110, 253] width 197 height 37
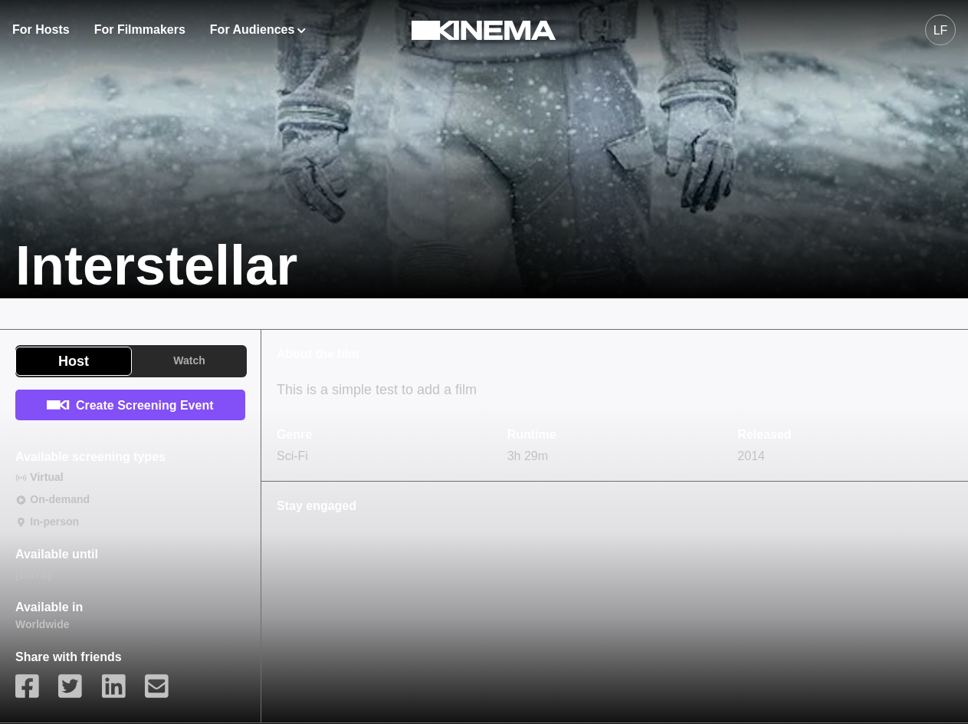
scroll to position [307, 0]
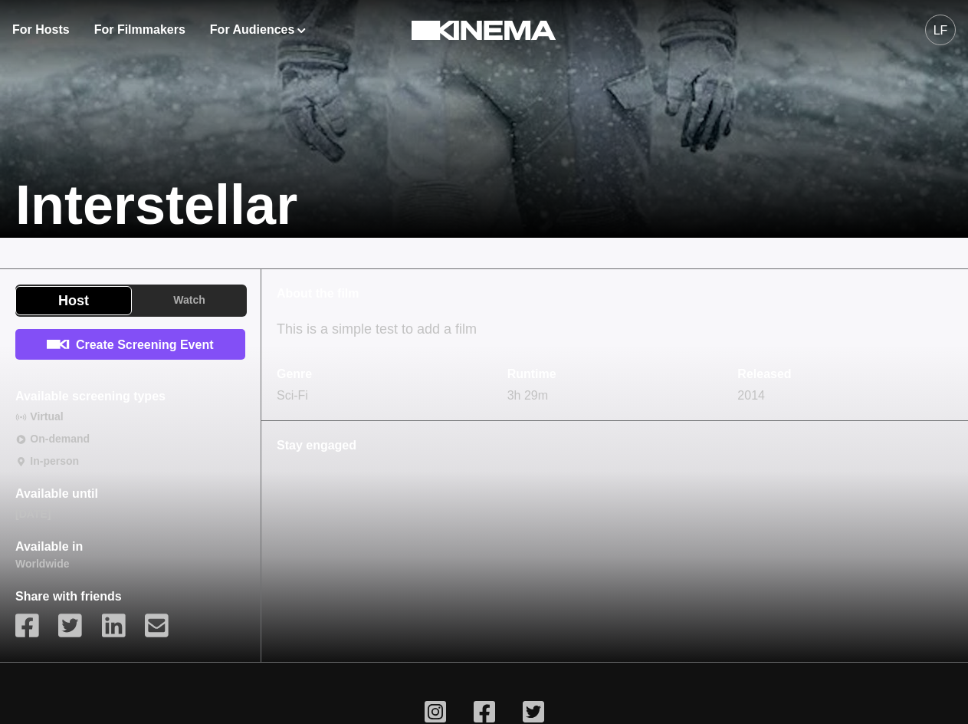
click at [383, 479] on div "Stay engaged" at bounding box center [614, 453] width 707 height 64
click at [189, 333] on link "Create Screening Event" at bounding box center [130, 344] width 230 height 31
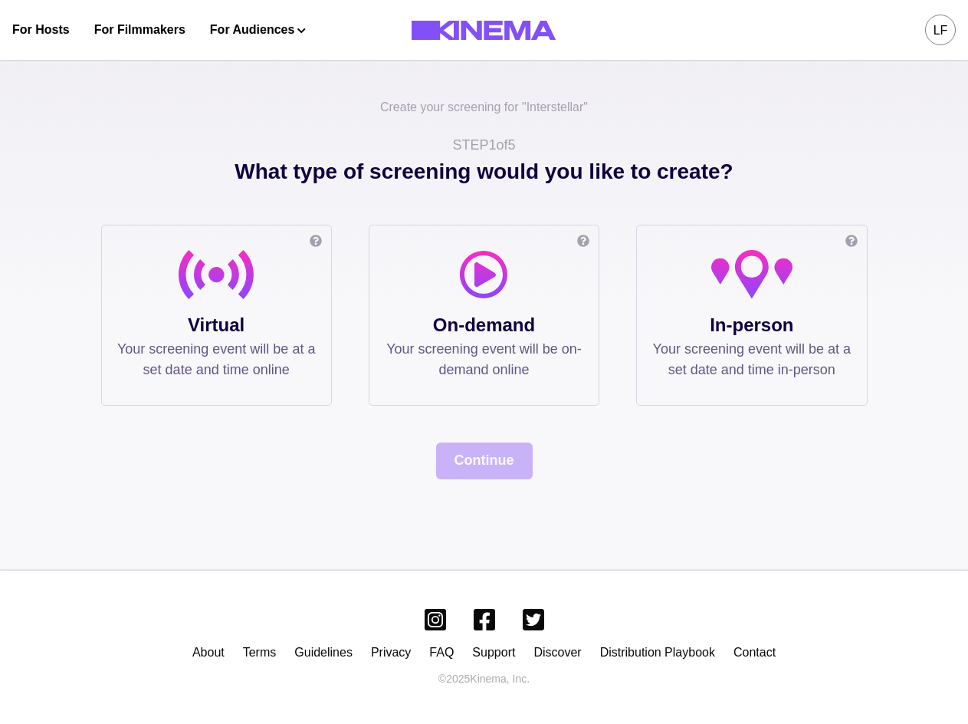
click at [255, 279] on div at bounding box center [216, 280] width 199 height 61
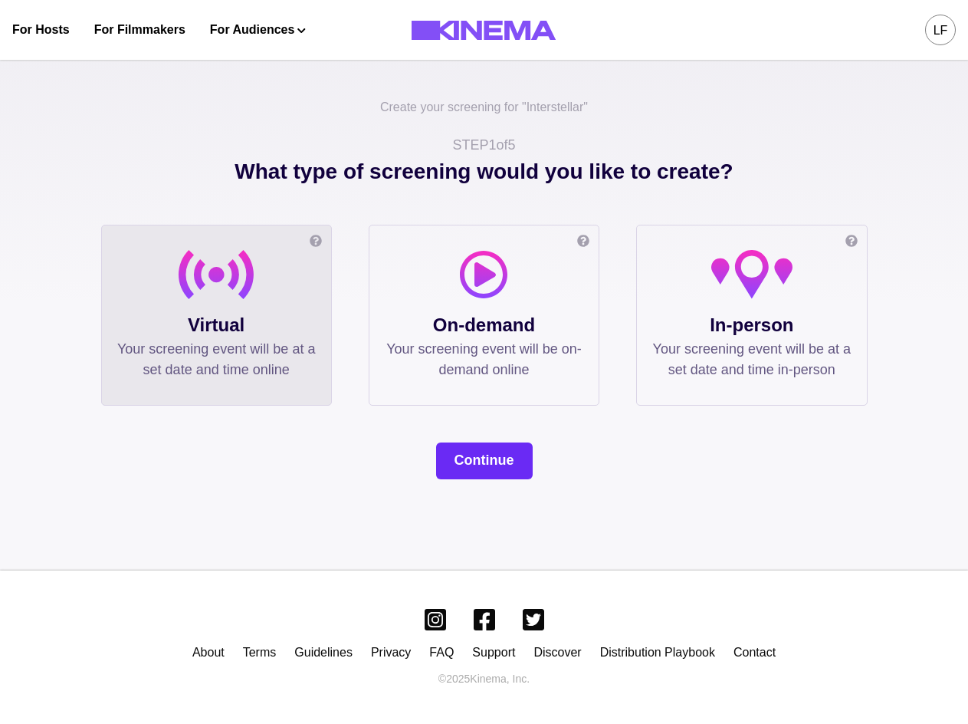
click at [474, 471] on button "Continue" at bounding box center [484, 460] width 97 height 37
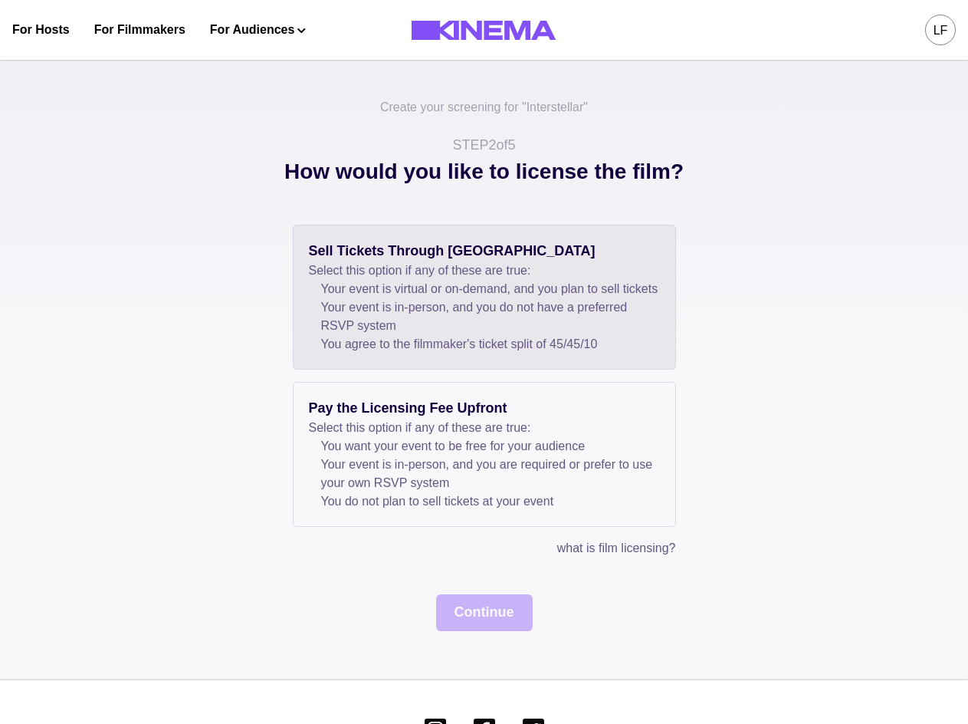
click at [448, 335] on li "Your event is in-person, and you do not have a preferred RSVP system" at bounding box center [490, 316] width 339 height 37
click at [494, 631] on button "Continue" at bounding box center [484, 612] width 97 height 37
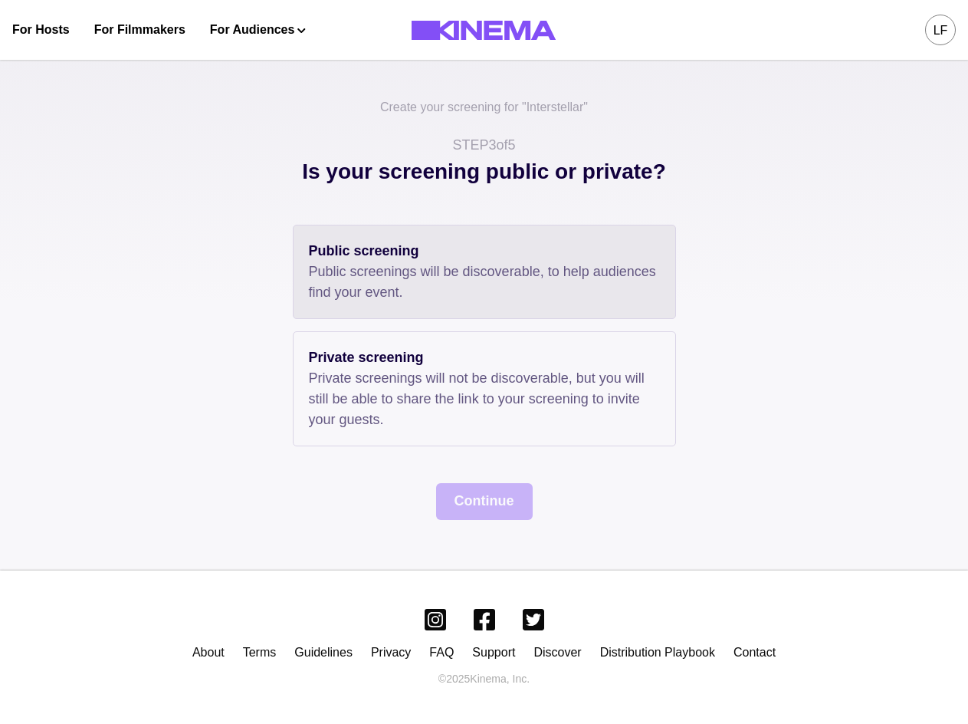
click at [407, 282] on p "Public screenings will be discoverable, to help audiences find your event." at bounding box center [484, 281] width 351 height 41
drag, startPoint x: 473, startPoint y: 419, endPoint x: 486, endPoint y: 491, distance: 74.0
click at [473, 419] on p "Private screenings will not be discoverable, but you will still be able to shar…" at bounding box center [484, 399] width 351 height 62
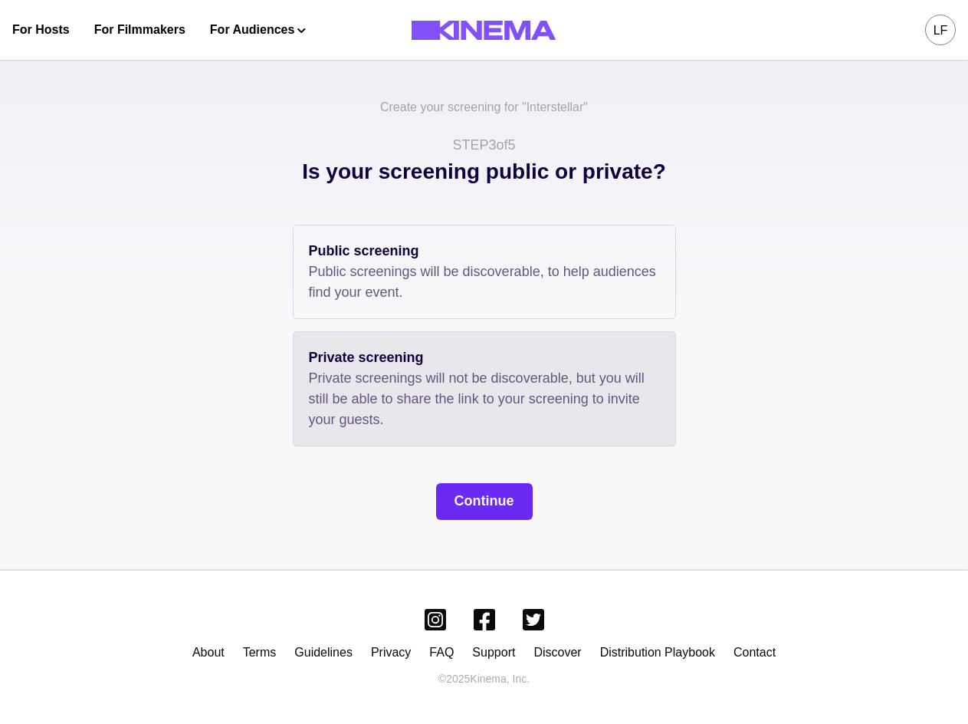
click at [488, 504] on button "Continue" at bounding box center [484, 501] width 97 height 37
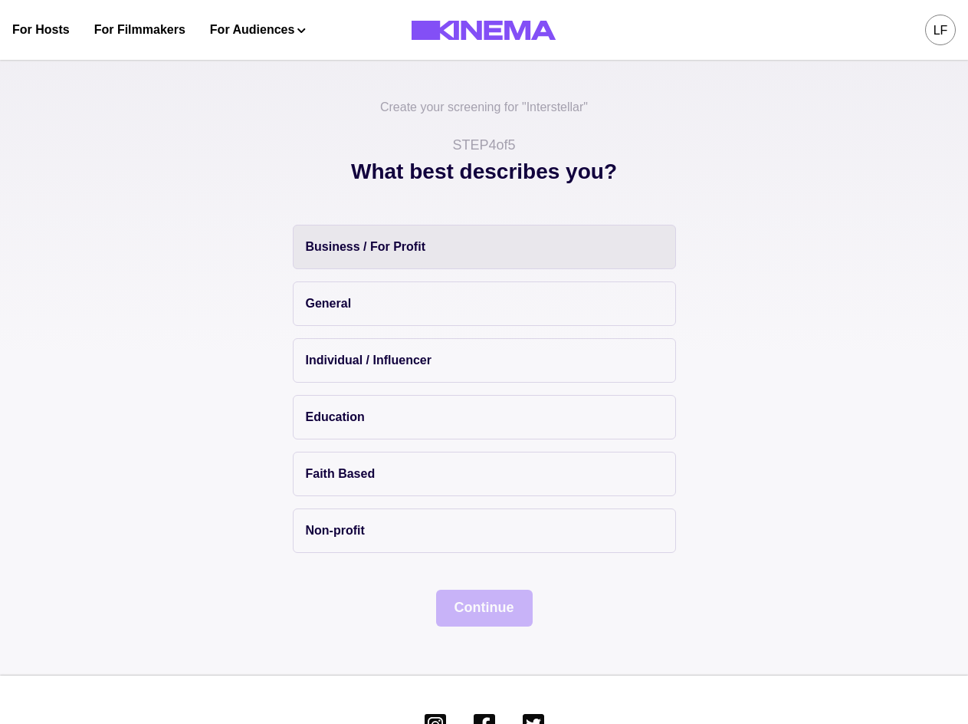
click at [393, 256] on button "Business / For Profit" at bounding box center [484, 247] width 383 height 44
click at [485, 611] on button "Continue" at bounding box center [484, 608] width 97 height 37
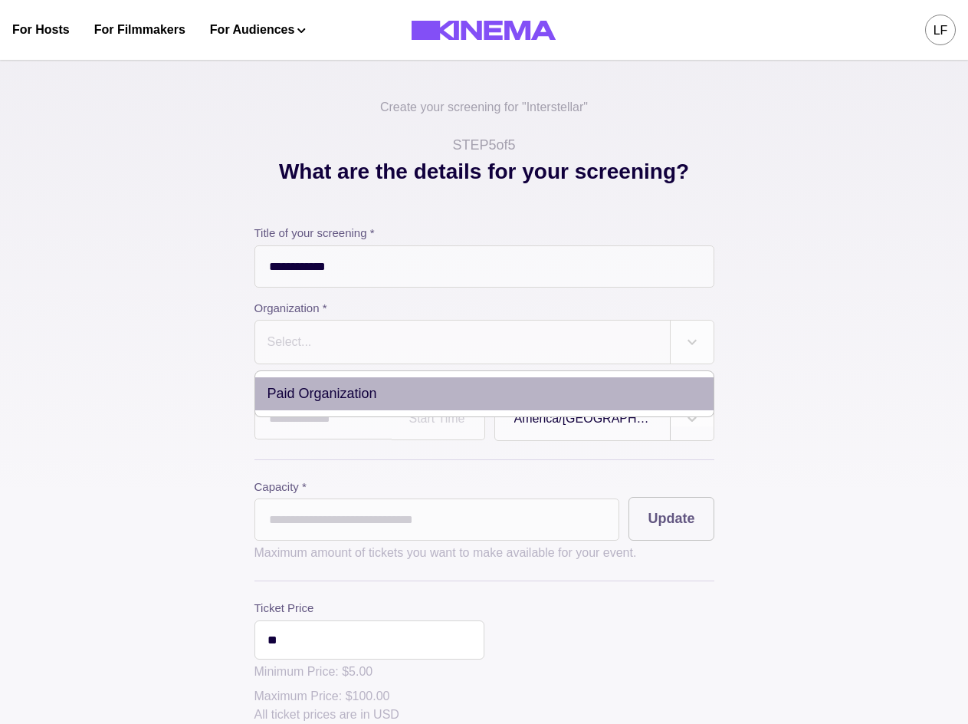
drag, startPoint x: 659, startPoint y: 341, endPoint x: 669, endPoint y: 343, distance: 10.2
click at [667, 343] on div "Select..." at bounding box center [462, 341] width 415 height 43
click at [675, 343] on div at bounding box center [692, 341] width 43 height 43
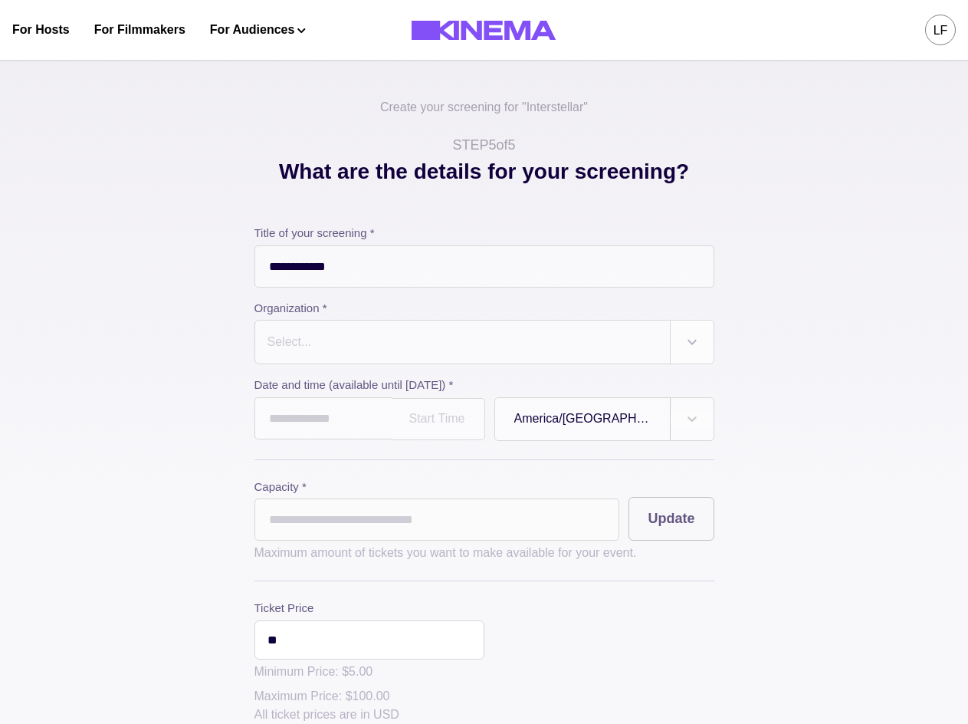
click at [675, 343] on div at bounding box center [692, 341] width 43 height 43
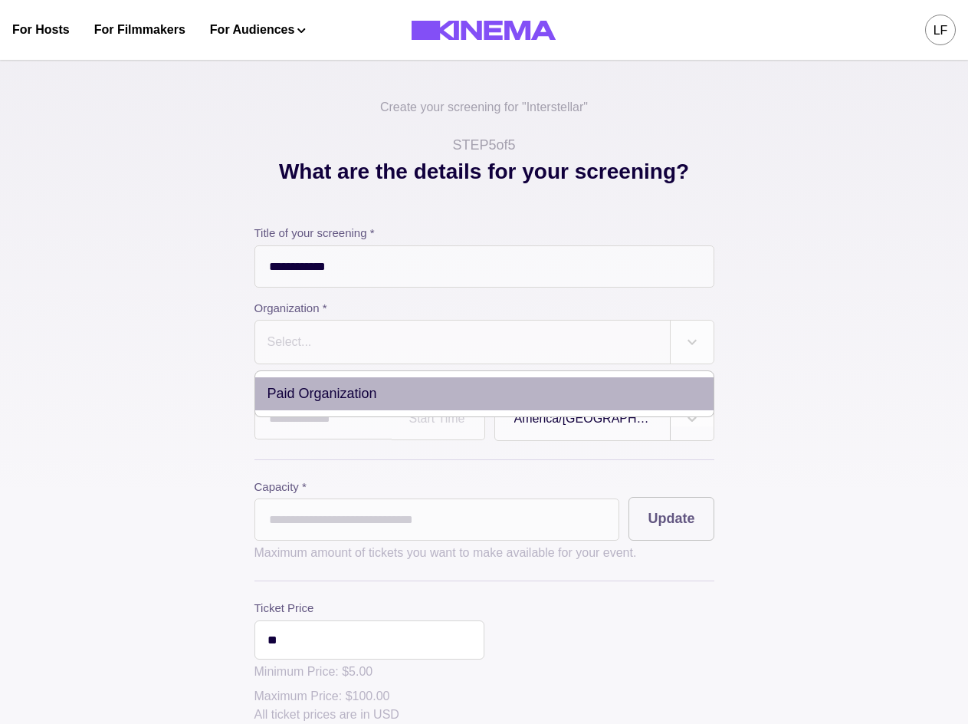
click at [586, 391] on div "Paid Organization" at bounding box center [484, 393] width 458 height 33
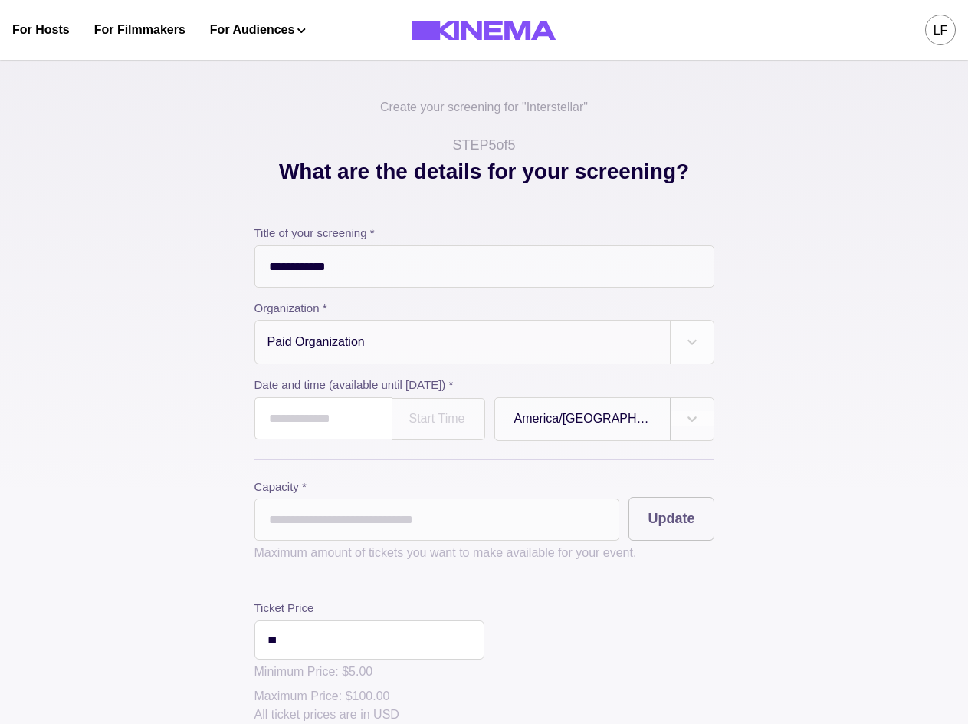
click at [340, 426] on input "text" at bounding box center [323, 418] width 137 height 42
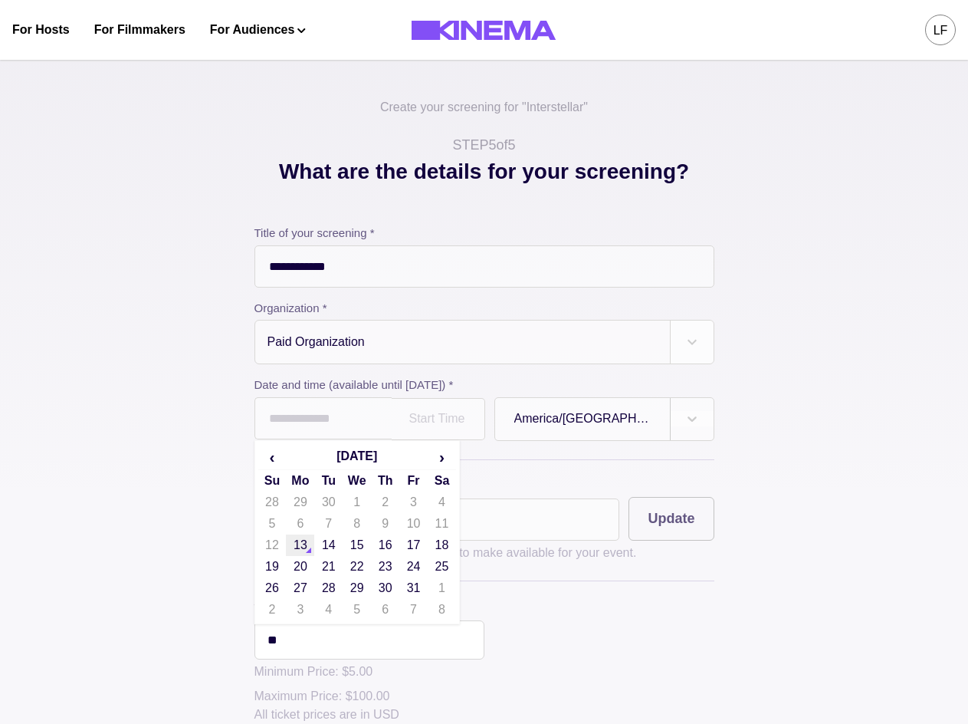
click at [305, 554] on td "13" at bounding box center [300, 544] width 28 height 21
type input "**********"
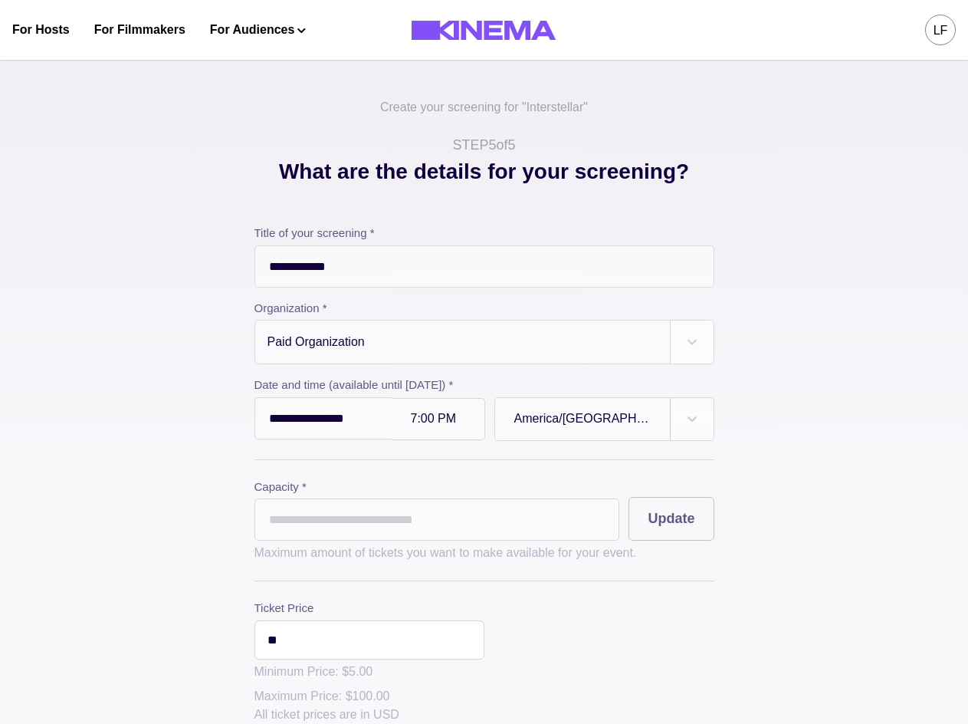
click at [445, 424] on div at bounding box center [438, 418] width 54 height 13
click at [695, 425] on icon at bounding box center [692, 418] width 15 height 15
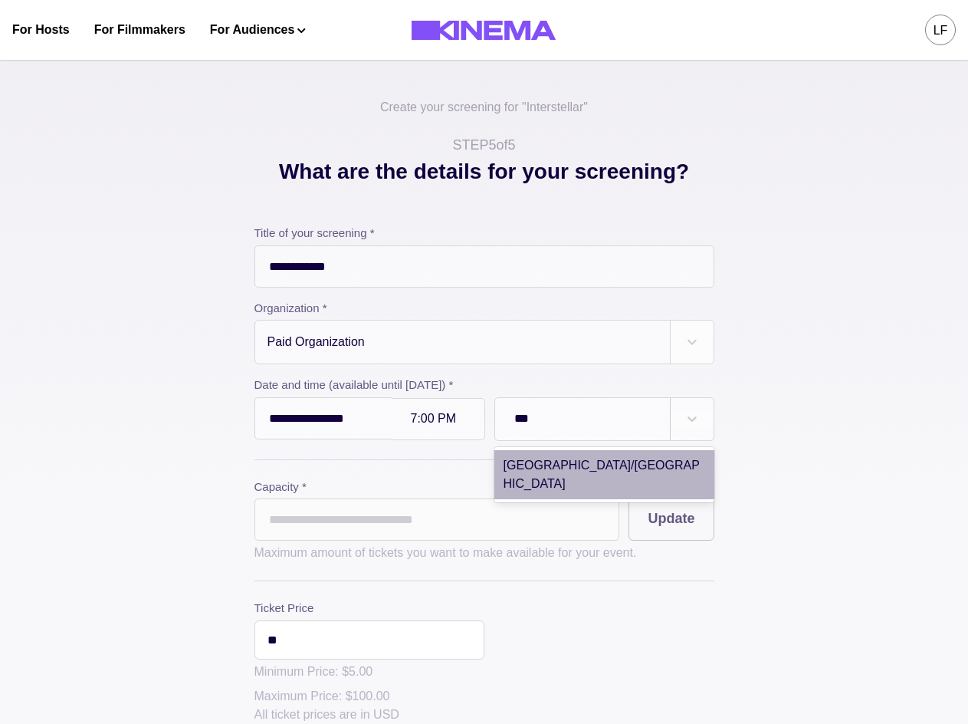
type input "***"
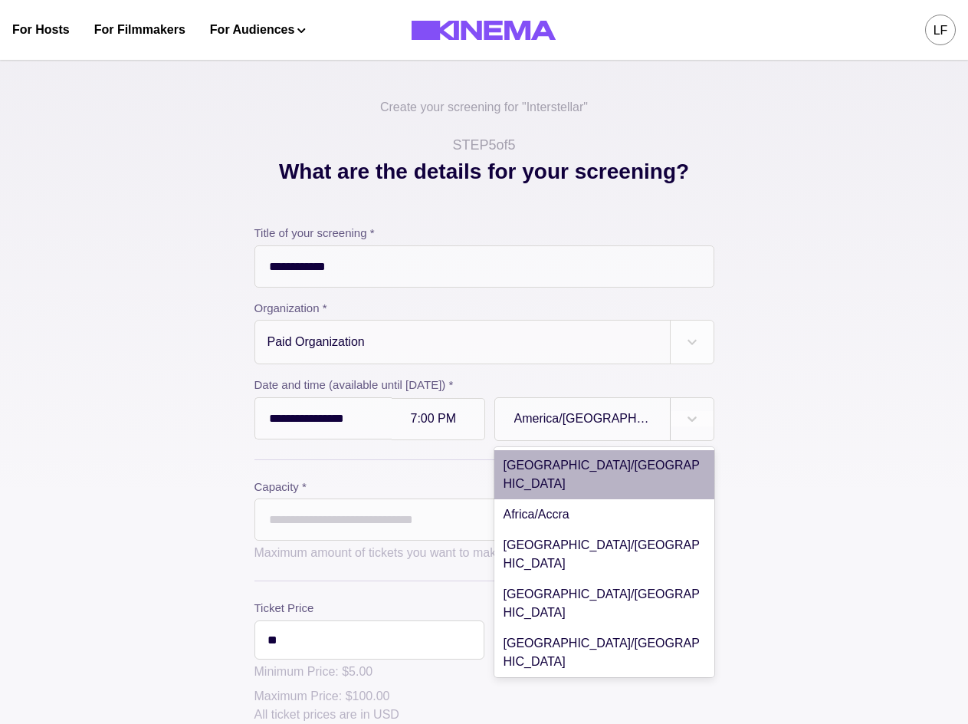
click at [613, 428] on div at bounding box center [582, 418] width 136 height 18
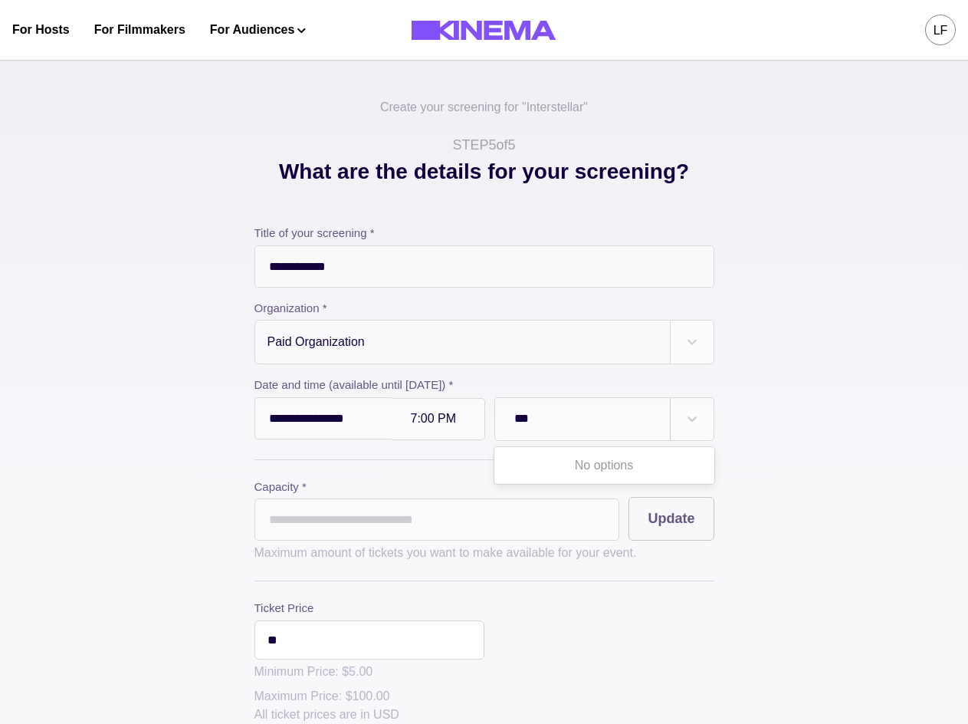
type input "***"
click at [572, 416] on div at bounding box center [582, 418] width 136 height 18
type input "****"
type input "*****"
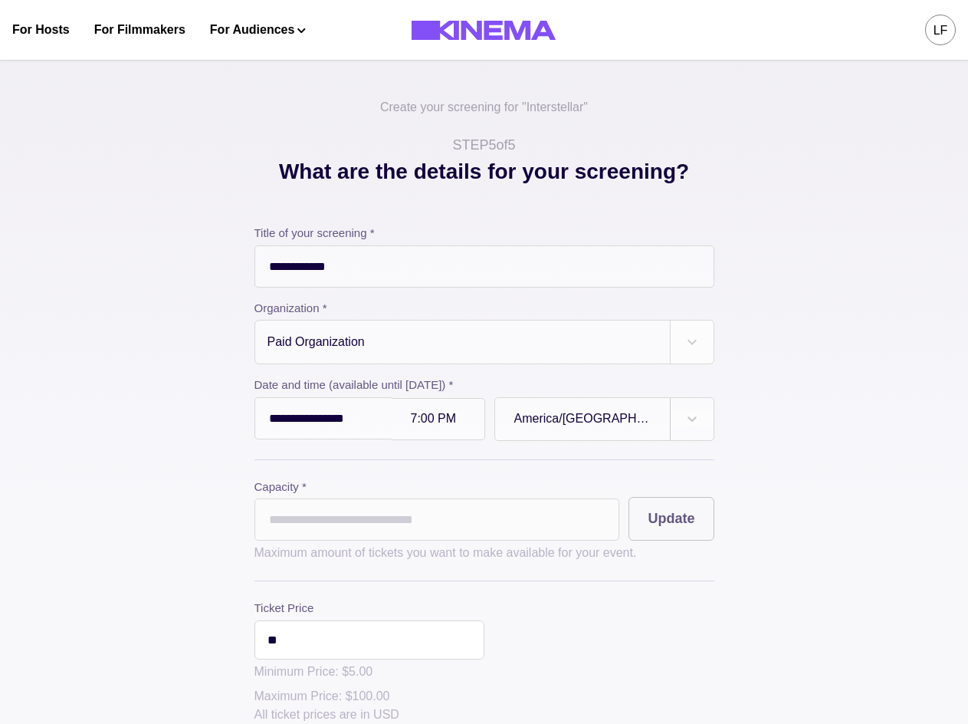
click at [593, 416] on div at bounding box center [582, 418] width 136 height 18
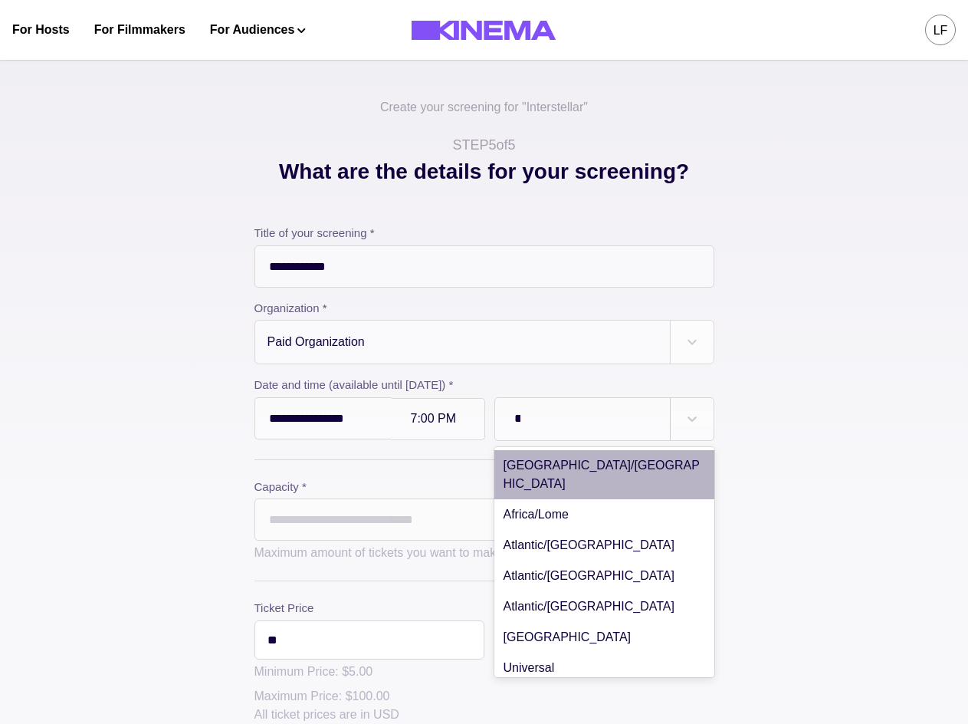
type input "***"
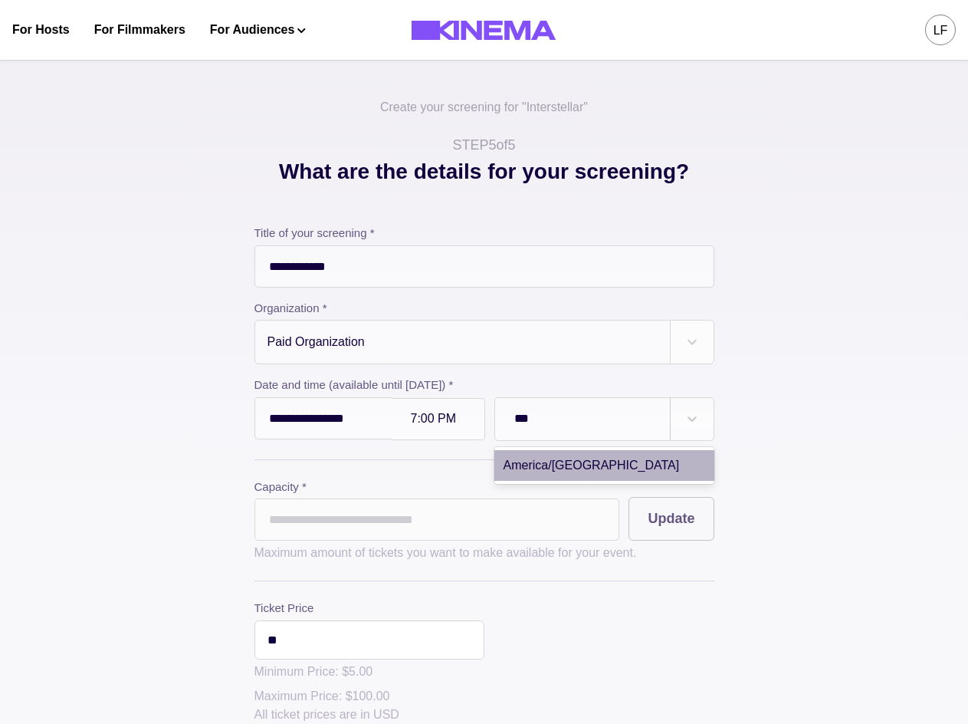
click at [620, 466] on div "America/Los Angeles" at bounding box center [604, 465] width 220 height 31
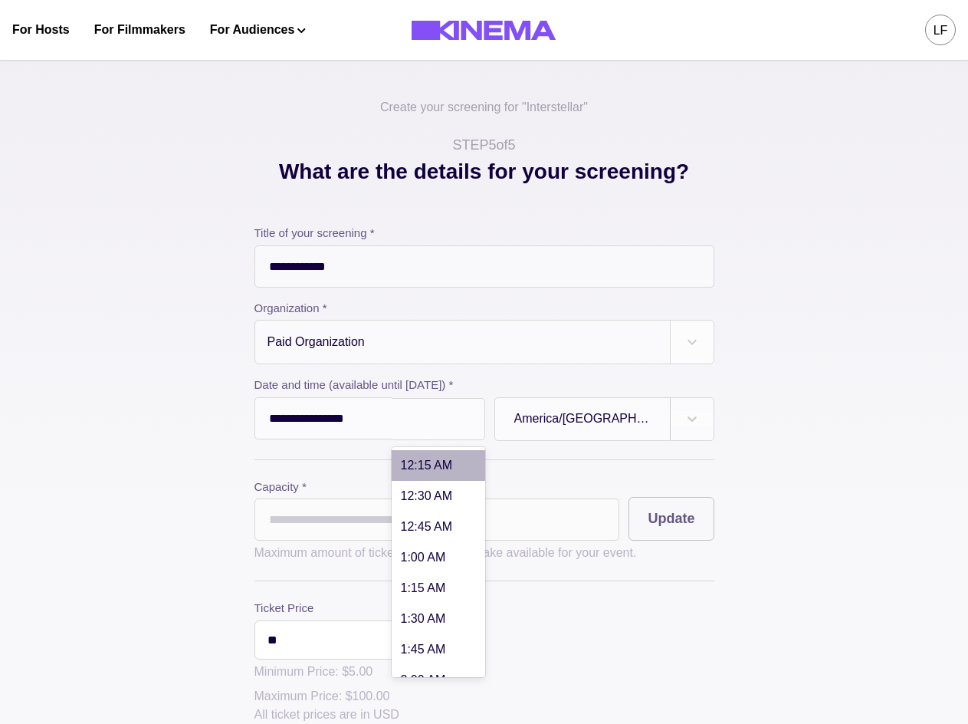
click at [445, 418] on div at bounding box center [438, 418] width 54 height 13
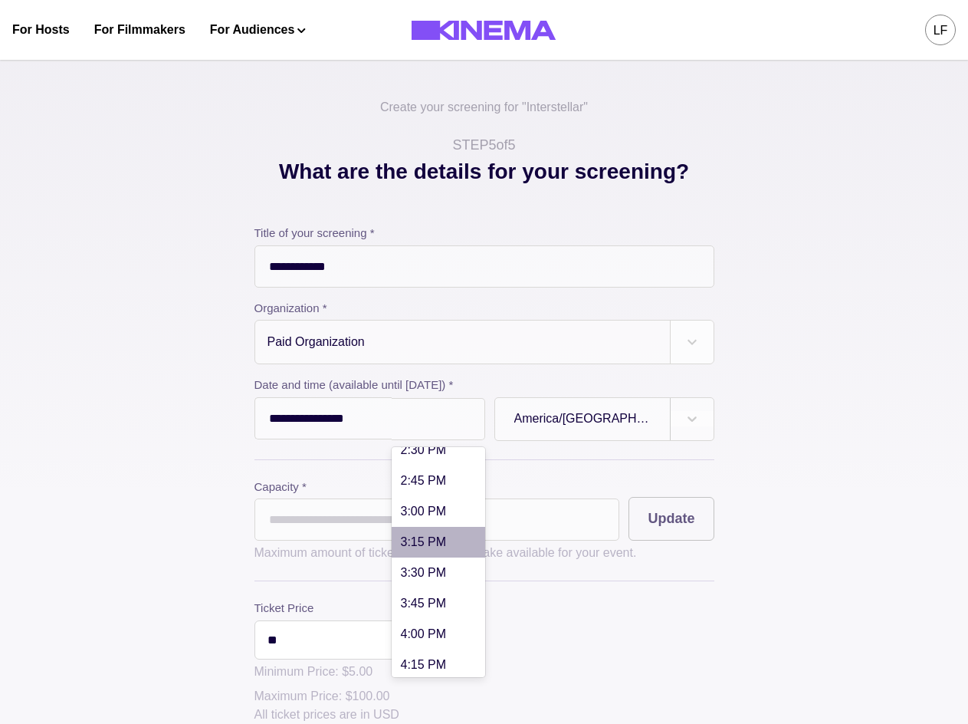
click at [445, 542] on div "3:15 PM" at bounding box center [439, 542] width 94 height 31
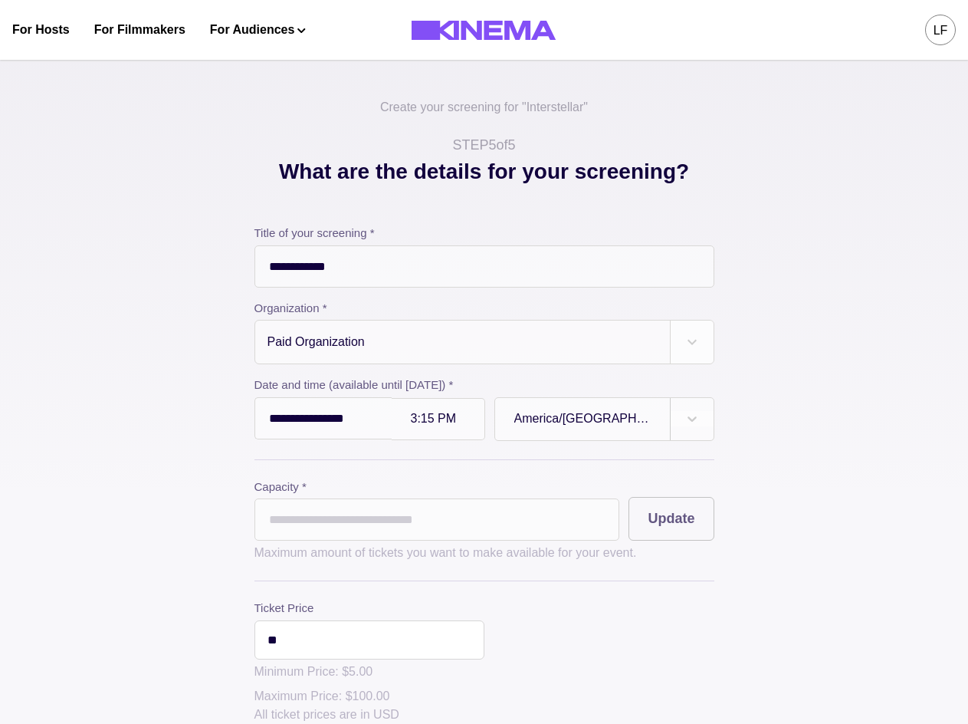
click at [452, 423] on div at bounding box center [438, 418] width 54 height 13
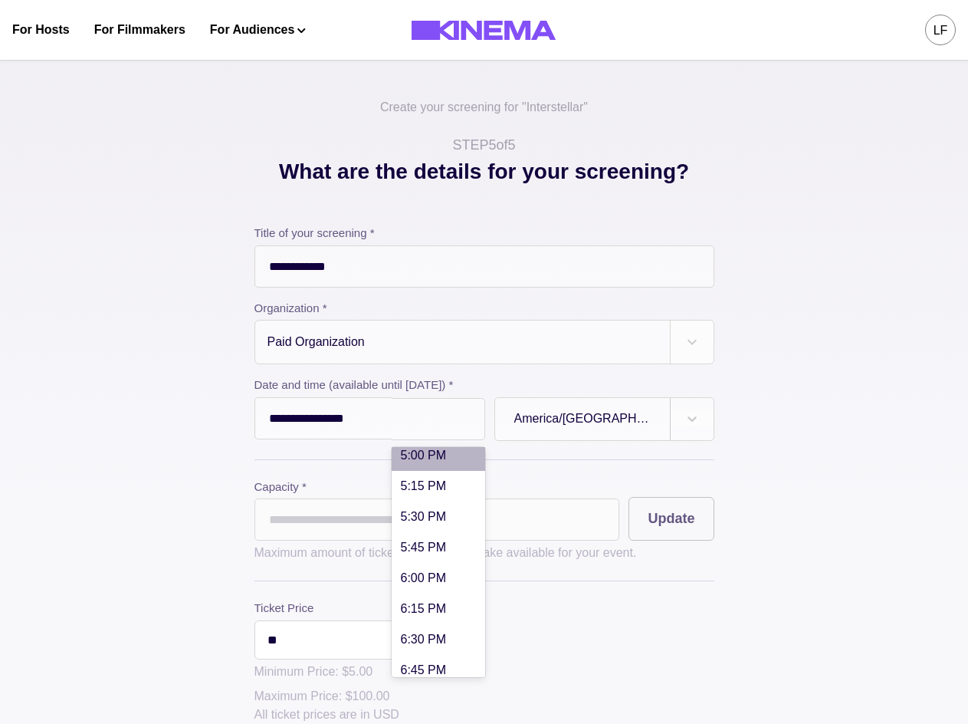
scroll to position [2070, 0]
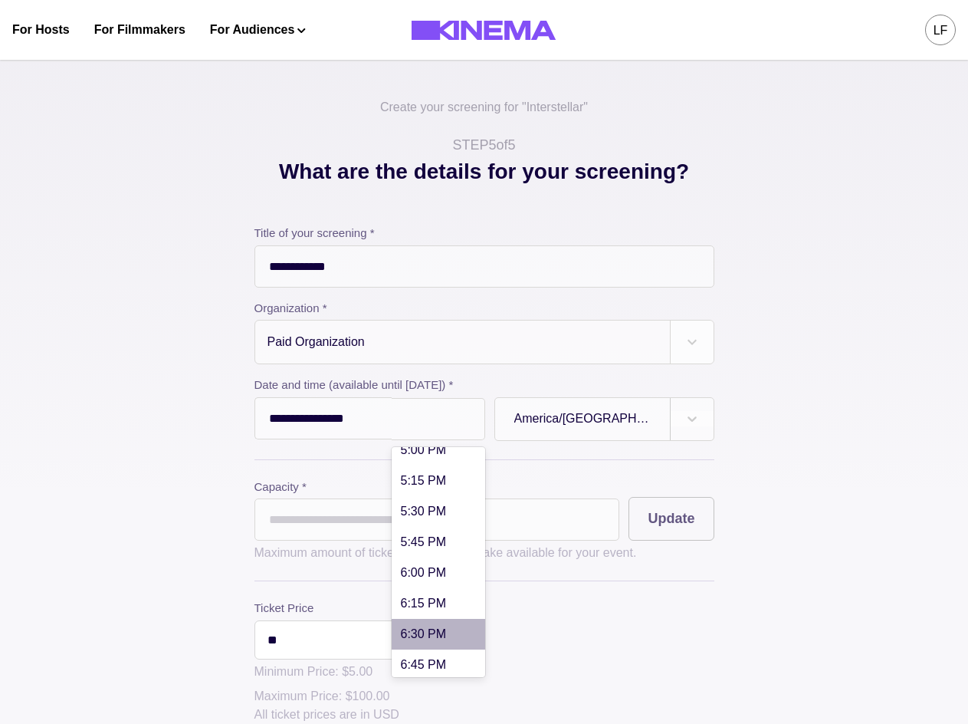
click at [452, 628] on div "6:30 PM" at bounding box center [439, 634] width 94 height 31
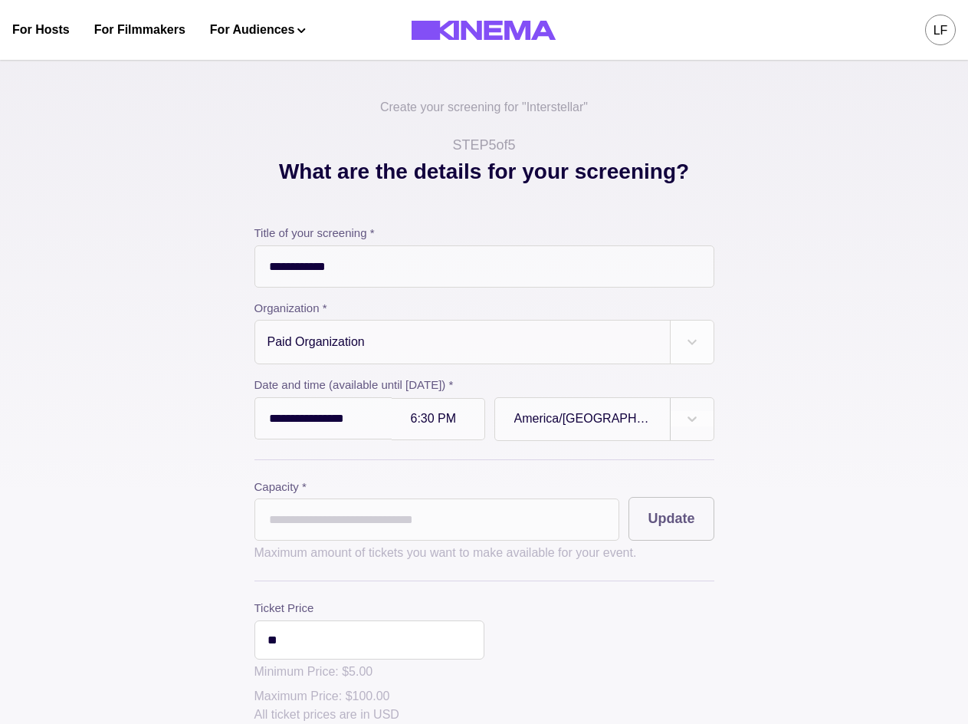
drag, startPoint x: 415, startPoint y: 525, endPoint x: 225, endPoint y: 516, distance: 190.3
click at [251, 519] on div "**********" at bounding box center [484, 534] width 767 height 756
type input "**"
drag, startPoint x: 833, startPoint y: 504, endPoint x: 797, endPoint y: 501, distance: 35.5
click at [831, 504] on div "**********" at bounding box center [484, 534] width 767 height 756
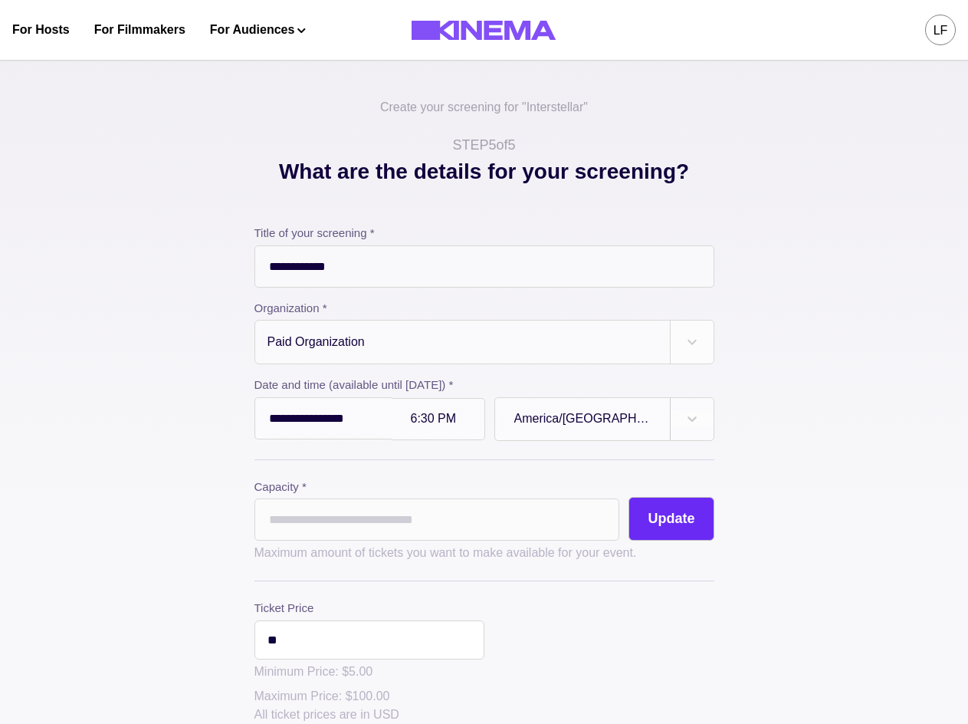
click at [703, 519] on button "Update" at bounding box center [671, 519] width 85 height 44
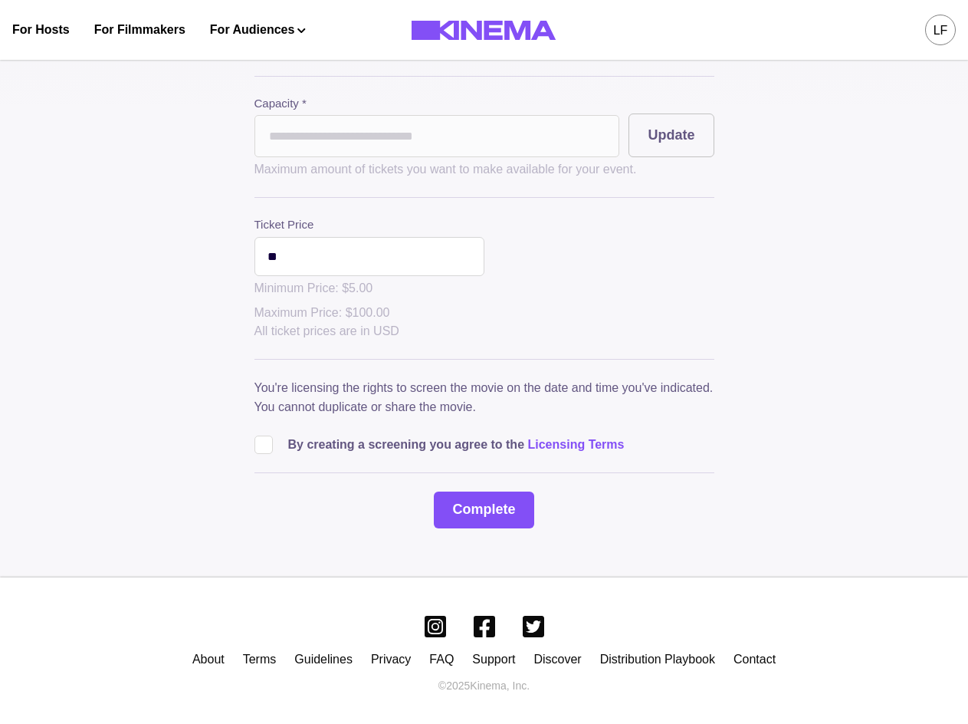
click at [265, 443] on span at bounding box center [264, 444] width 18 height 18
click at [478, 507] on button "Complete" at bounding box center [484, 509] width 100 height 37
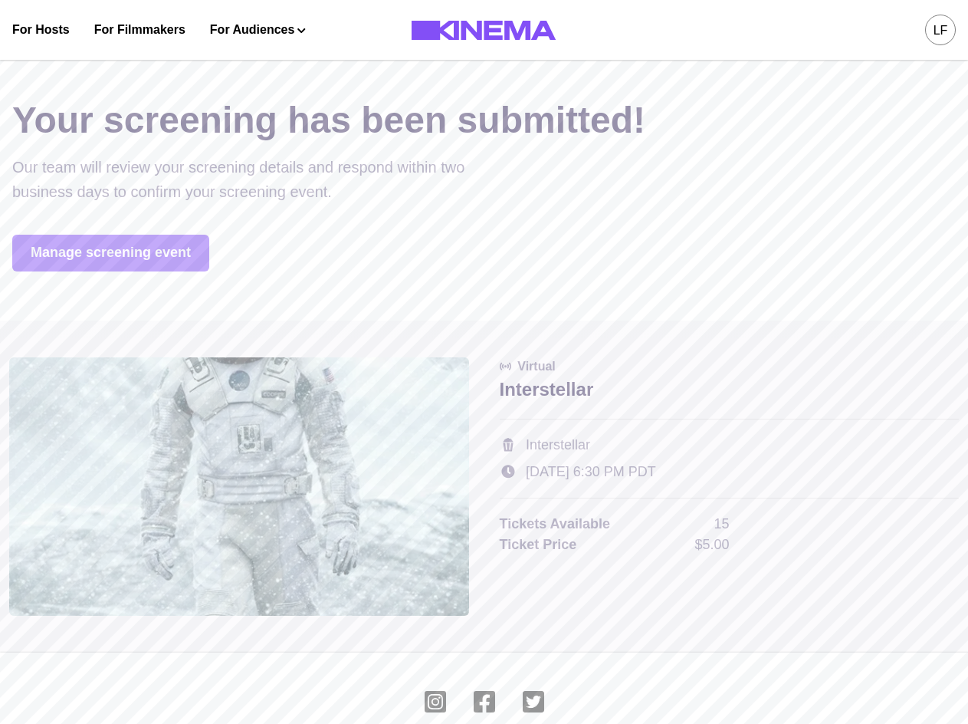
click at [150, 263] on link "Manage screening event" at bounding box center [110, 253] width 197 height 37
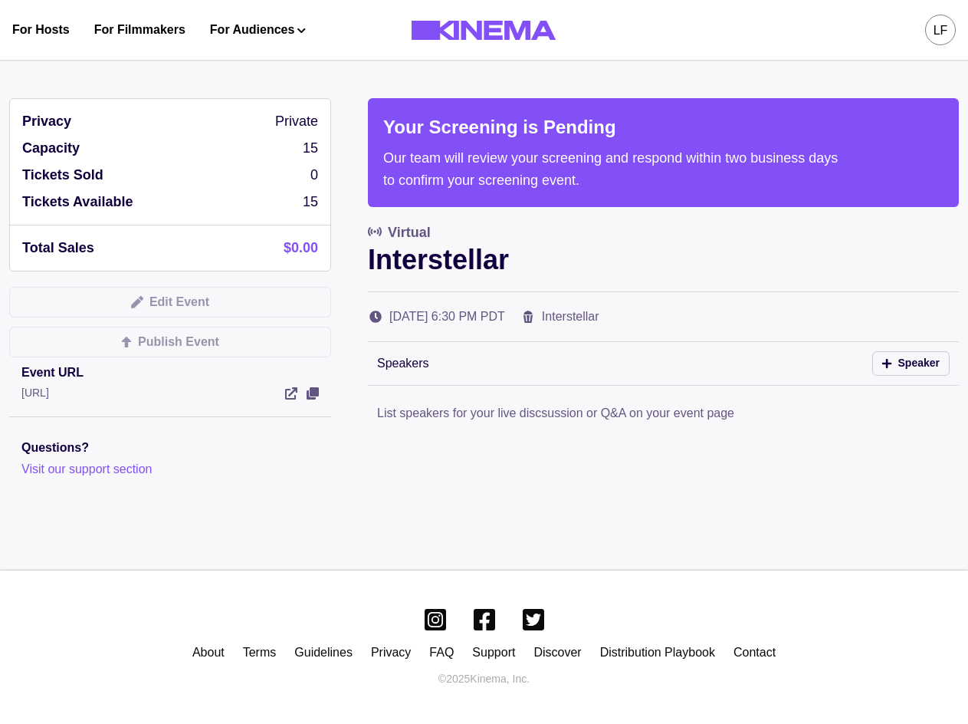
click at [946, 36] on div "LF" at bounding box center [941, 30] width 15 height 18
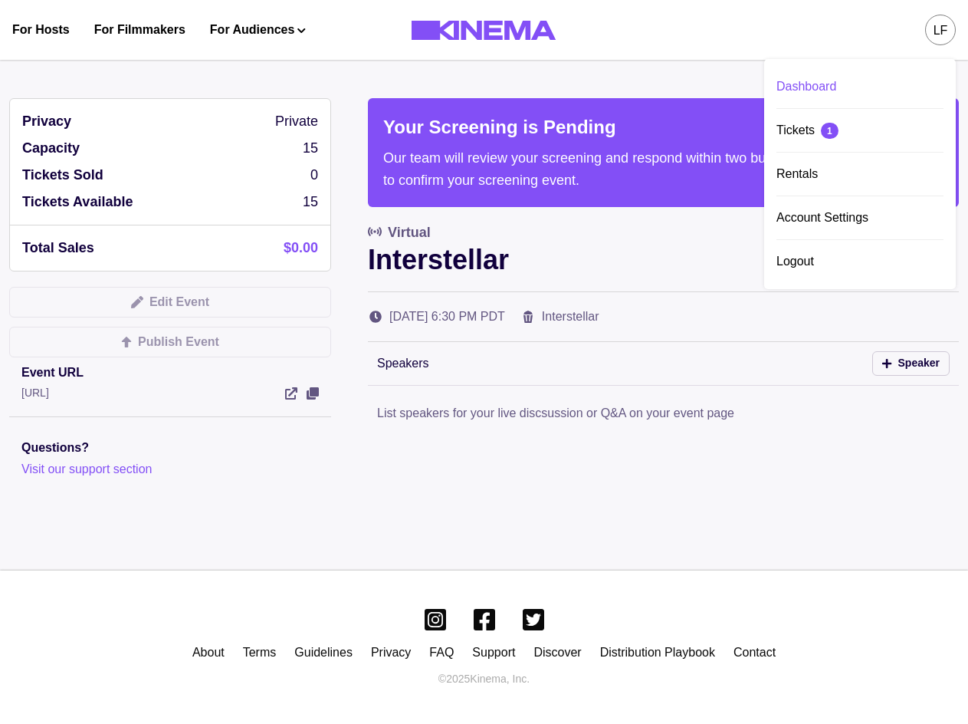
click at [897, 82] on div "Dashboard" at bounding box center [860, 86] width 167 height 43
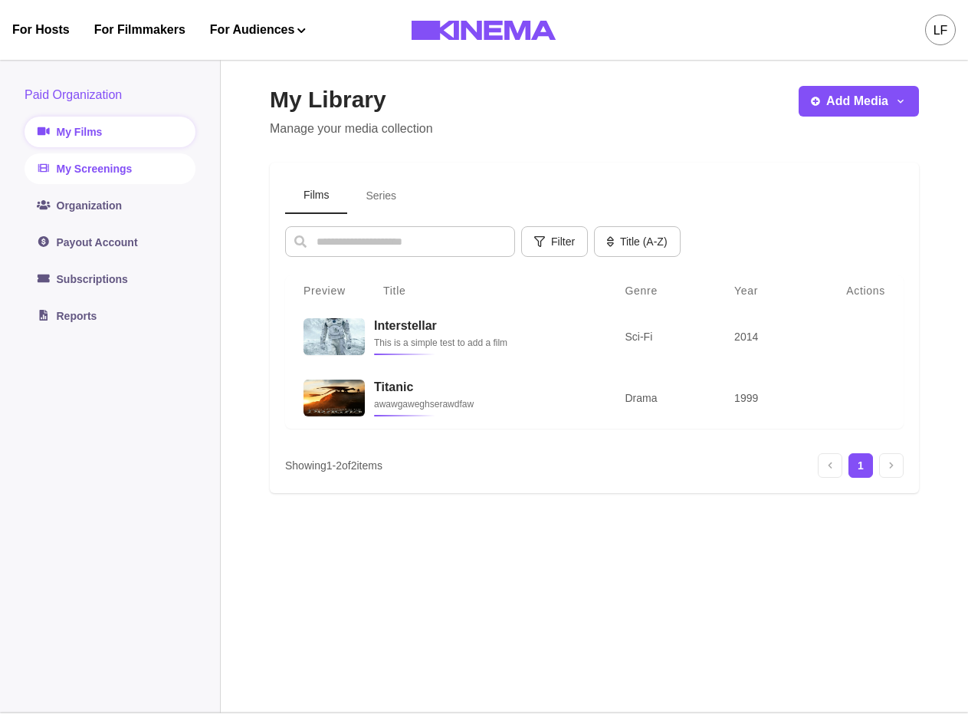
click at [120, 172] on link "My Screenings" at bounding box center [110, 168] width 171 height 31
click at [84, 173] on link "My Screenings" at bounding box center [110, 168] width 171 height 31
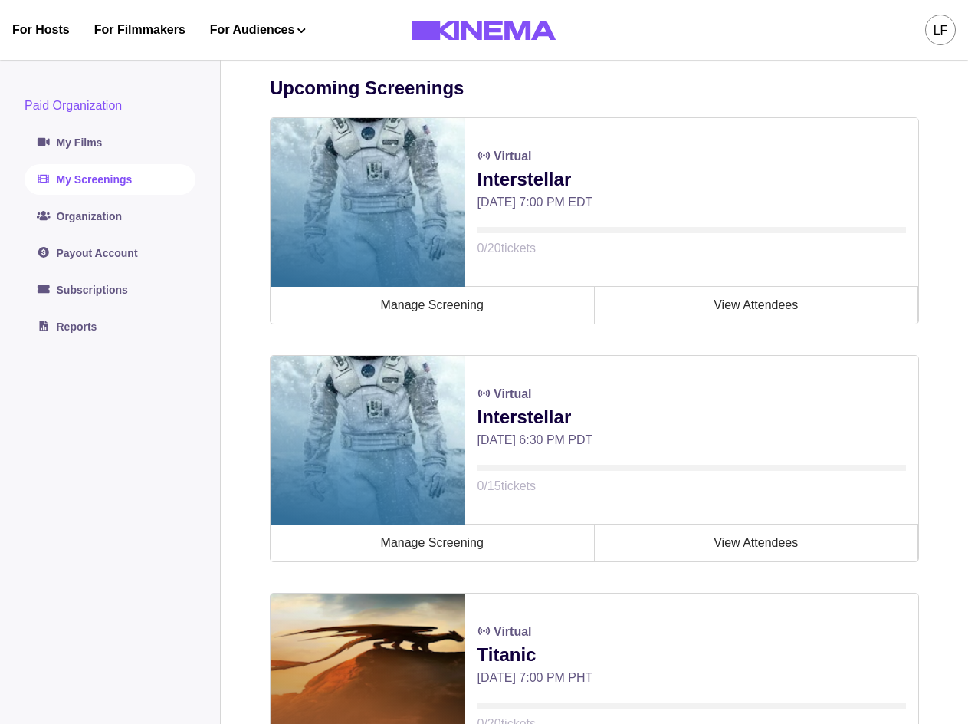
scroll to position [230, 0]
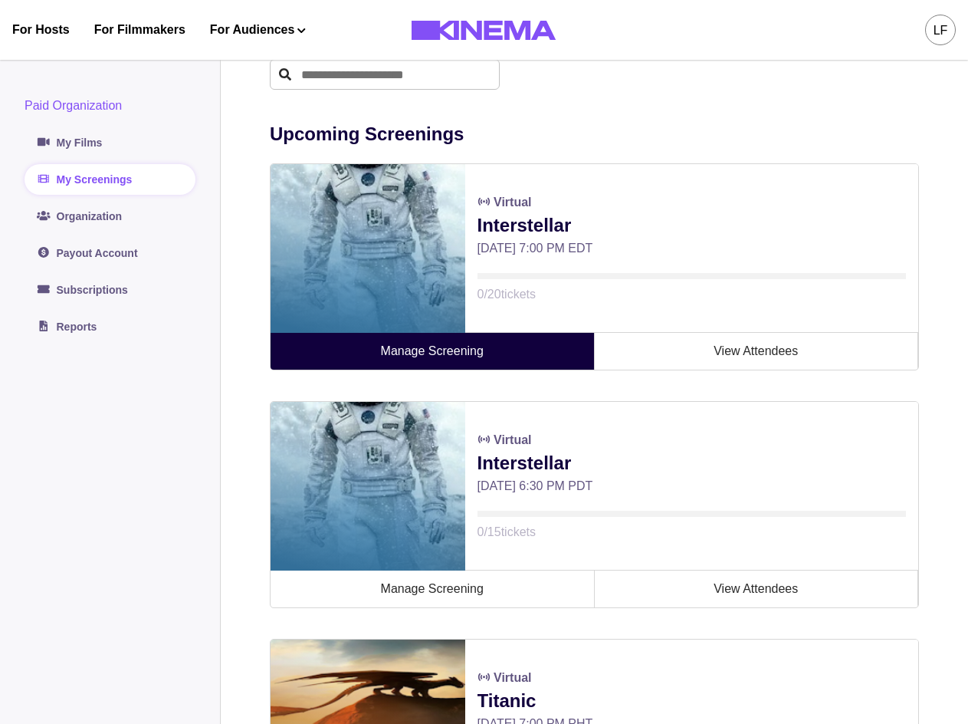
click at [460, 358] on link "Manage Screening" at bounding box center [433, 351] width 324 height 37
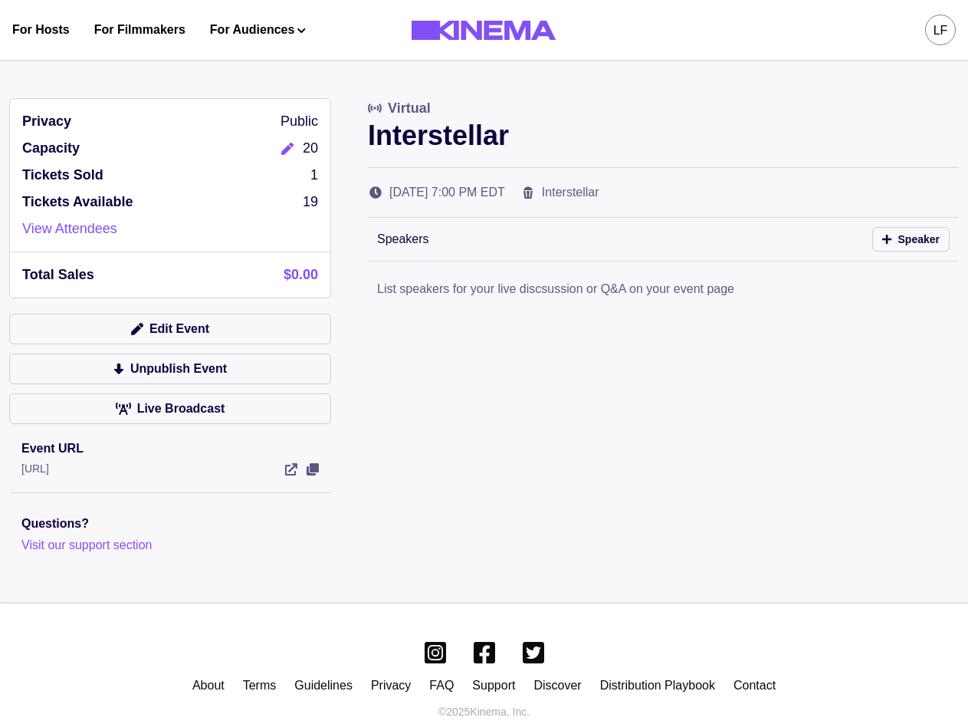
click at [286, 148] on icon "Edit" at bounding box center [287, 149] width 12 height 12
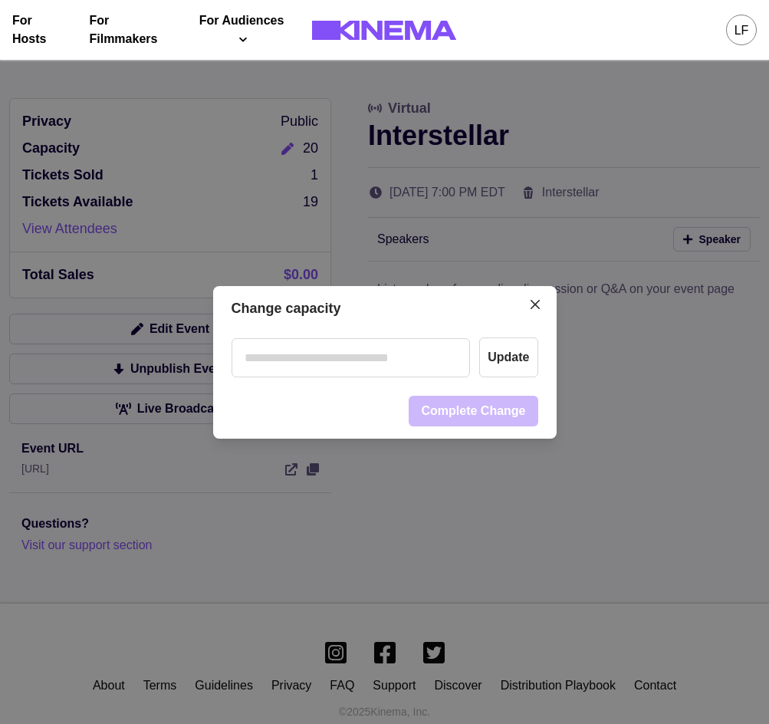
click at [386, 366] on input "number" at bounding box center [351, 357] width 239 height 39
type input "**"
click at [517, 367] on button "Update" at bounding box center [508, 357] width 58 height 40
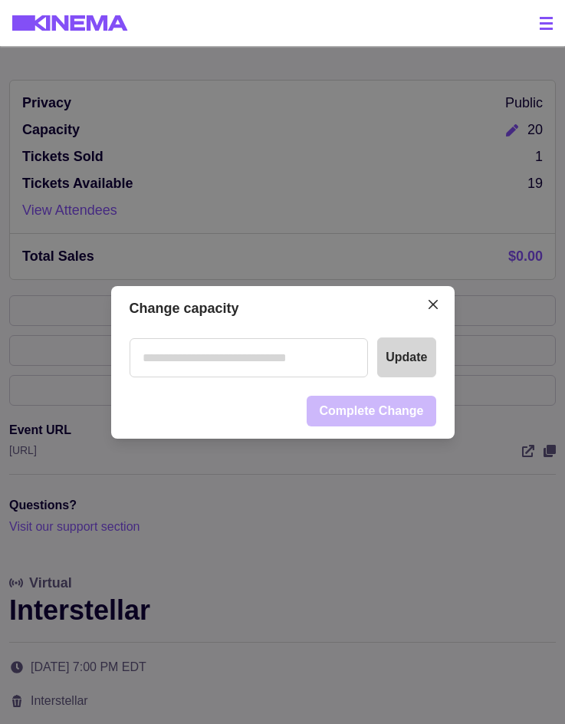
click at [404, 360] on button "Update" at bounding box center [406, 357] width 58 height 40
click at [437, 302] on icon "Close" at bounding box center [432, 303] width 9 height 9
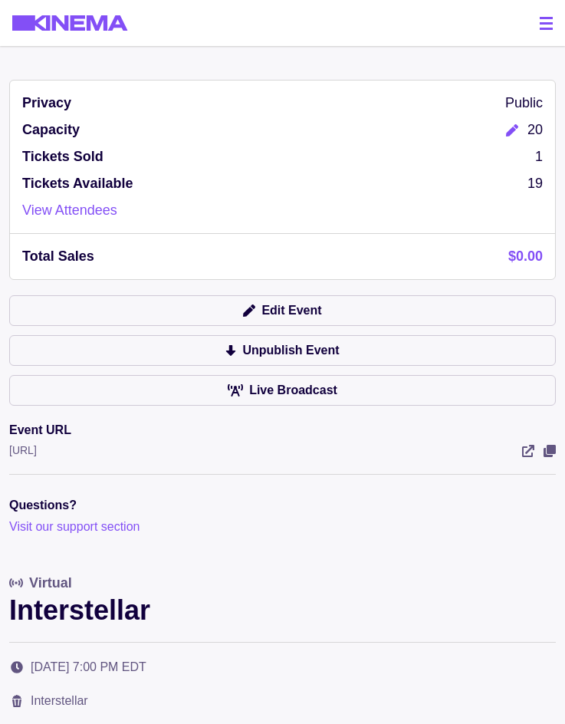
click at [514, 129] on icon "Edit" at bounding box center [512, 130] width 12 height 12
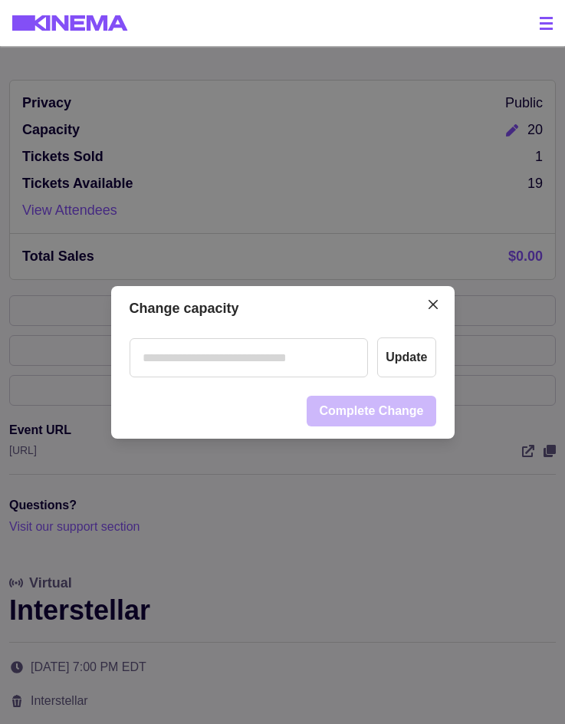
click at [282, 354] on input "number" at bounding box center [249, 357] width 239 height 39
type input "**"
click at [402, 354] on button "Update" at bounding box center [406, 357] width 58 height 40
drag, startPoint x: 430, startPoint y: 307, endPoint x: 455, endPoint y: 234, distance: 77.6
click at [430, 307] on button "Close" at bounding box center [433, 304] width 25 height 25
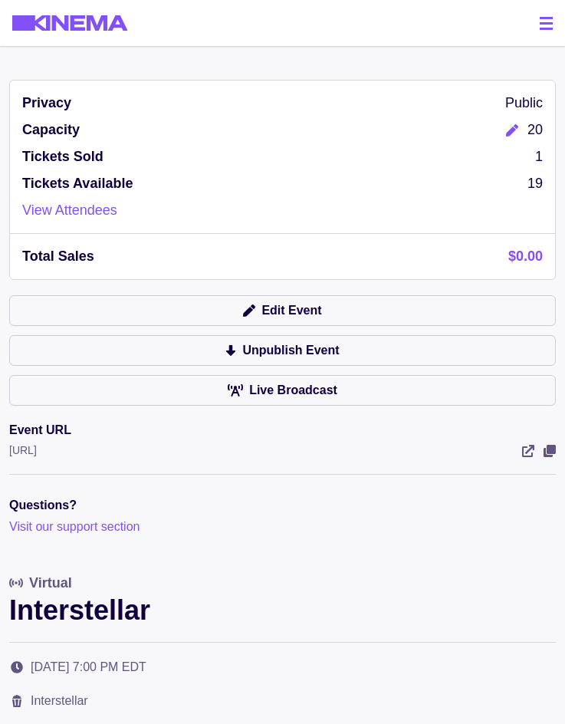
click at [514, 131] on icon "Edit" at bounding box center [512, 130] width 12 height 12
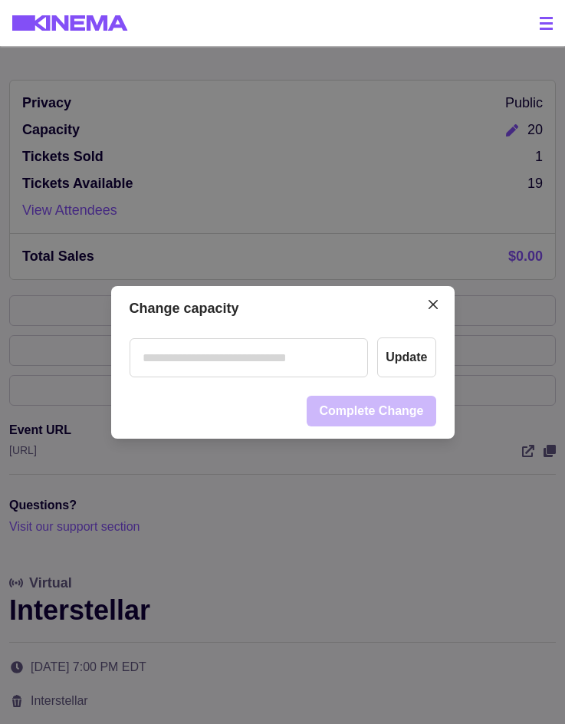
click at [264, 341] on input "number" at bounding box center [249, 357] width 239 height 39
type input "**"
click at [410, 366] on button "Update" at bounding box center [406, 357] width 58 height 40
click at [318, 322] on header "Change capacity" at bounding box center [282, 308] width 343 height 45
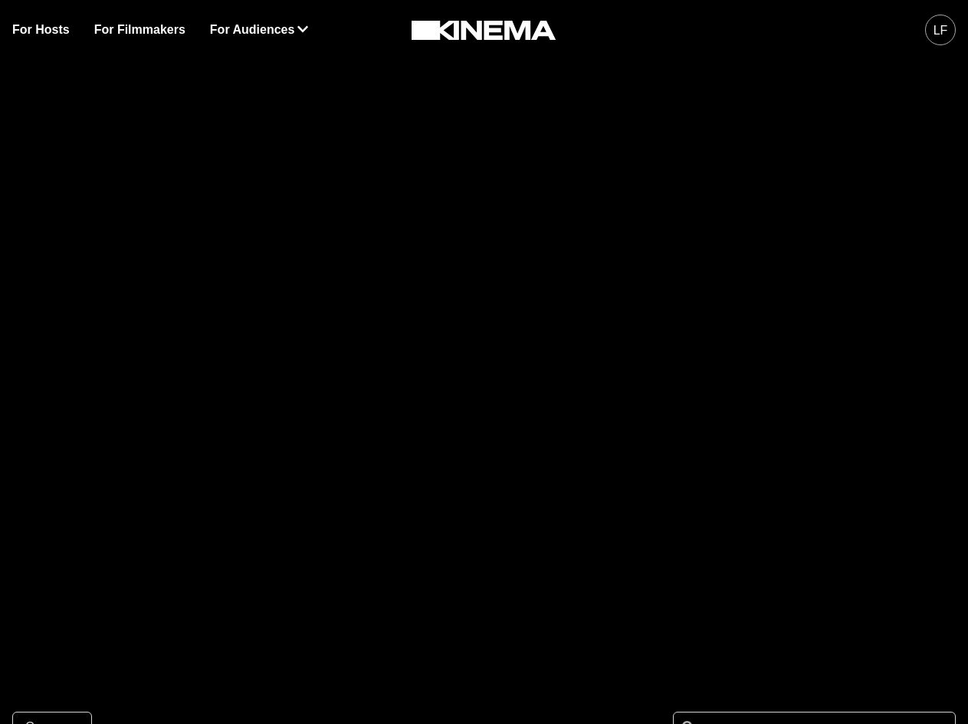
click at [943, 28] on div "LF" at bounding box center [941, 30] width 15 height 18
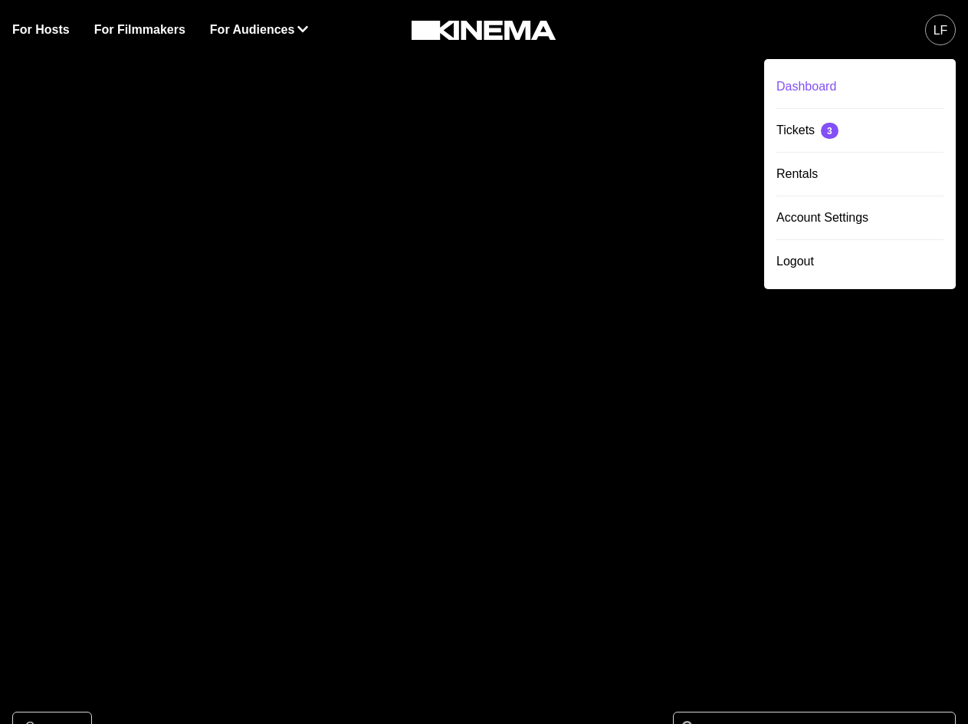
click at [889, 80] on div "Dashboard" at bounding box center [860, 86] width 167 height 43
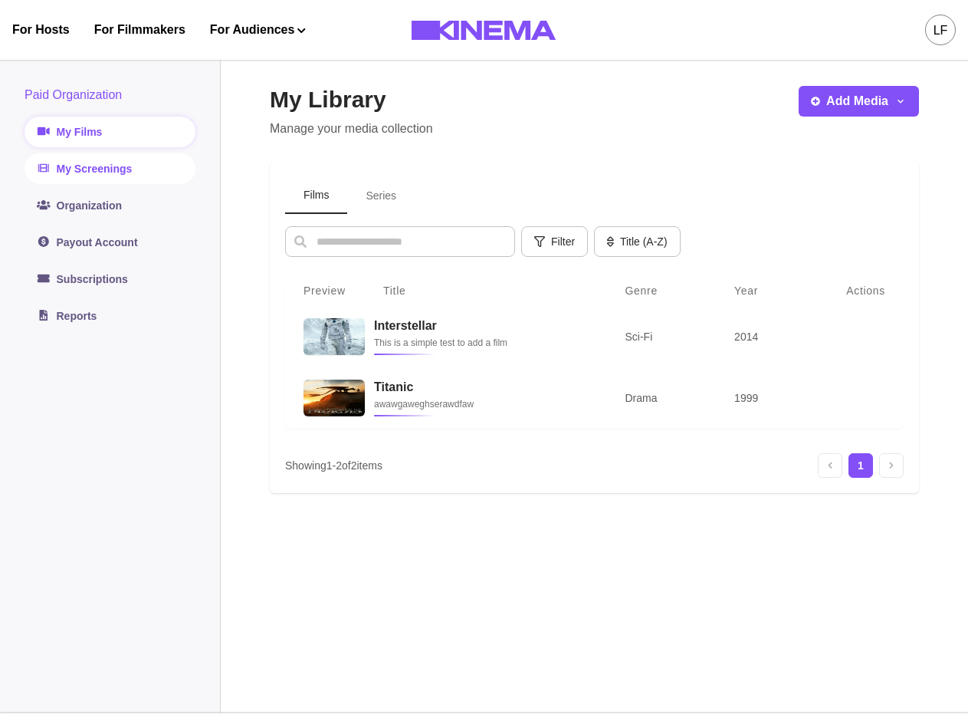
click at [117, 179] on link "My Screenings" at bounding box center [110, 168] width 171 height 31
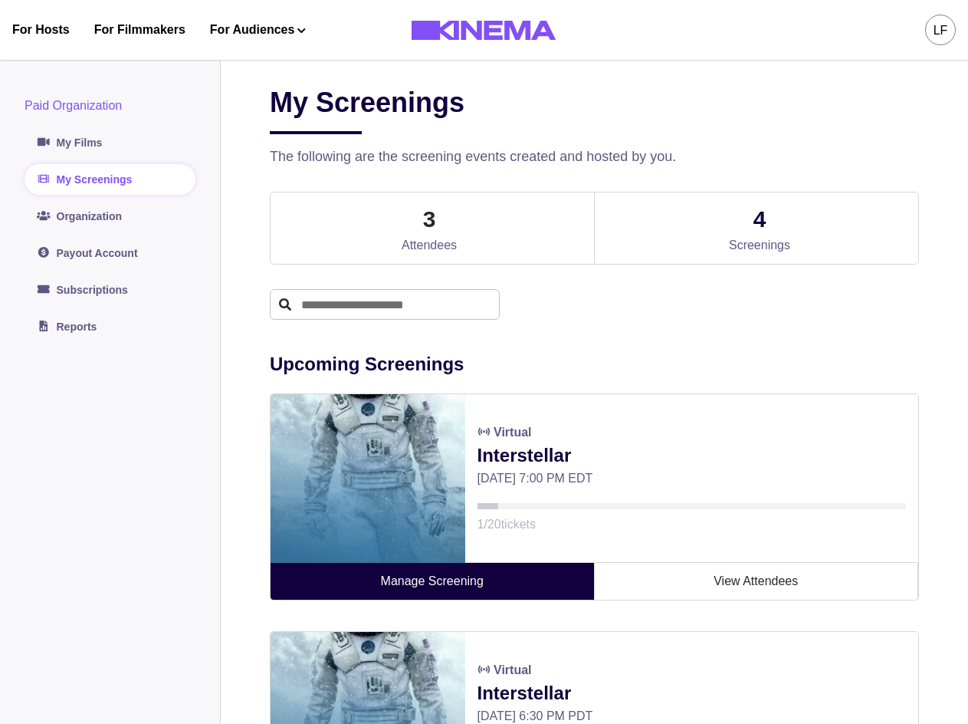
click at [462, 589] on link "Manage Screening" at bounding box center [433, 581] width 324 height 37
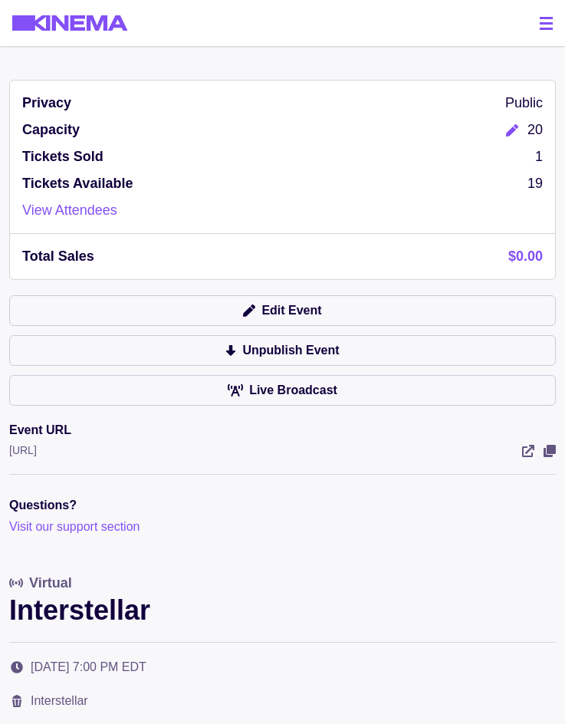
click at [509, 133] on icon "Edit" at bounding box center [512, 130] width 12 height 12
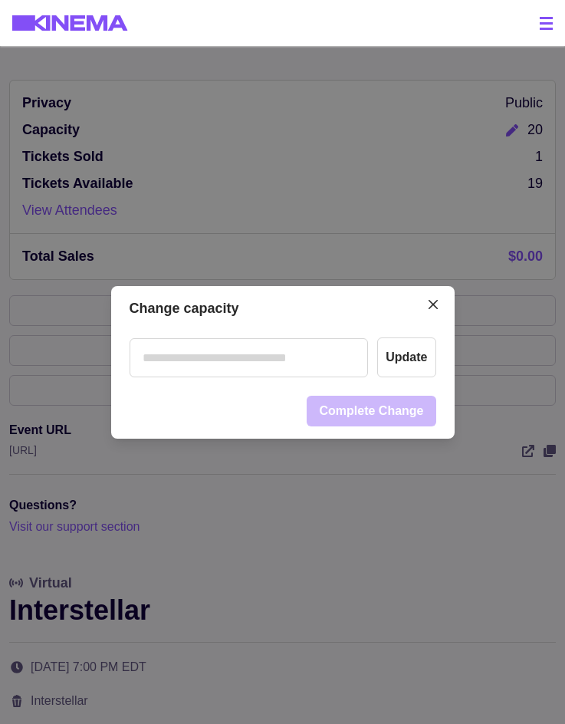
click at [291, 366] on input "number" at bounding box center [249, 357] width 239 height 39
type input "**"
click at [410, 368] on button "Update" at bounding box center [406, 357] width 58 height 40
click at [424, 356] on button "Update" at bounding box center [406, 357] width 58 height 40
click at [429, 306] on button "Close" at bounding box center [433, 304] width 25 height 25
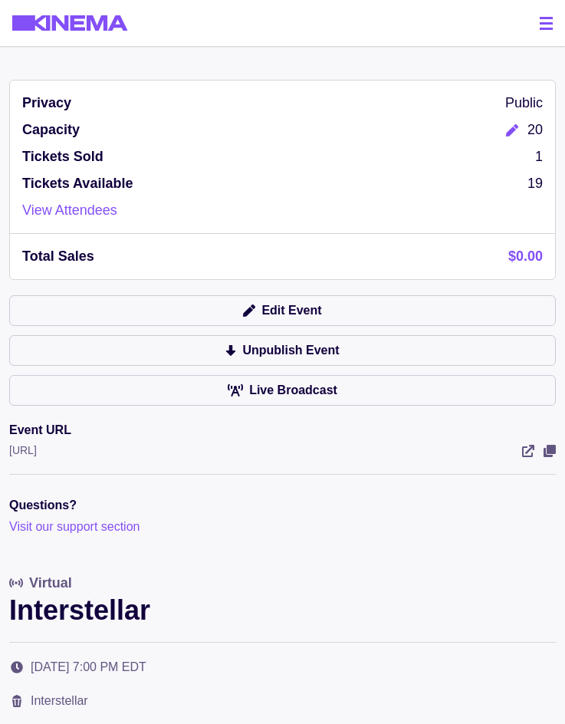
click at [517, 132] on icon "Edit" at bounding box center [512, 130] width 12 height 12
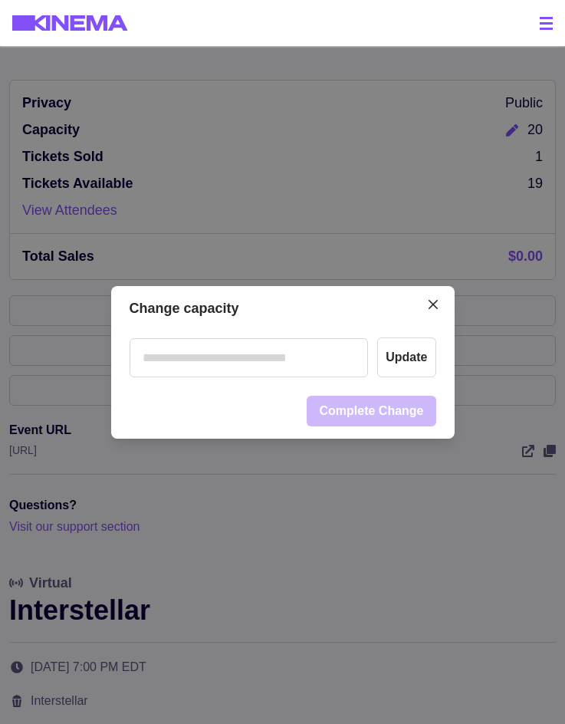
drag, startPoint x: 229, startPoint y: 366, endPoint x: 238, endPoint y: 360, distance: 10.4
click at [230, 363] on input "number" at bounding box center [249, 357] width 239 height 39
type input "**"
click at [412, 366] on button "Update" at bounding box center [406, 357] width 58 height 40
drag, startPoint x: 443, startPoint y: 307, endPoint x: 575, endPoint y: 174, distance: 187.6
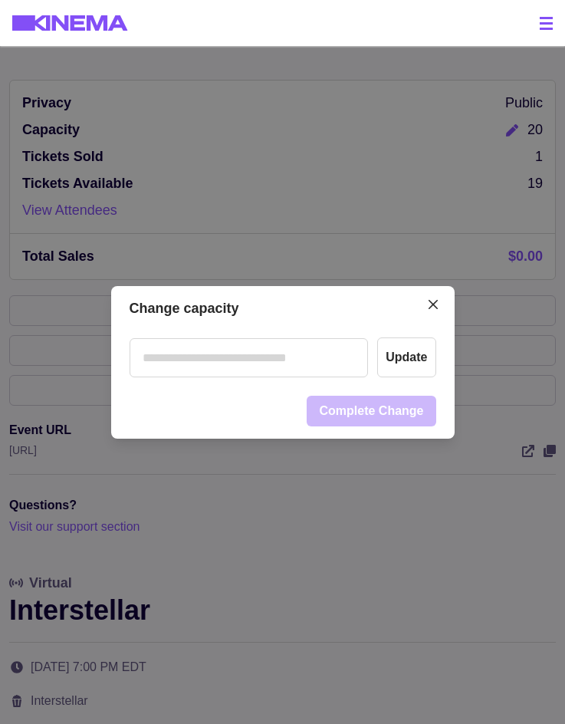
click at [443, 307] on button "Close" at bounding box center [433, 304] width 25 height 25
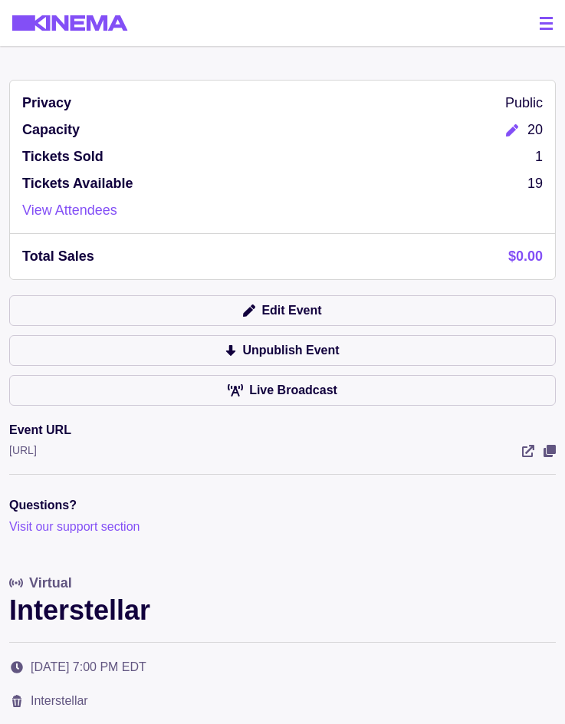
click at [509, 137] on button "Edit" at bounding box center [512, 130] width 31 height 21
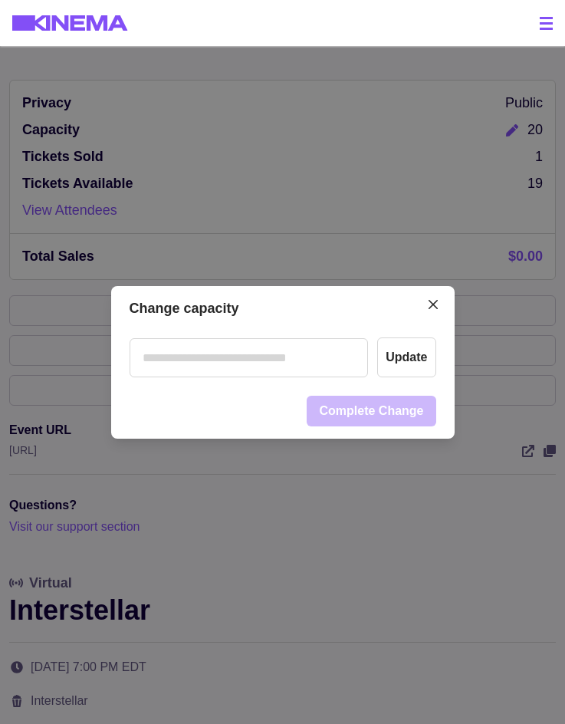
click at [283, 353] on input "number" at bounding box center [249, 357] width 239 height 39
type input "**"
click at [409, 368] on button "Update" at bounding box center [406, 357] width 58 height 40
click at [432, 307] on button "Close" at bounding box center [433, 304] width 25 height 25
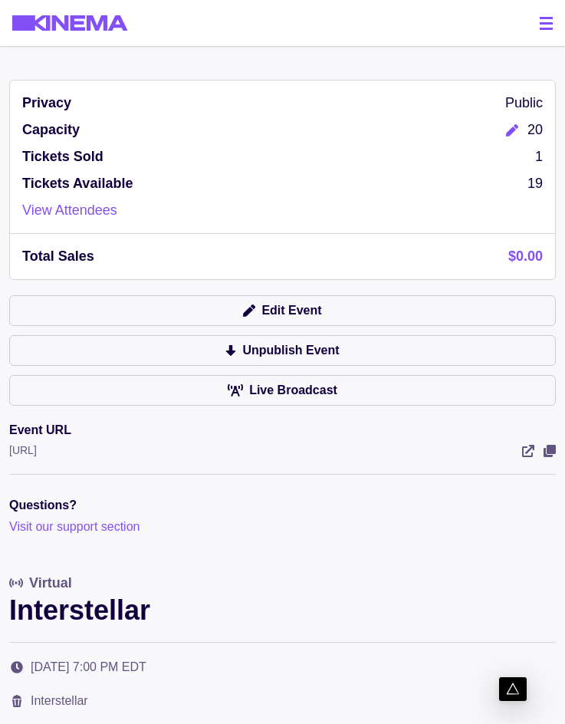
click at [507, 131] on icon "Edit" at bounding box center [512, 130] width 12 height 12
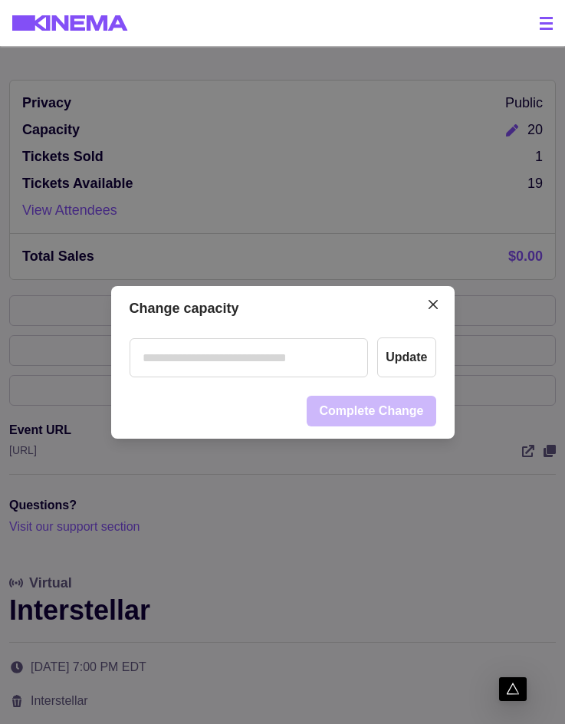
click at [295, 360] on input "number" at bounding box center [249, 357] width 239 height 39
type input "**"
click at [389, 363] on button "Update" at bounding box center [406, 357] width 58 height 40
drag, startPoint x: 436, startPoint y: 303, endPoint x: 453, endPoint y: 295, distance: 18.5
click at [438, 303] on icon "Close" at bounding box center [433, 304] width 9 height 9
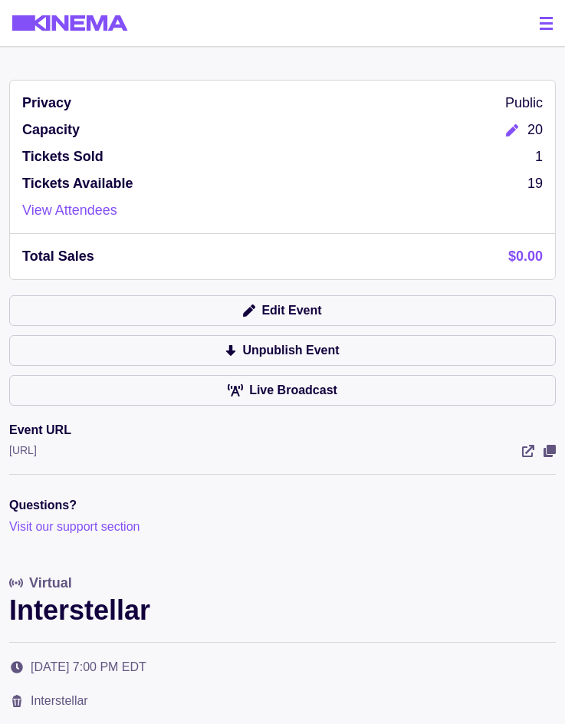
click at [511, 134] on icon "Edit" at bounding box center [512, 130] width 12 height 12
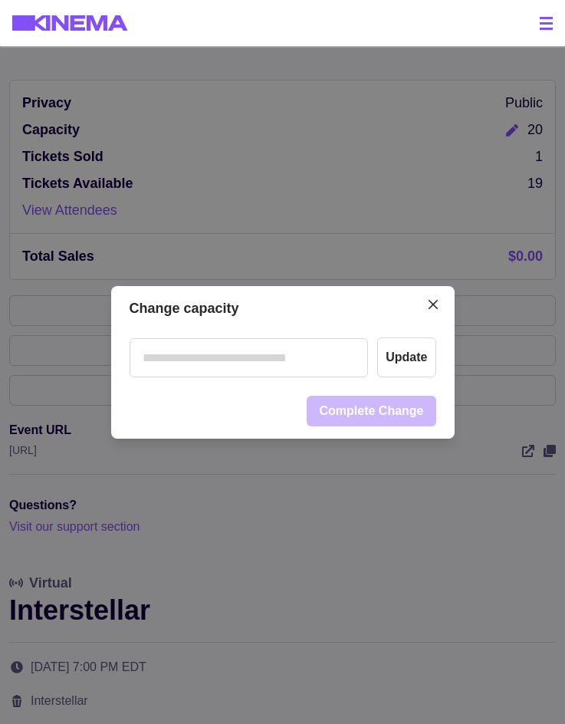
click at [261, 363] on input "number" at bounding box center [249, 357] width 239 height 39
type input "**"
click at [401, 366] on button "Update" at bounding box center [406, 357] width 58 height 40
click at [437, 302] on icon "Close" at bounding box center [432, 303] width 9 height 9
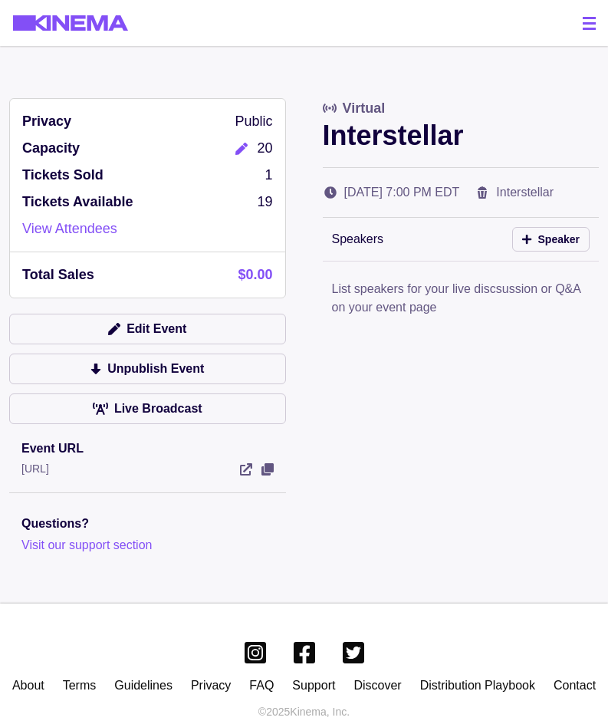
click at [238, 152] on icon "Edit" at bounding box center [241, 149] width 12 height 12
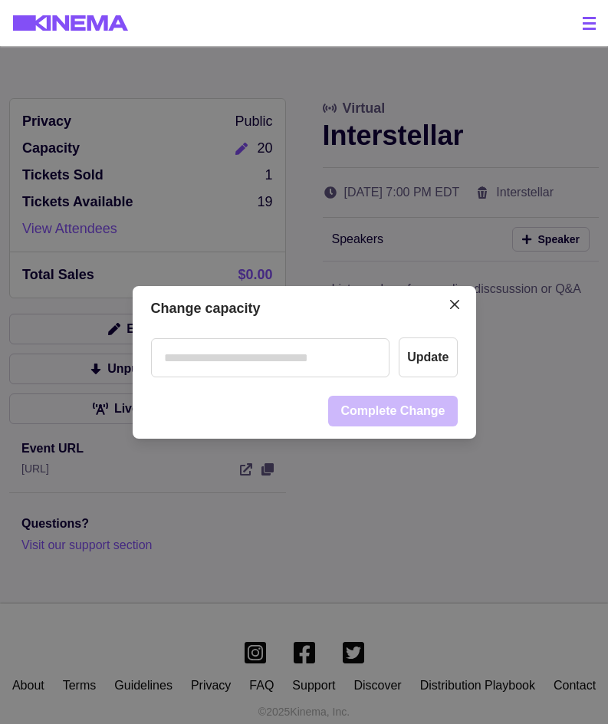
click at [337, 344] on input "number" at bounding box center [270, 357] width 239 height 39
type input "**"
click at [431, 372] on button "Update" at bounding box center [428, 357] width 58 height 40
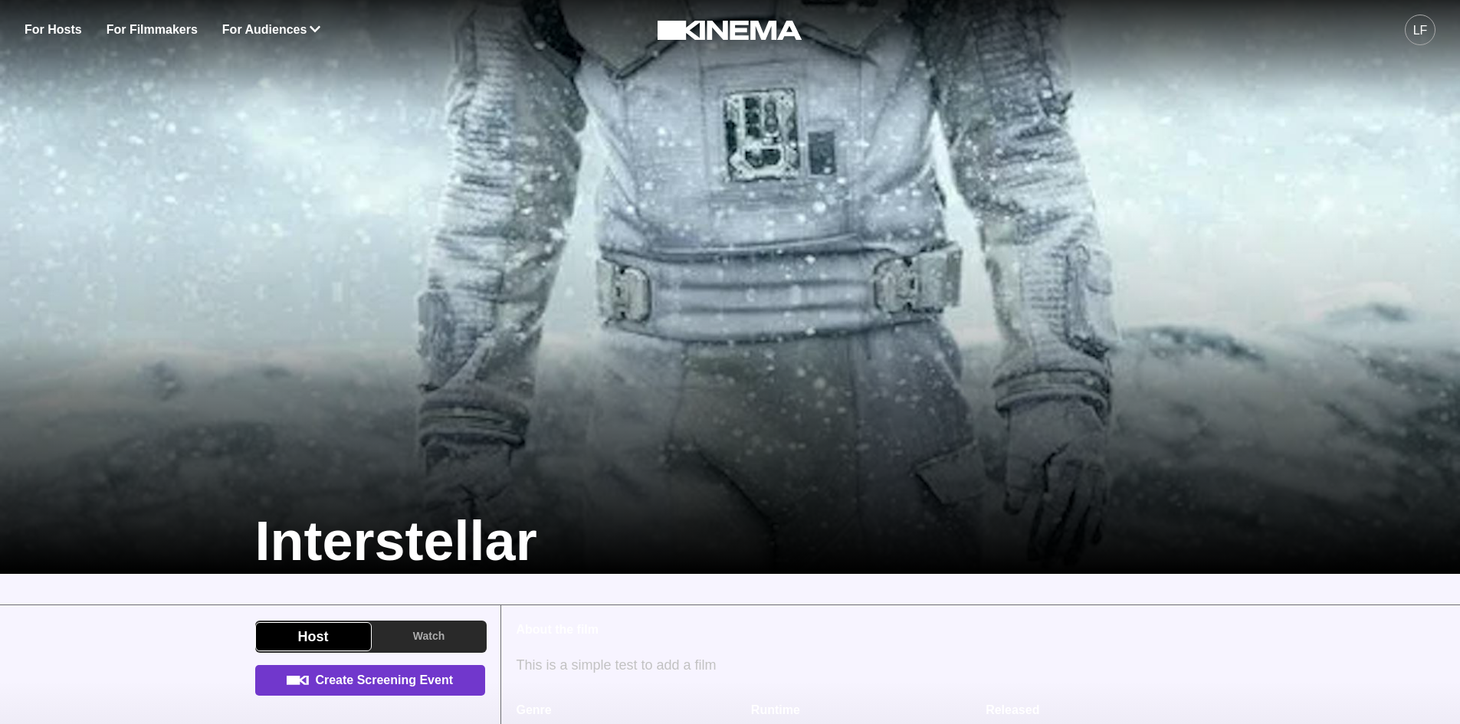
click at [356, 687] on link "Create Screening Event" at bounding box center [370, 680] width 230 height 31
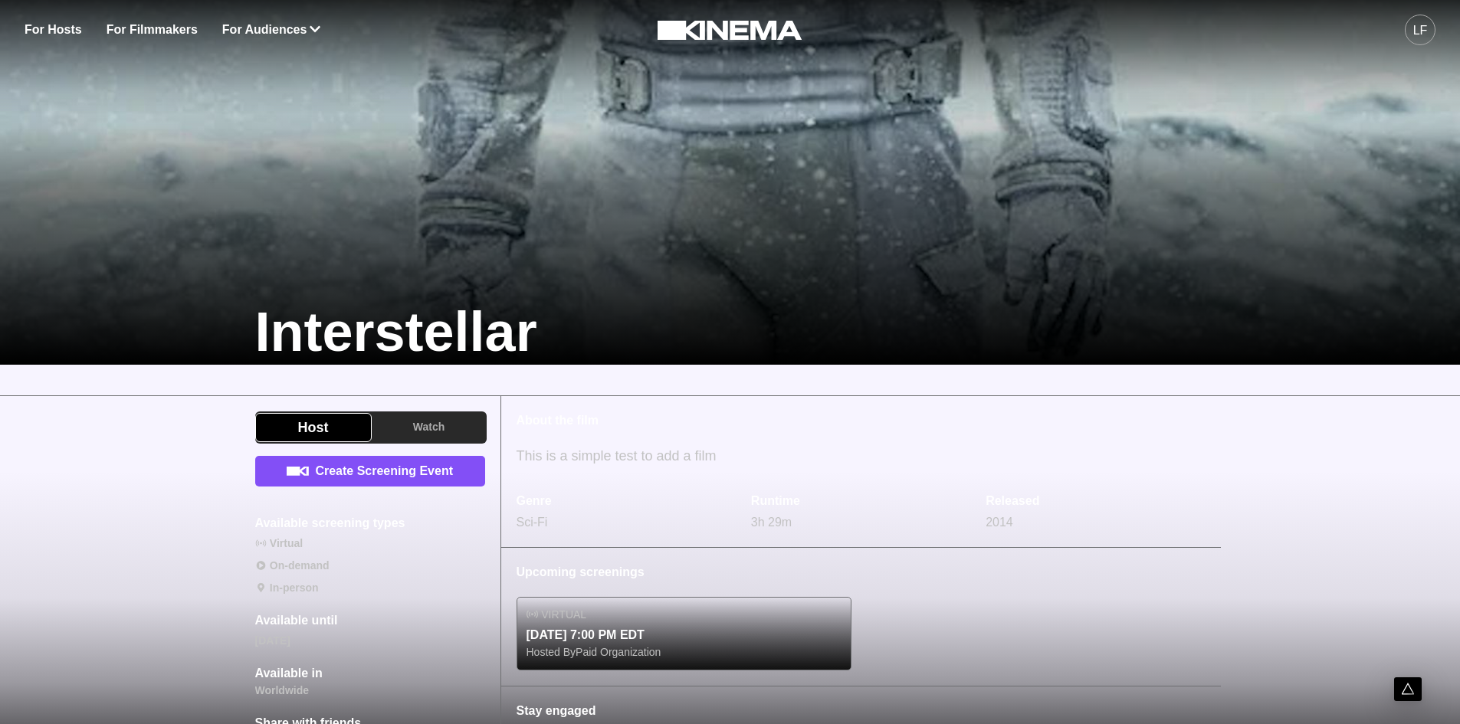
scroll to position [307, 0]
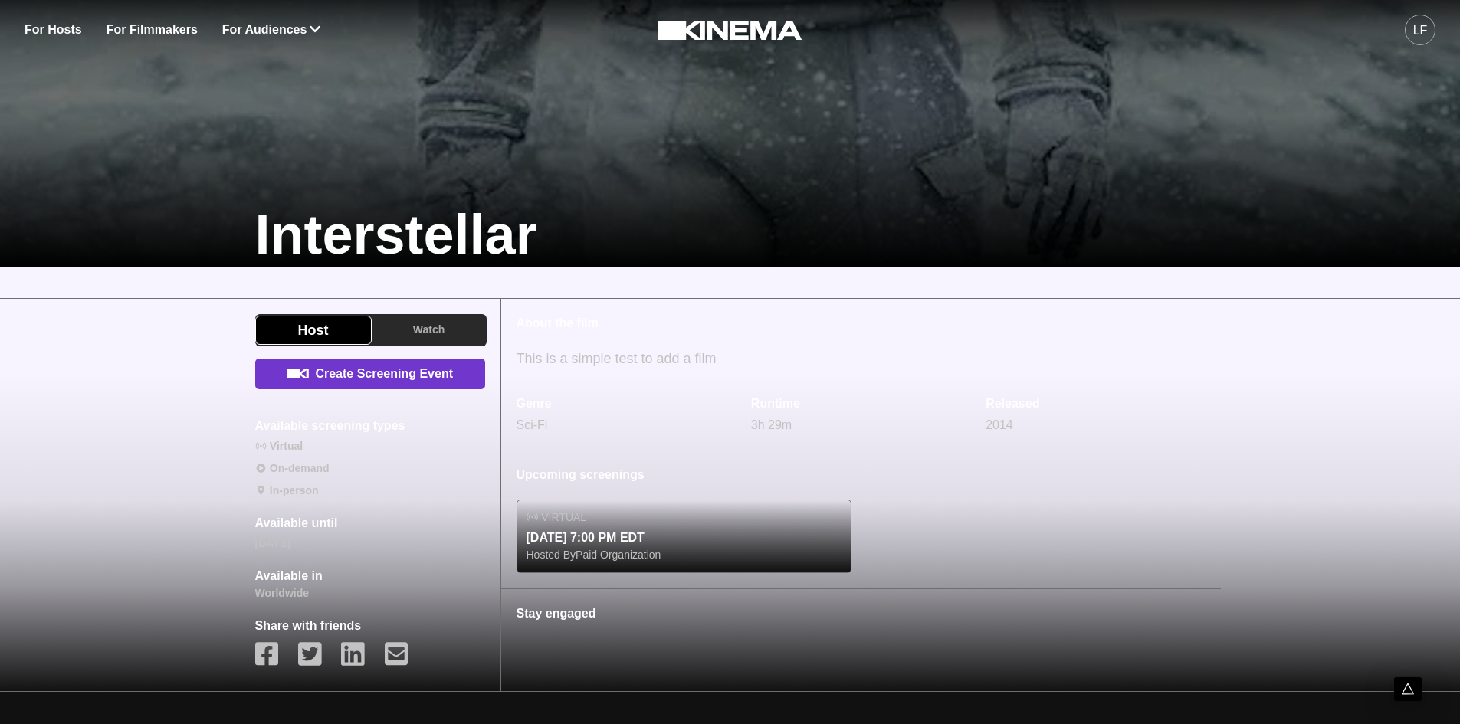
click at [422, 375] on link "Create Screening Event" at bounding box center [370, 374] width 230 height 31
